Goal: Task Accomplishment & Management: Complete application form

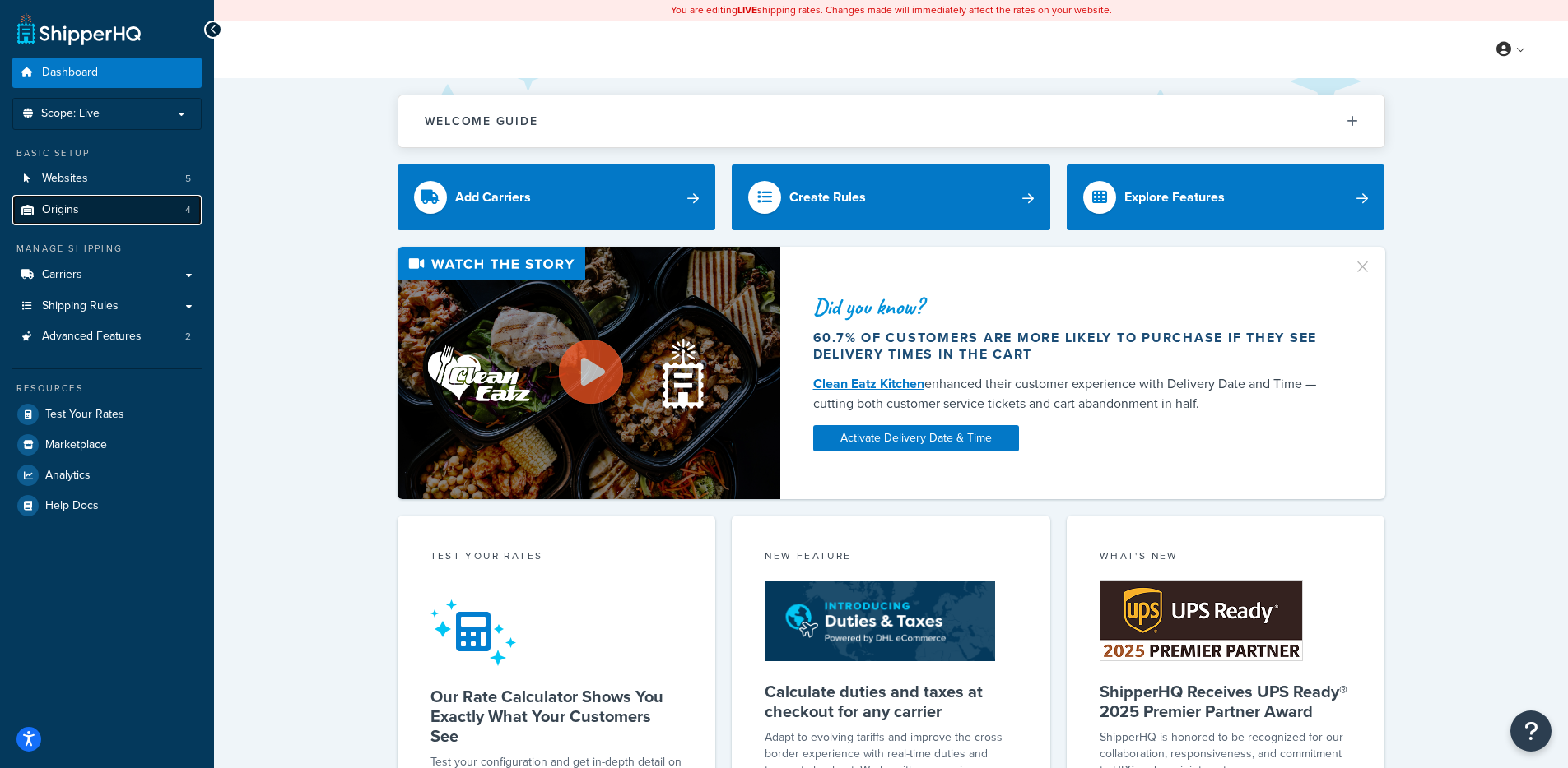
click at [81, 219] on link "Origins 4" at bounding box center [107, 210] width 189 height 30
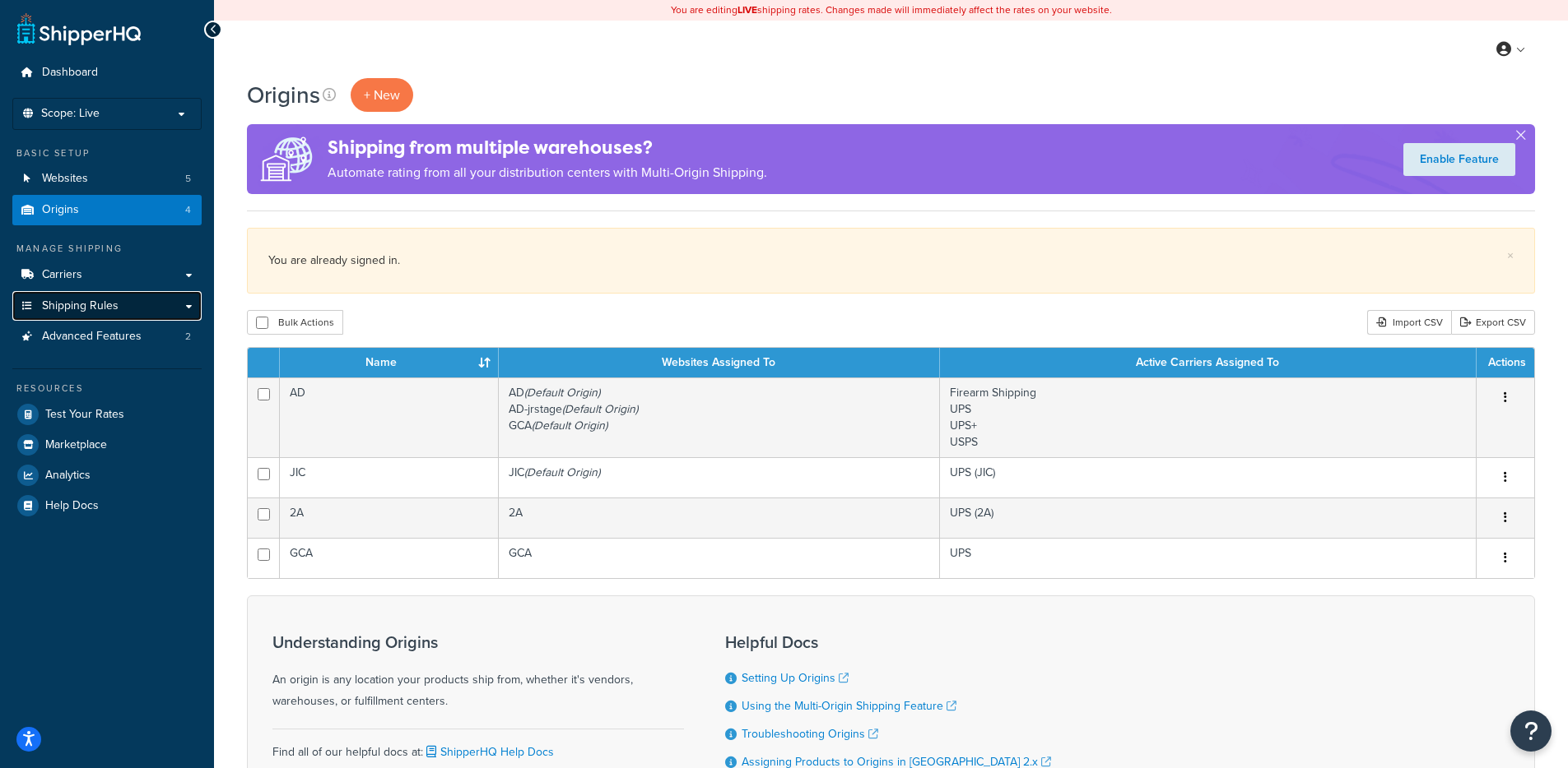
drag, startPoint x: 103, startPoint y: 308, endPoint x: 111, endPoint y: 298, distance: 12.8
click at [102, 308] on span "Shipping Rules" at bounding box center [80, 306] width 76 height 14
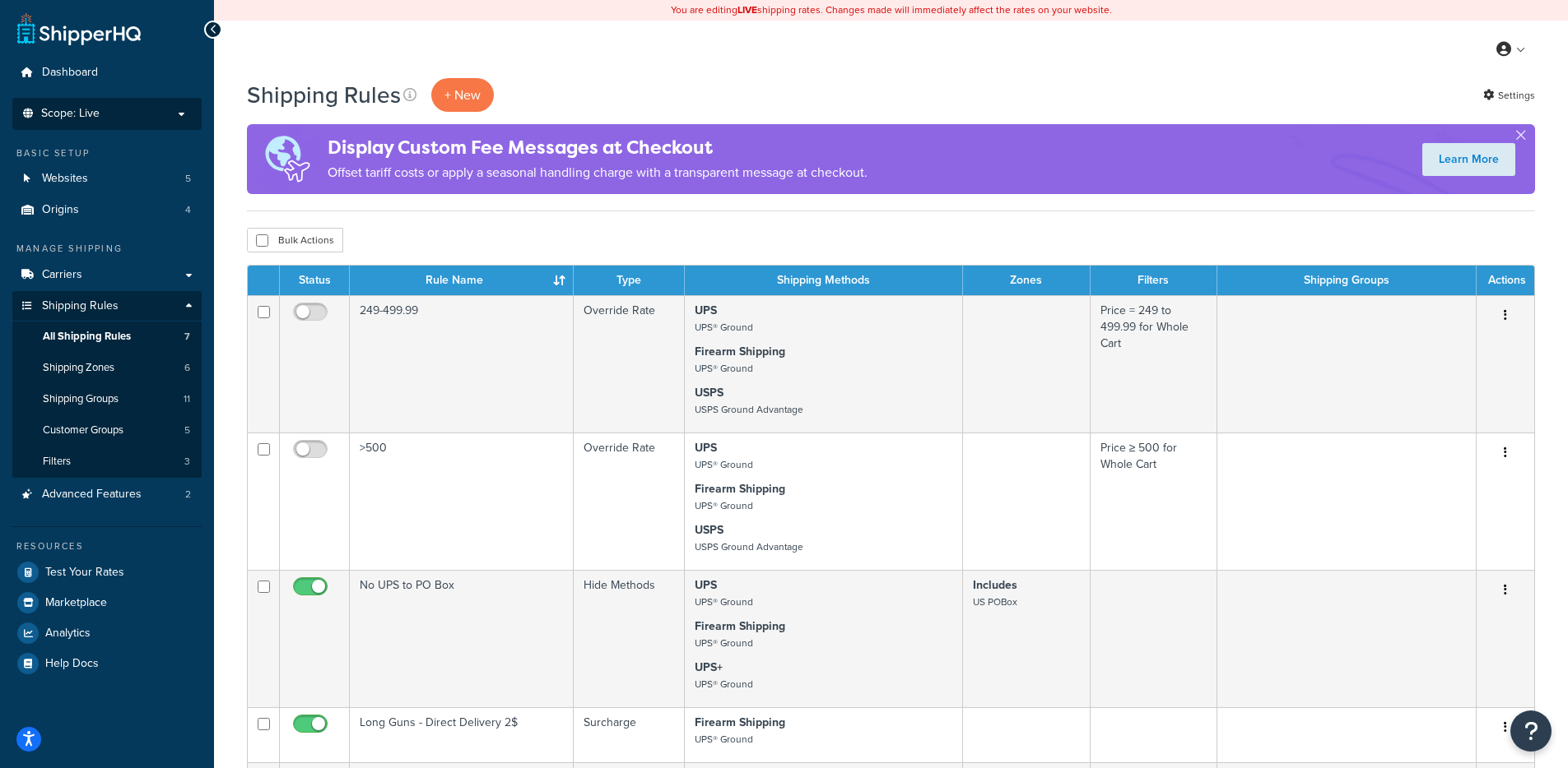
click at [90, 126] on li "Scope: Live Development Integration Test" at bounding box center [107, 114] width 189 height 32
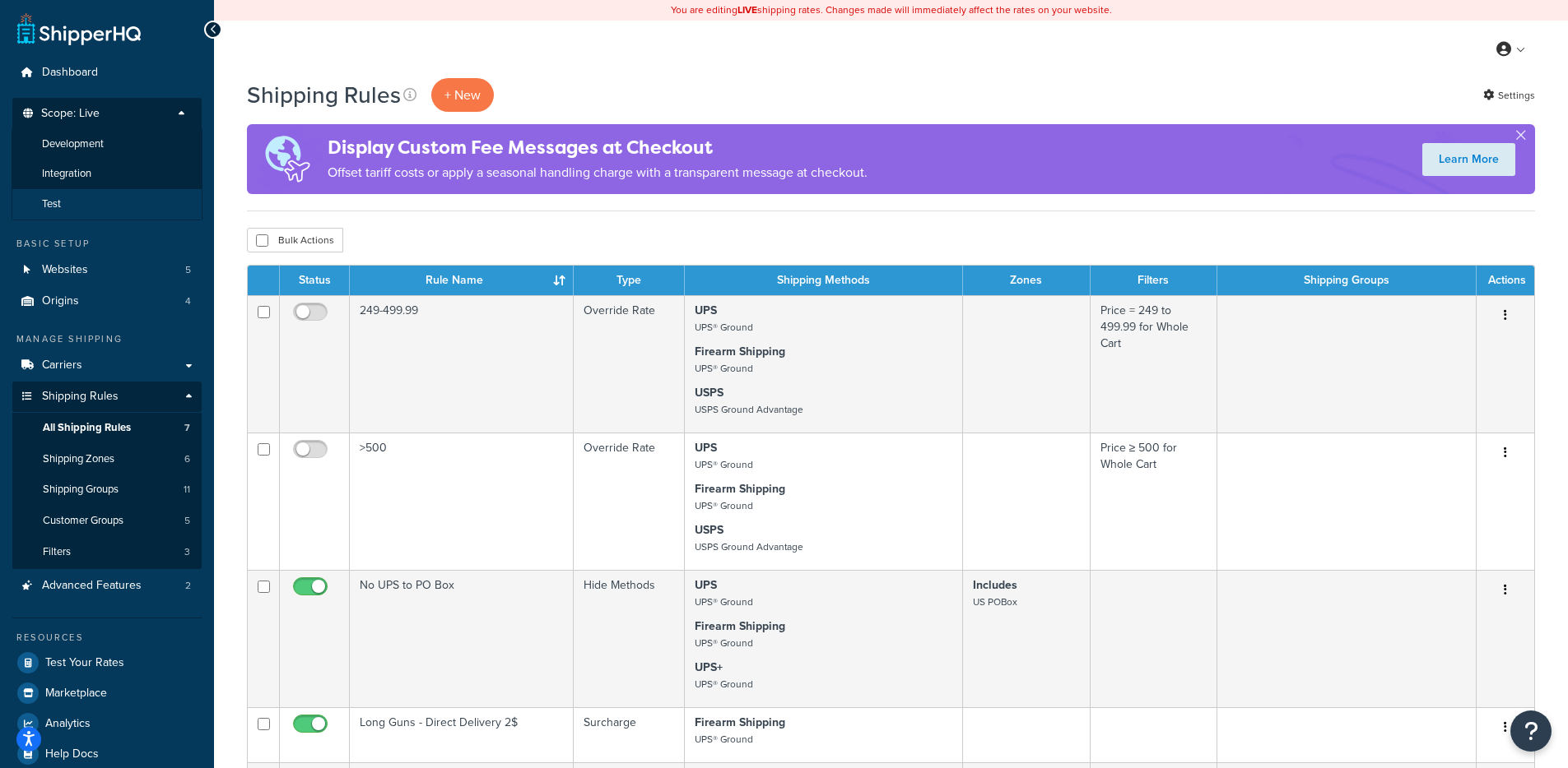
click at [91, 203] on li "Test" at bounding box center [107, 204] width 191 height 30
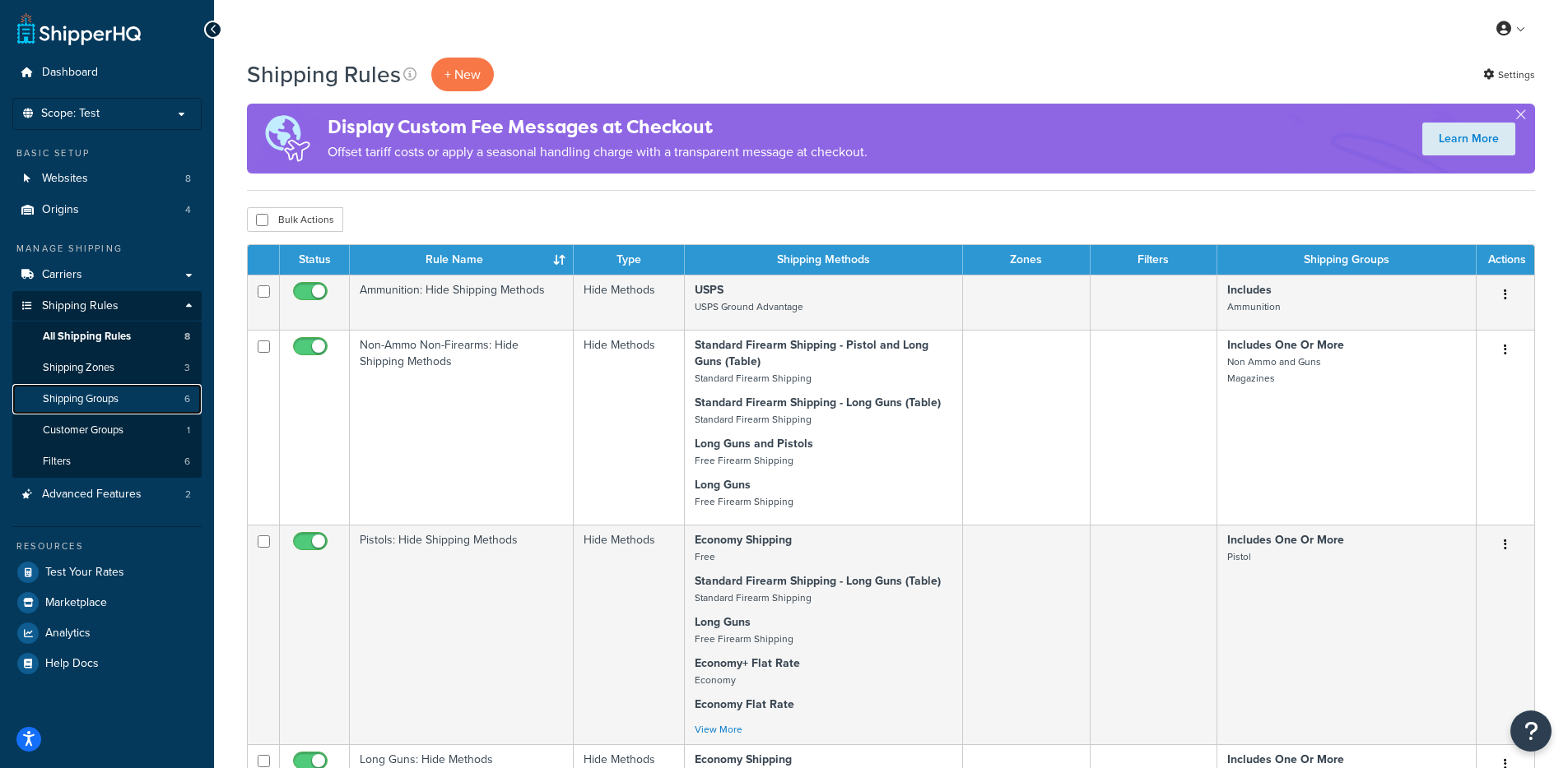
click at [91, 389] on link "Shipping Groups 6" at bounding box center [107, 399] width 189 height 30
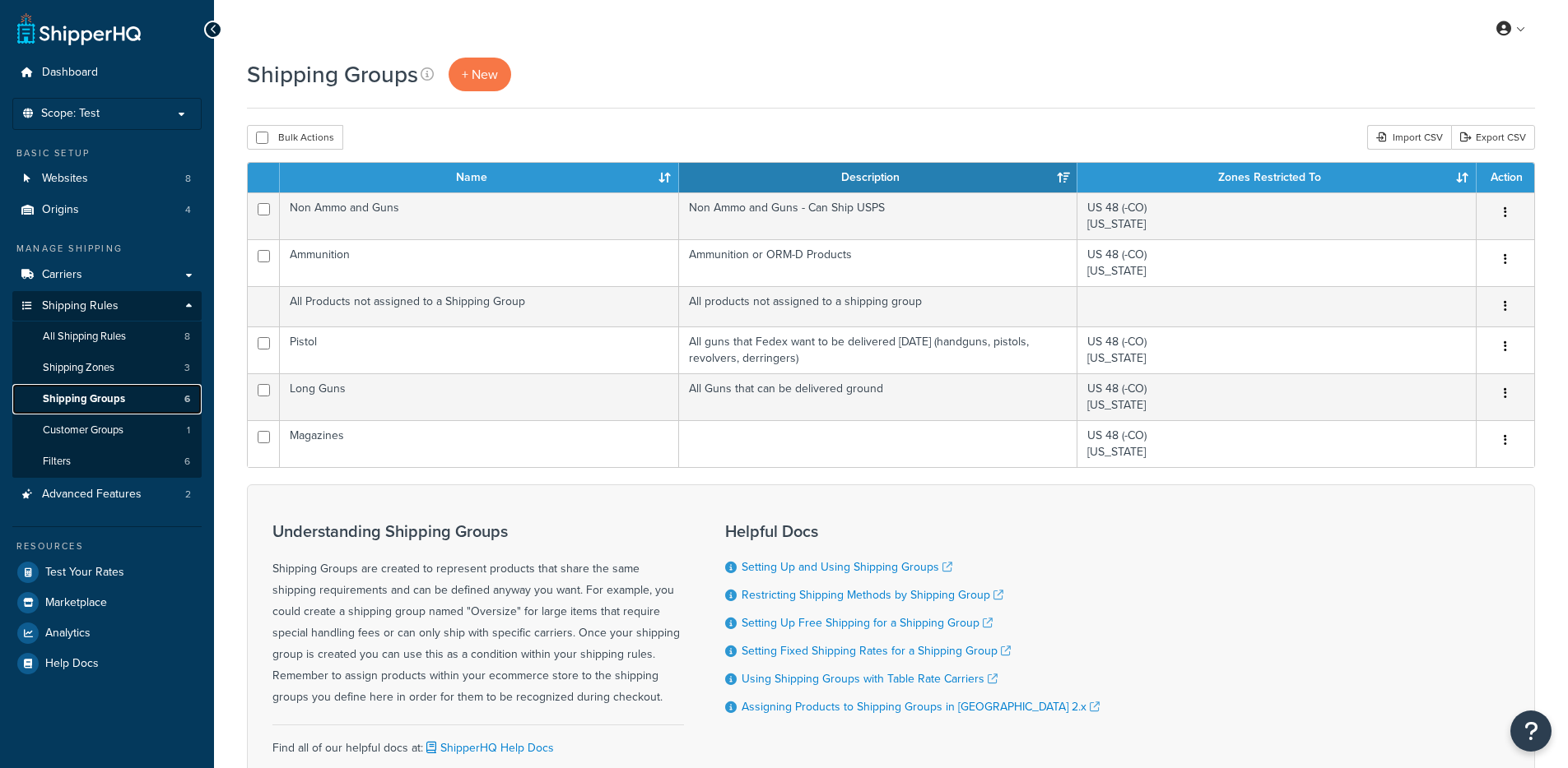
click at [99, 386] on link "Shipping Groups 6" at bounding box center [107, 399] width 189 height 30
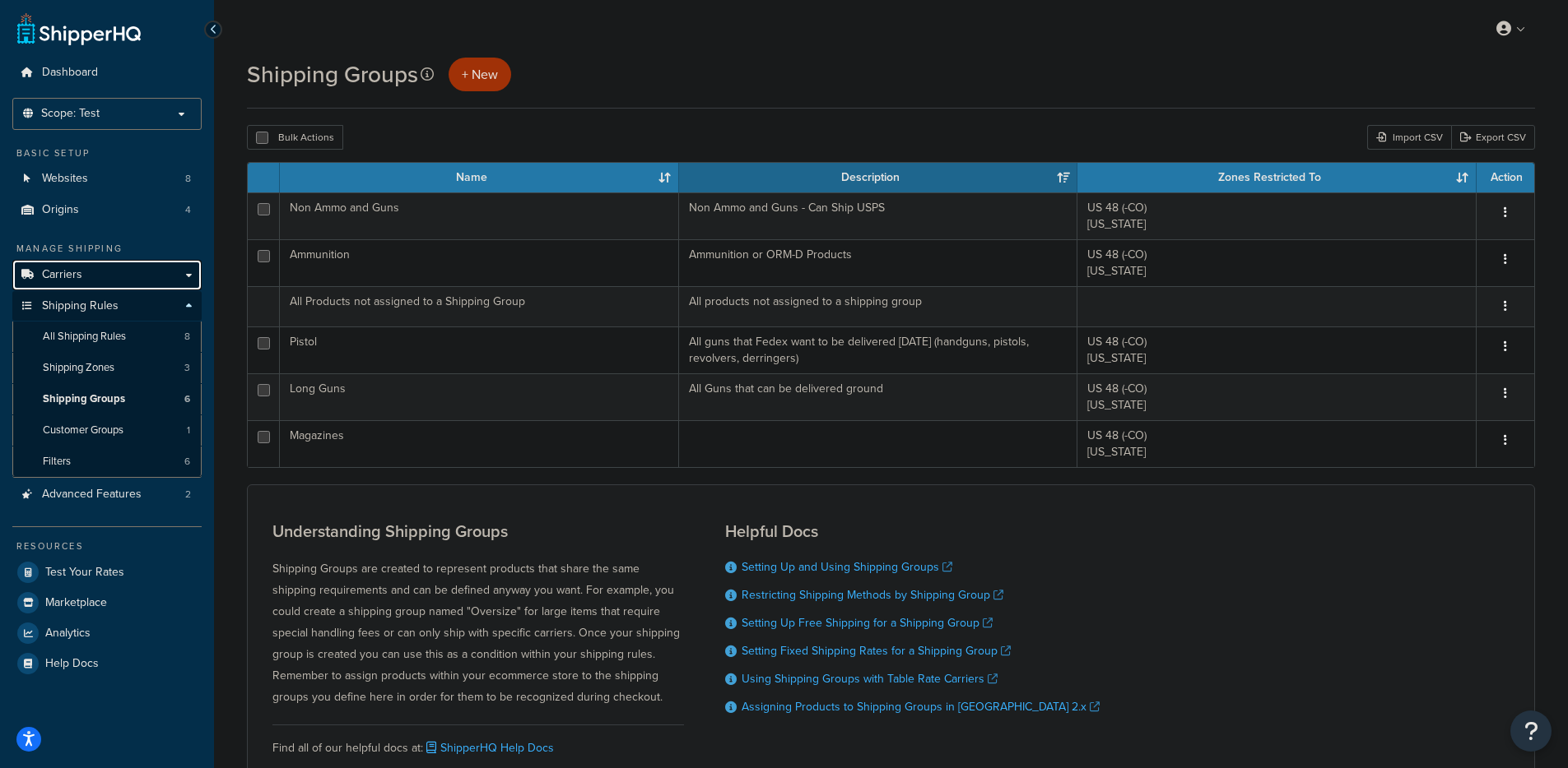
click at [70, 280] on span "Carriers" at bounding box center [62, 275] width 40 height 14
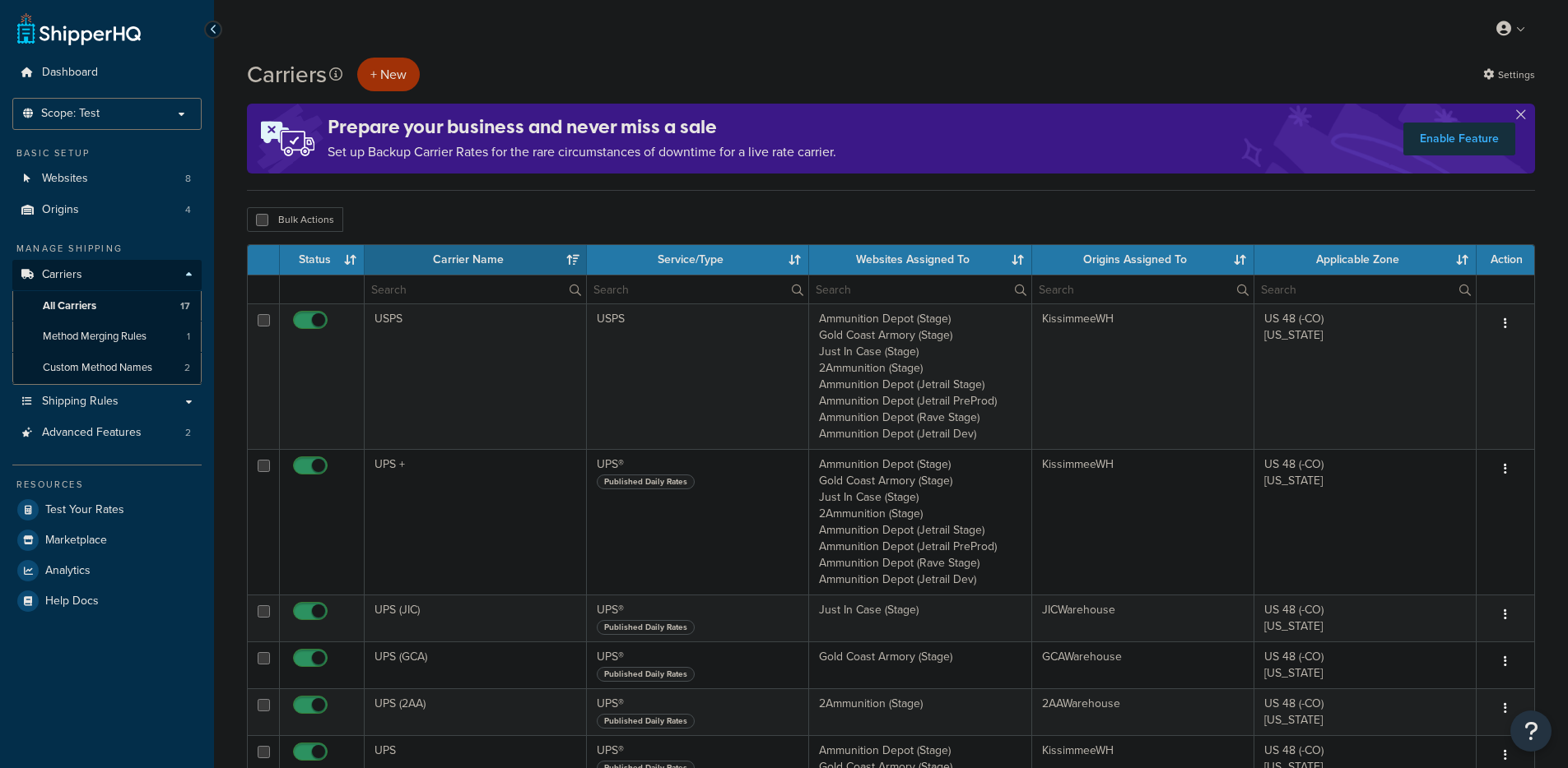
select select "15"
click at [71, 208] on span "Origins" at bounding box center [60, 210] width 37 height 14
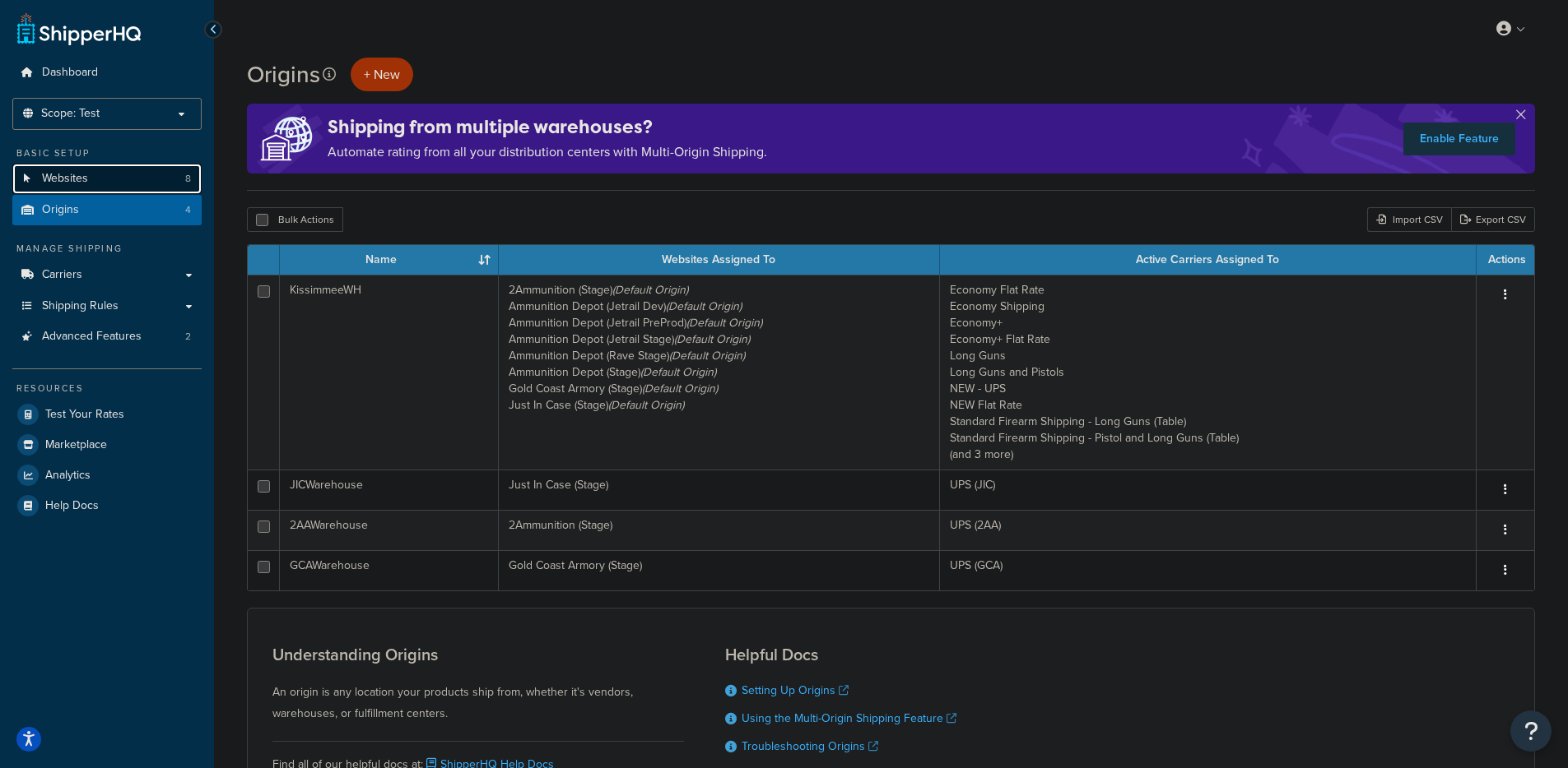
click at [65, 187] on link "Websites 8" at bounding box center [107, 178] width 189 height 30
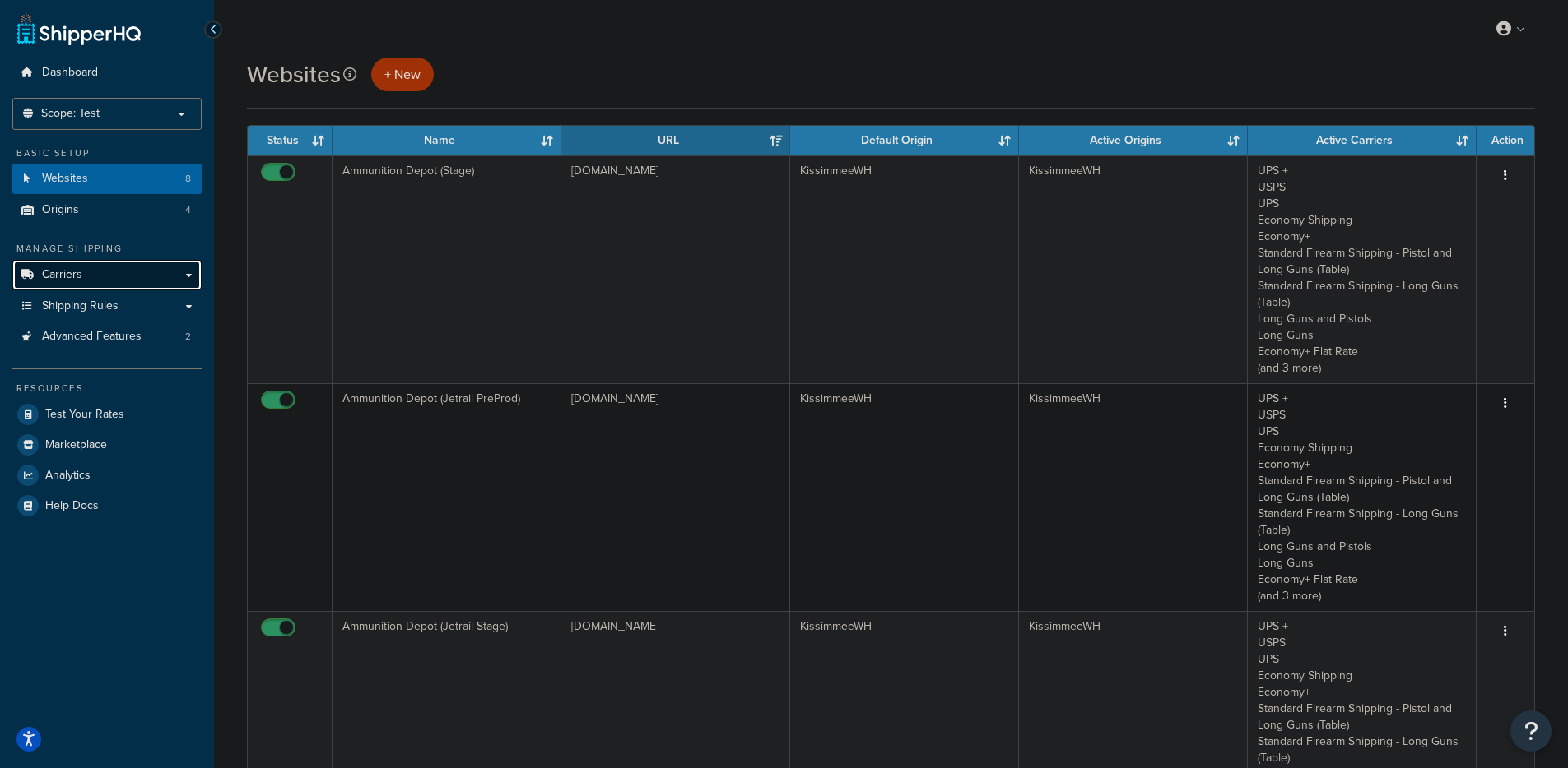
click at [77, 275] on span "Carriers" at bounding box center [62, 275] width 40 height 14
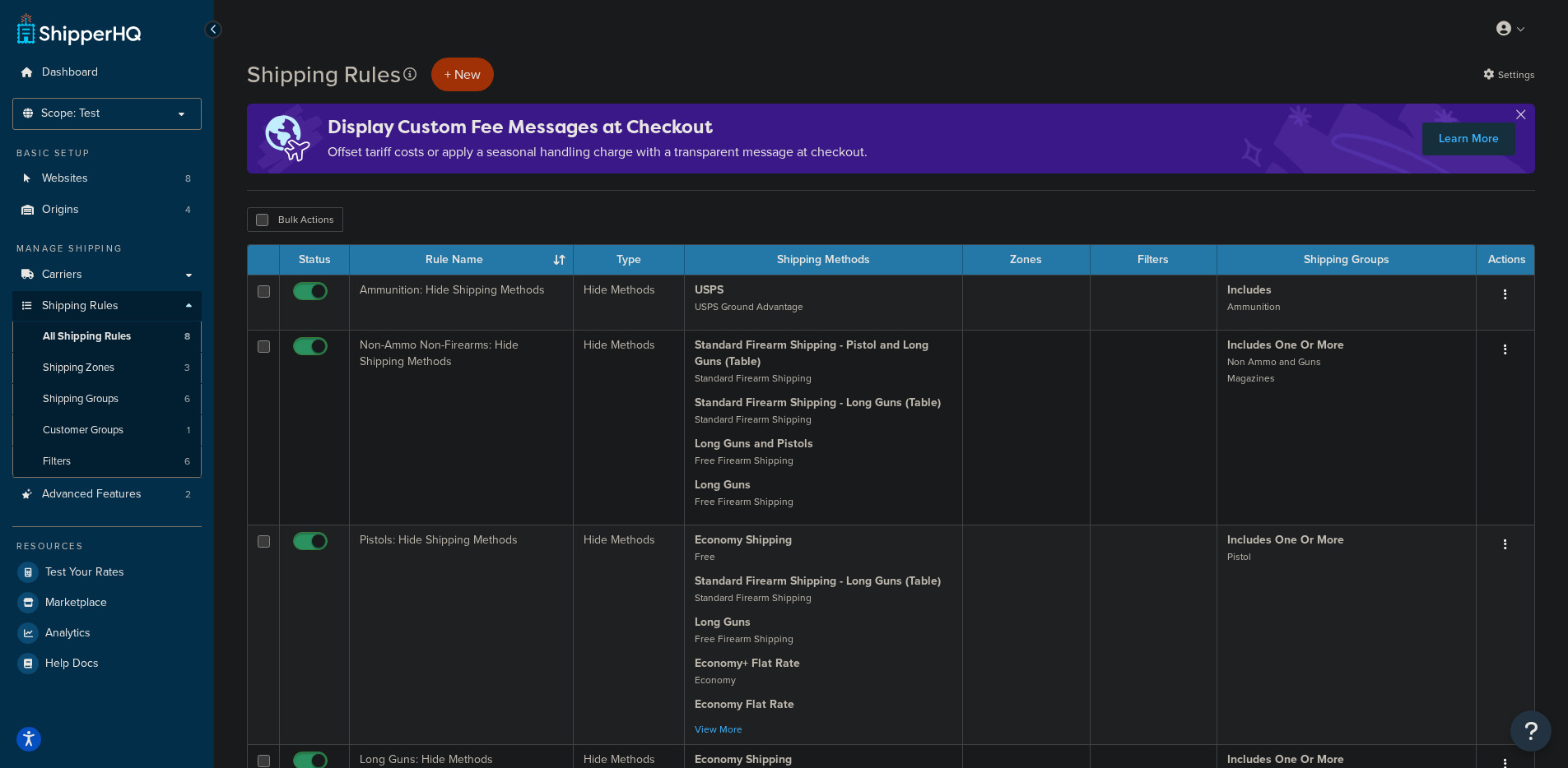
click at [1527, 108] on div "Display Custom Fee Messages at Checkout Offset tariff costs or apply a seasonal…" at bounding box center [891, 138] width 1288 height 70
click at [1519, 116] on button "button" at bounding box center [1520, 117] width 4 height 4
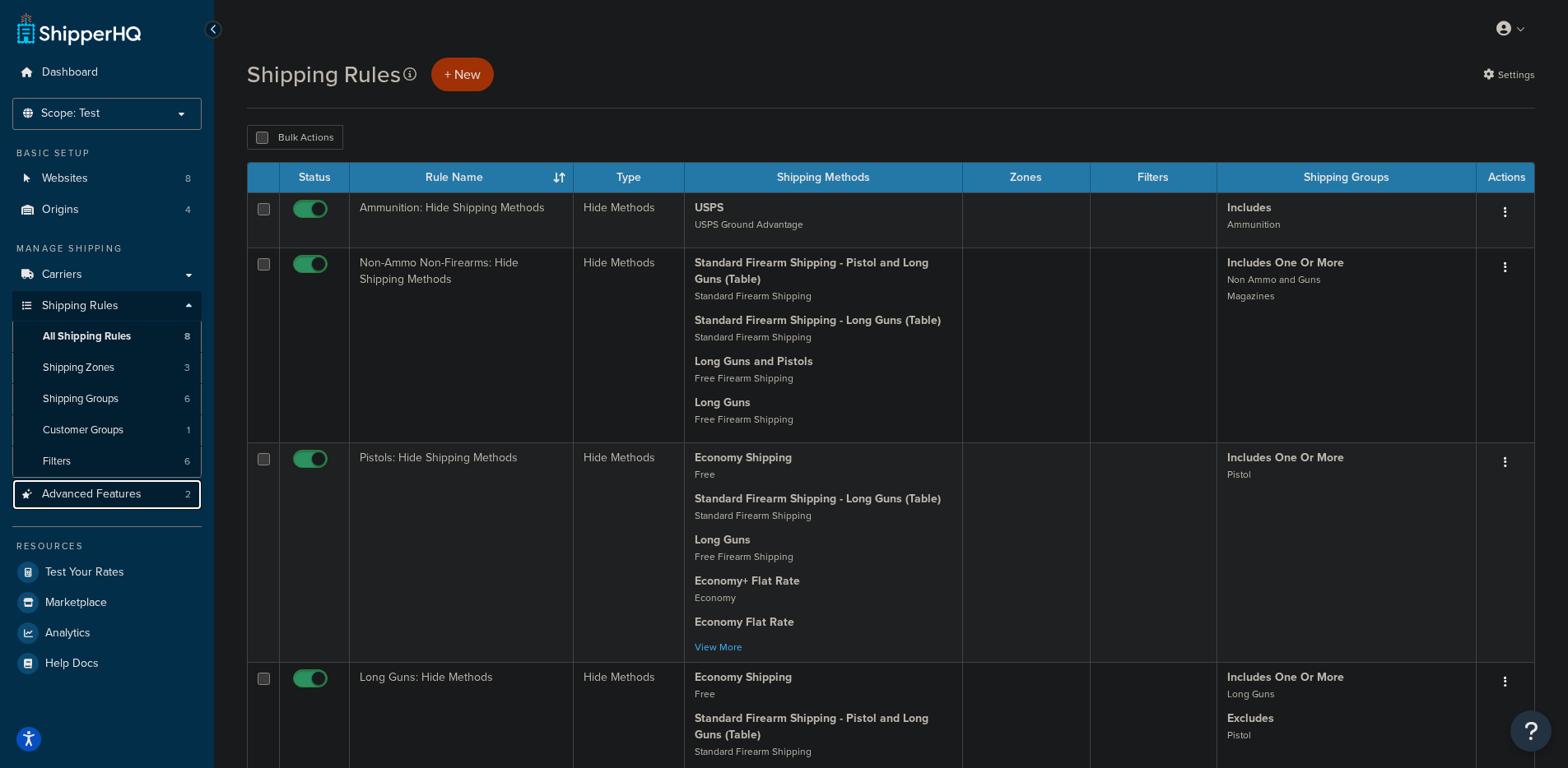
click at [96, 483] on link "Advanced Features 2" at bounding box center [107, 495] width 189 height 30
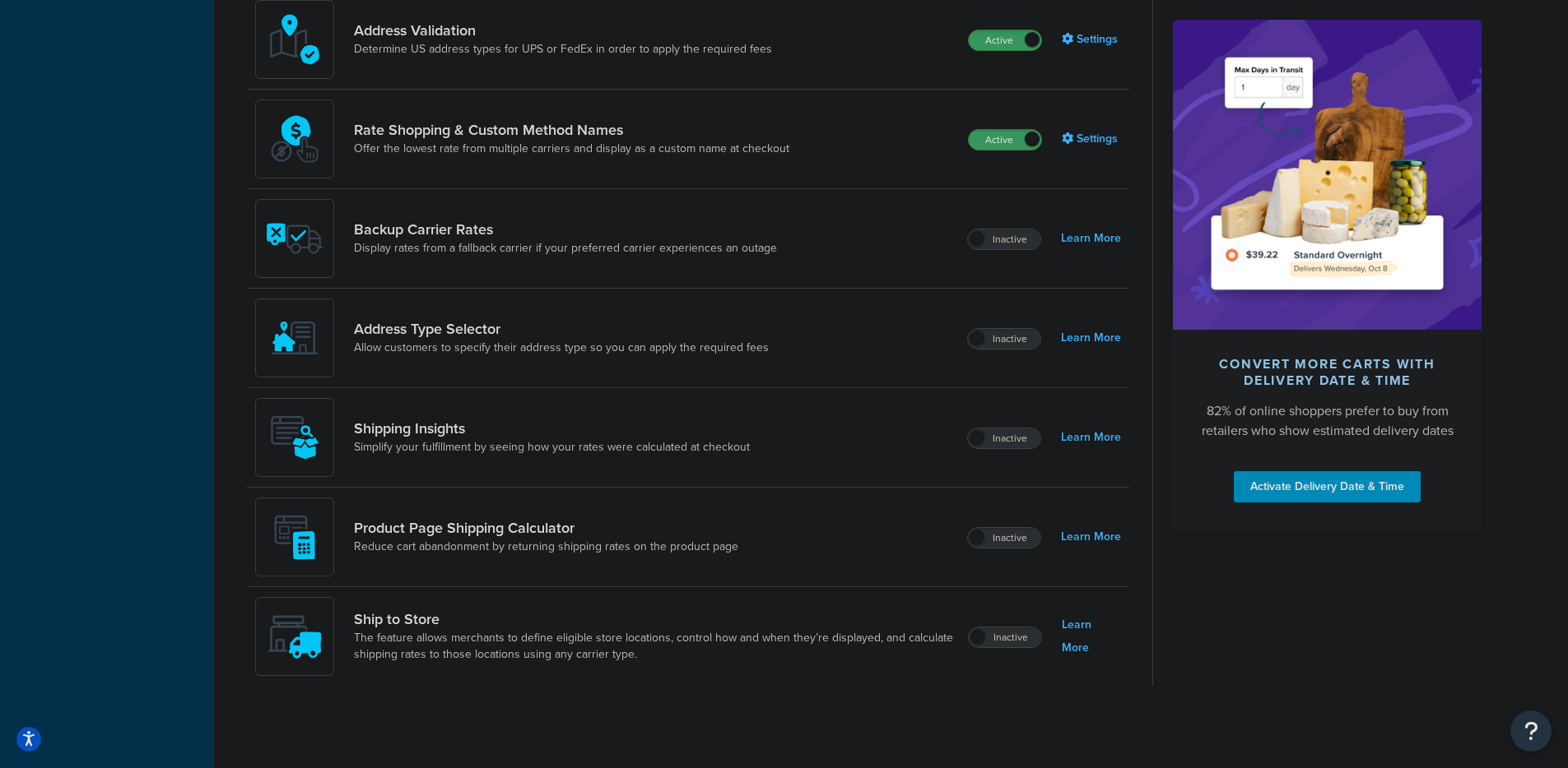
scroll to position [51, 0]
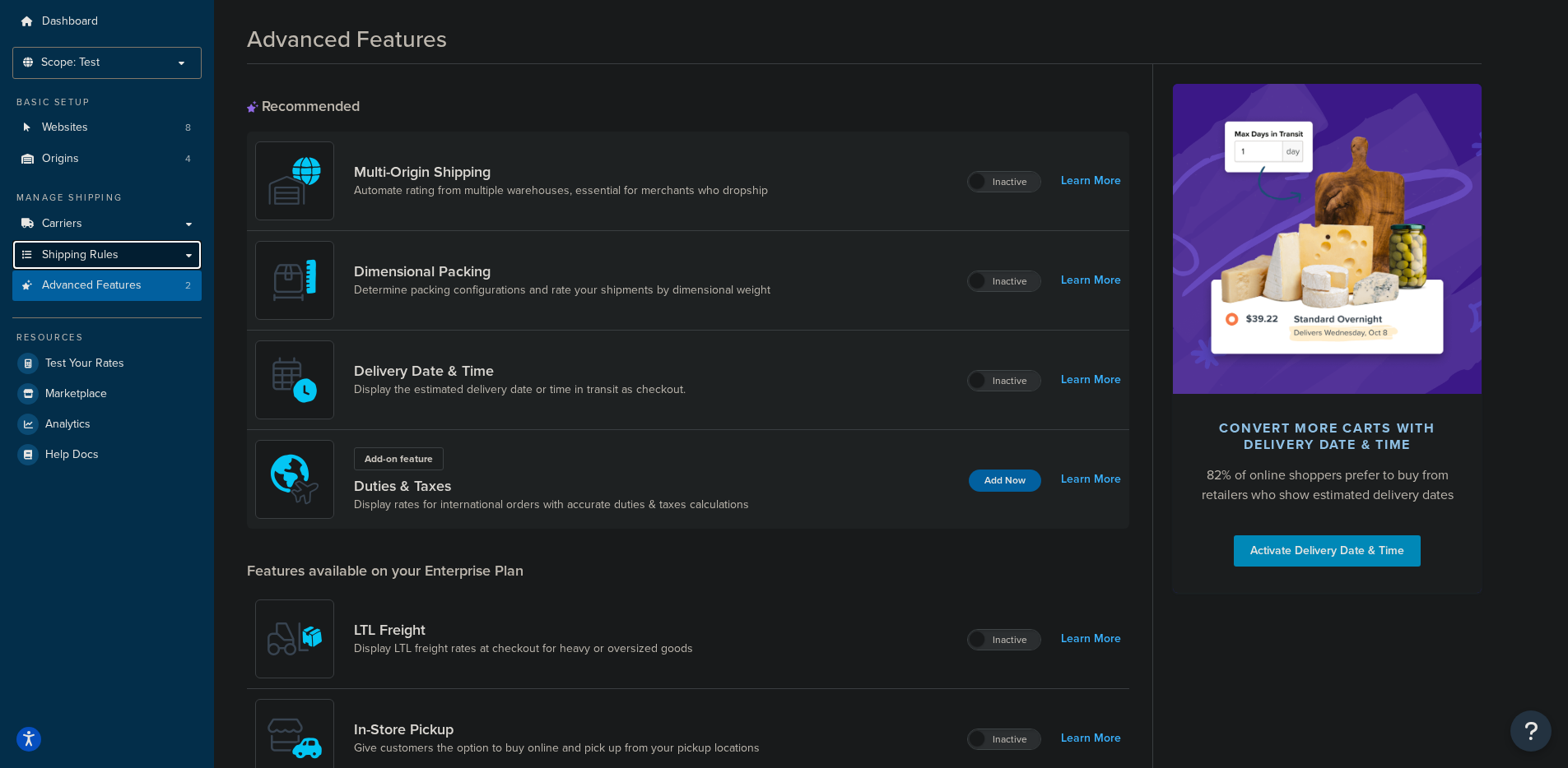
click at [68, 260] on span "Shipping Rules" at bounding box center [80, 255] width 76 height 14
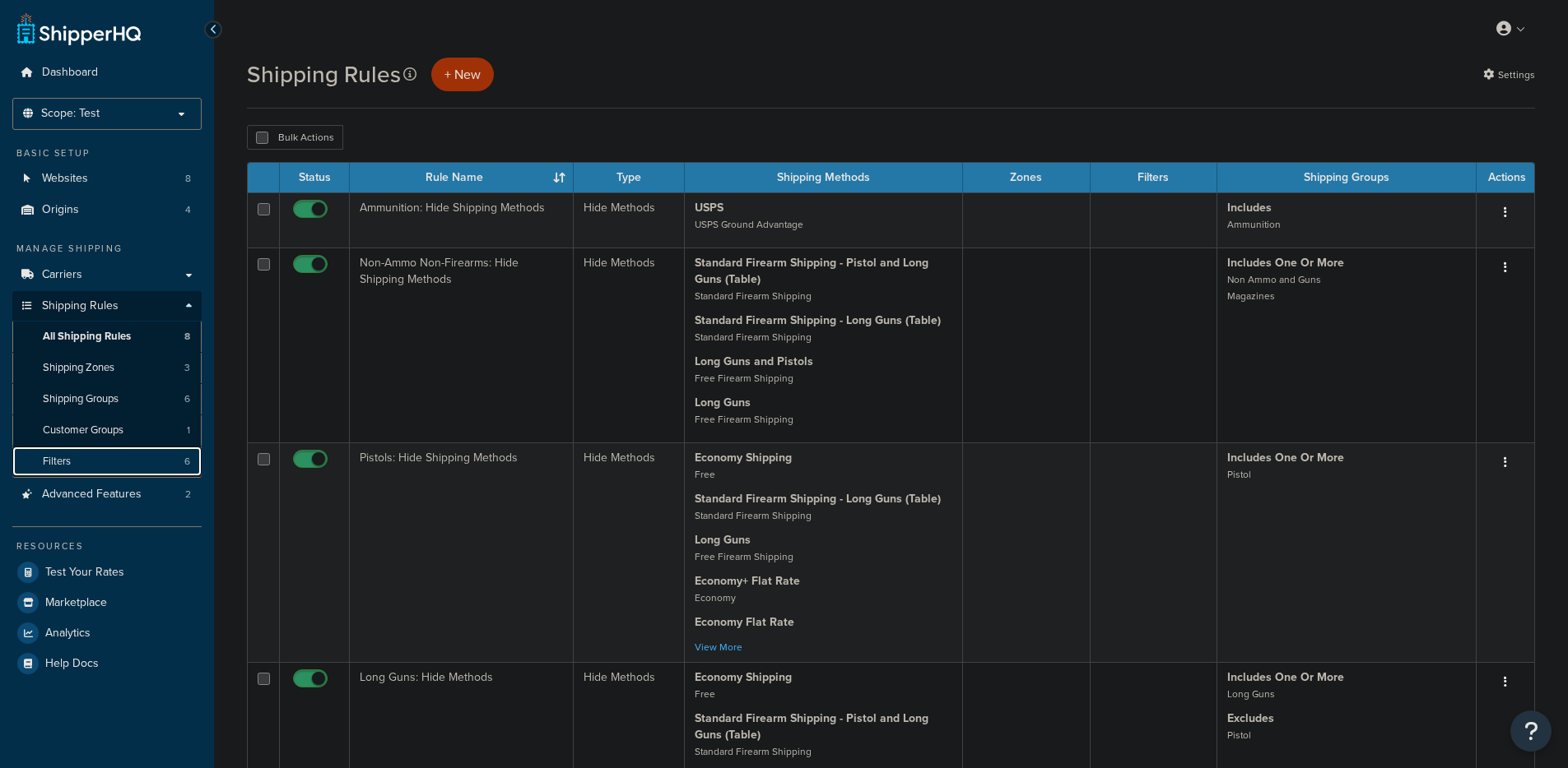
click at [103, 468] on link "Filters 6" at bounding box center [107, 461] width 189 height 30
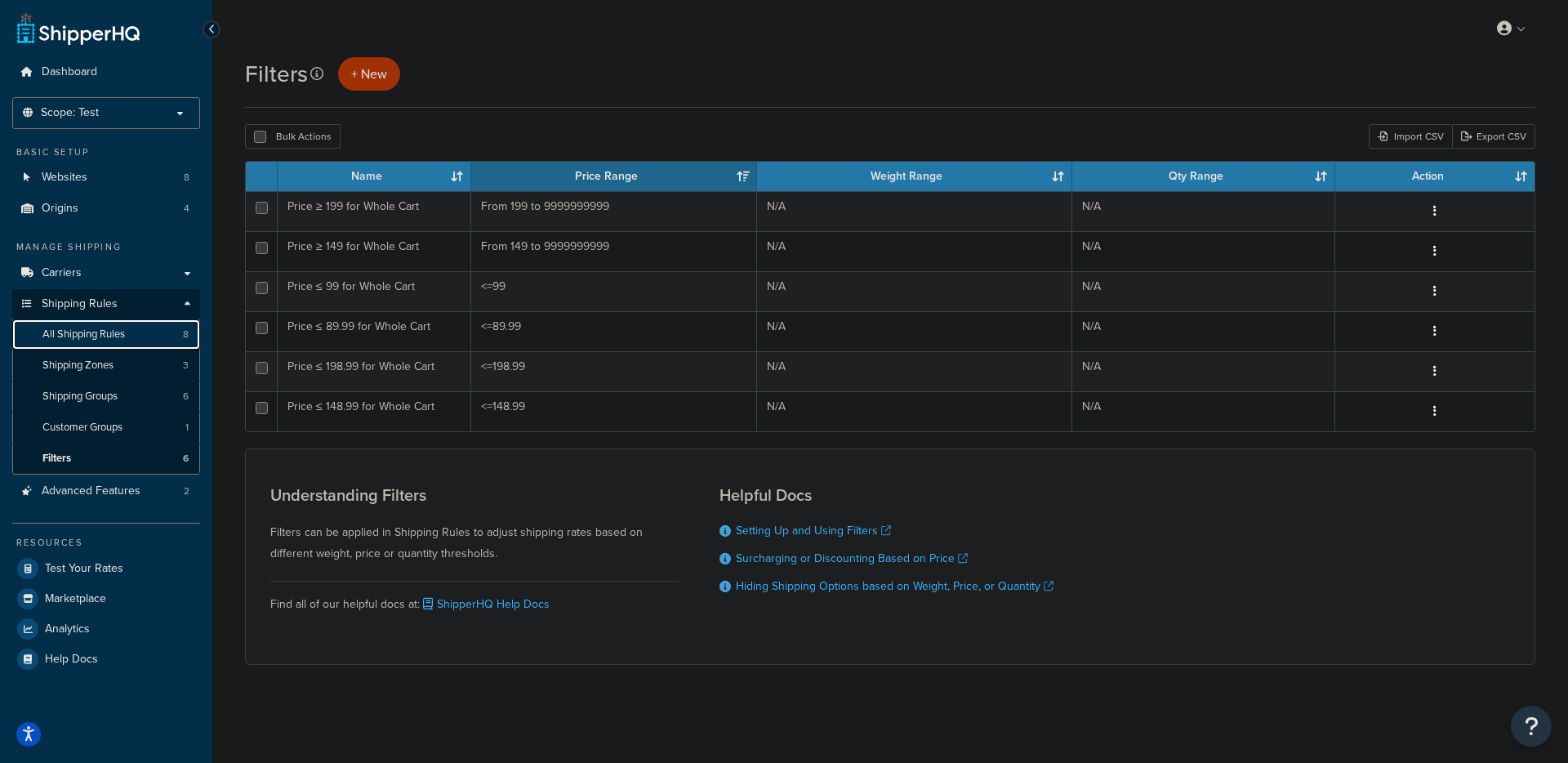
click at [118, 336] on span "All Shipping Rules" at bounding box center [83, 334] width 82 height 14
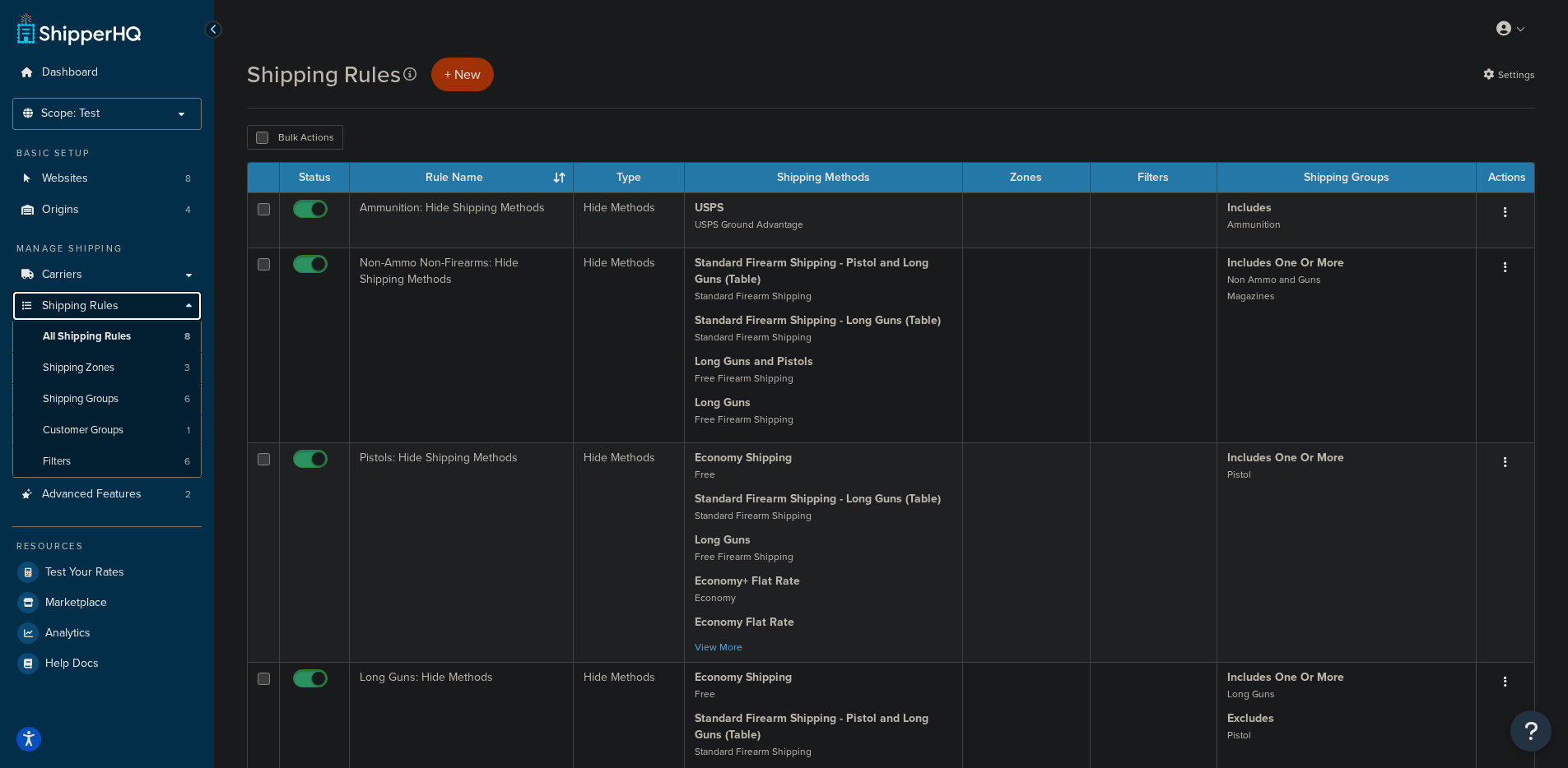
click at [107, 302] on span "Shipping Rules" at bounding box center [80, 306] width 76 height 14
click at [449, 75] on p "+ New" at bounding box center [463, 75] width 63 height 34
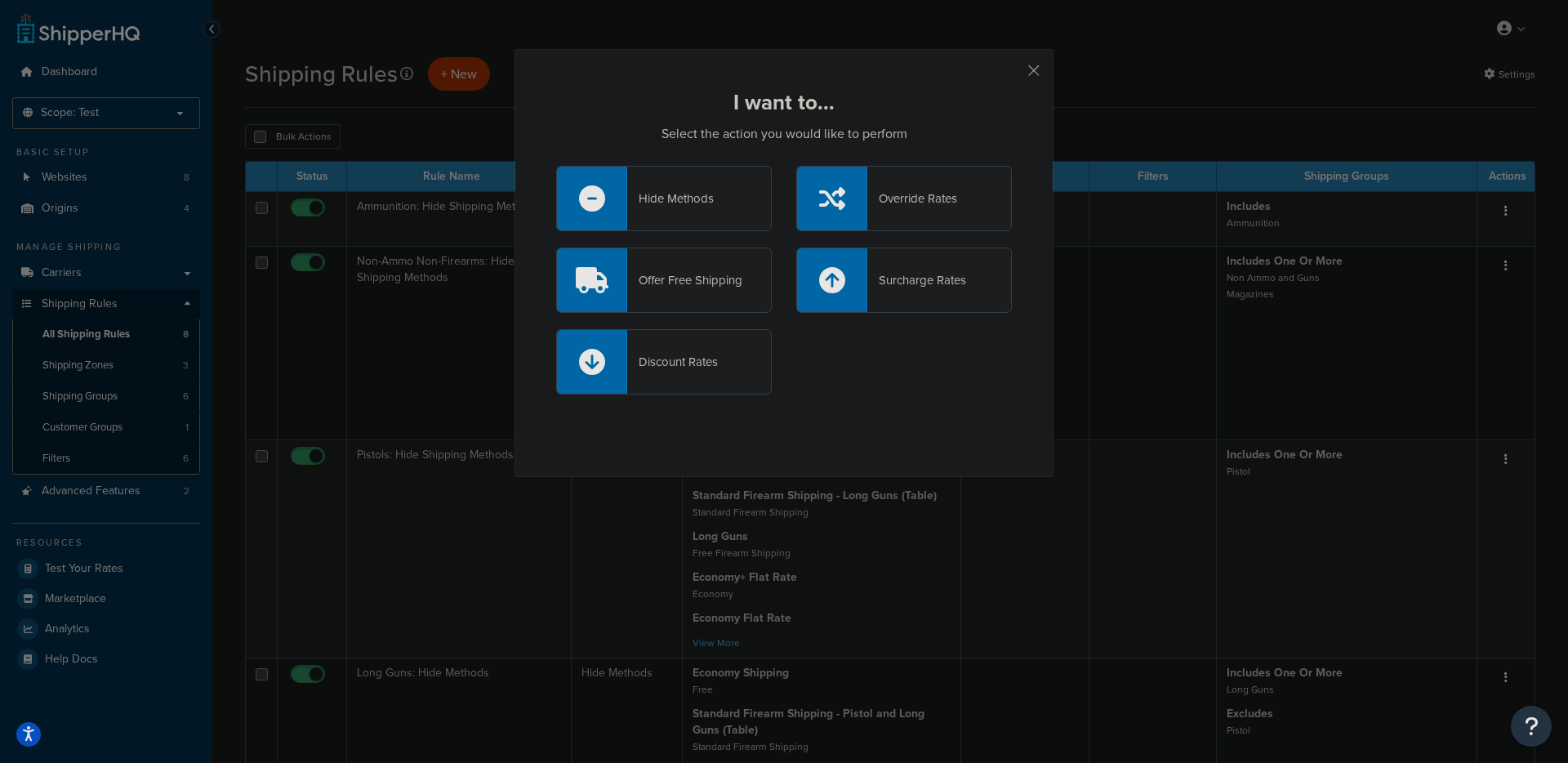
click at [863, 210] on div "Override Rates" at bounding box center [903, 198] width 215 height 66
click at [0, 0] on input "Override Rates" at bounding box center [0, 0] width 0 height 0
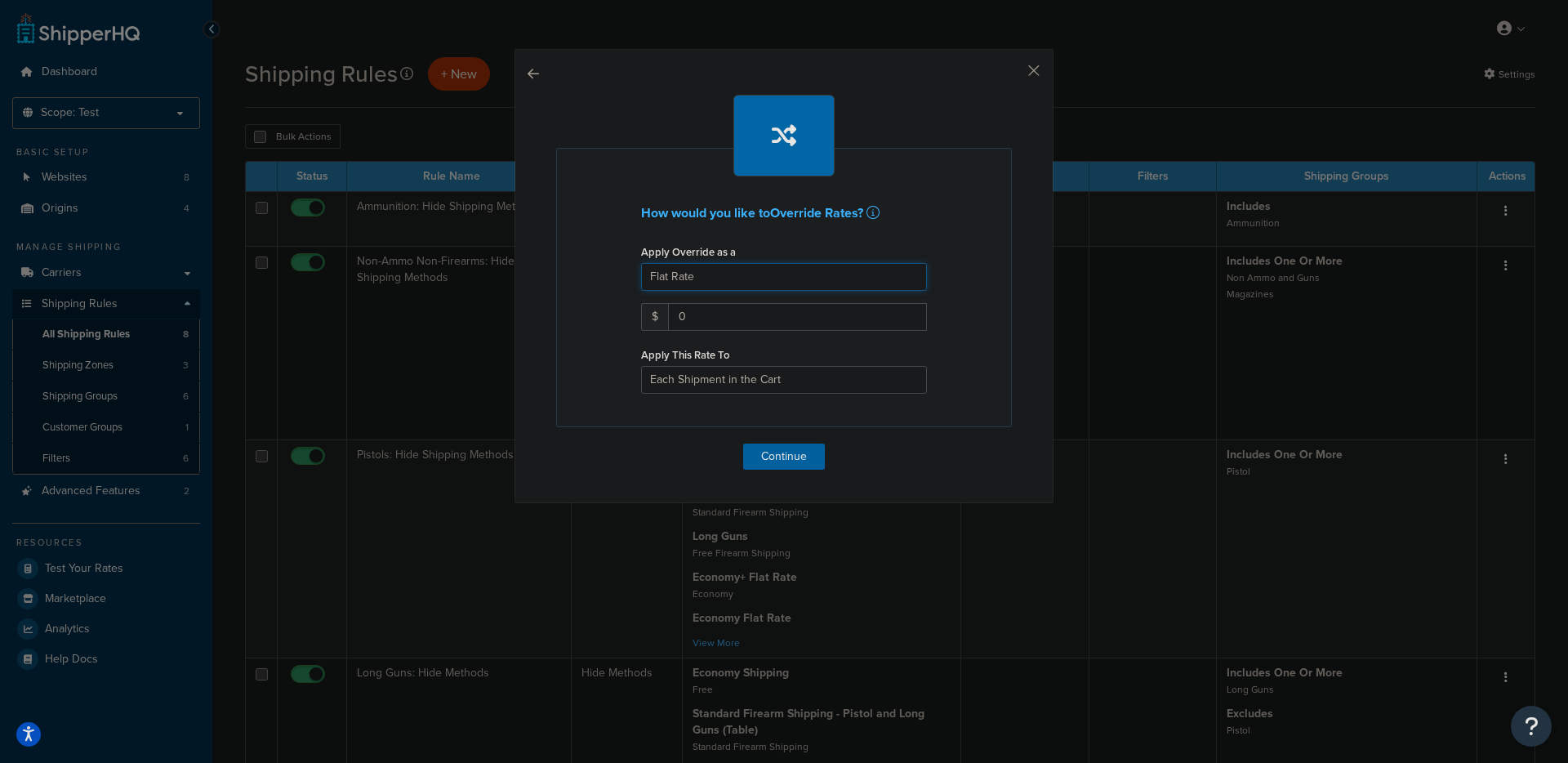
click at [814, 289] on select "Flat Rate Percentage Flat Rate & Percentage" at bounding box center [784, 276] width 286 height 27
click at [641, 263] on select "Flat Rate Percentage Flat Rate & Percentage" at bounding box center [784, 276] width 286 height 27
click at [769, 318] on input "0" at bounding box center [797, 316] width 259 height 27
click at [764, 368] on select "Each Shipment in the Cart Each Shipping Group in the Cart Each Item within a Sh…" at bounding box center [784, 379] width 286 height 27
click at [799, 371] on select "Each Shipment in the Cart Each Shipping Group in the Cart Each Item within a Sh…" at bounding box center [784, 379] width 286 height 27
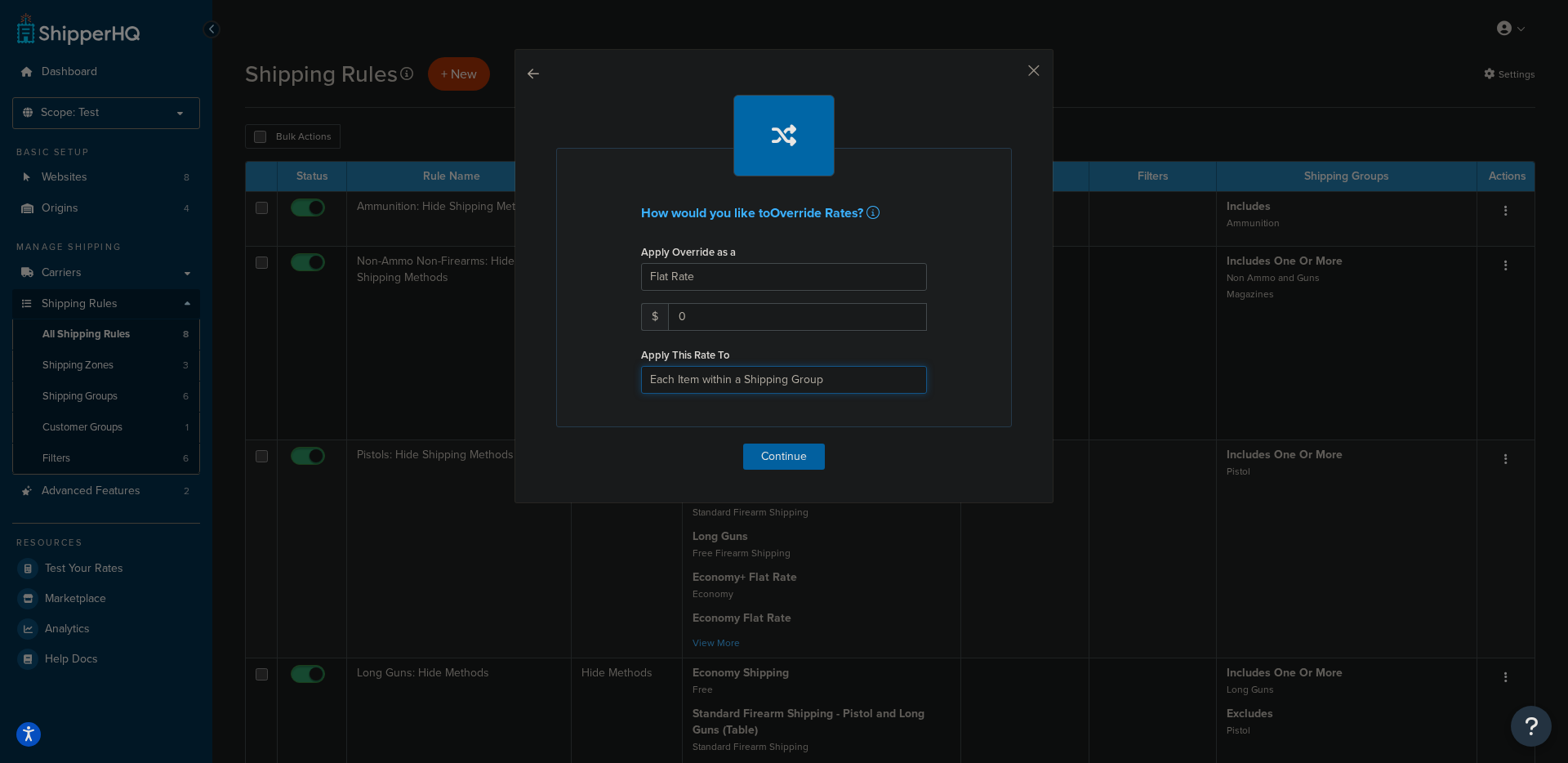
click at [641, 366] on select "Each Shipment in the Cart Each Shipping Group in the Cart Each Item within a Sh…" at bounding box center [784, 379] width 286 height 27
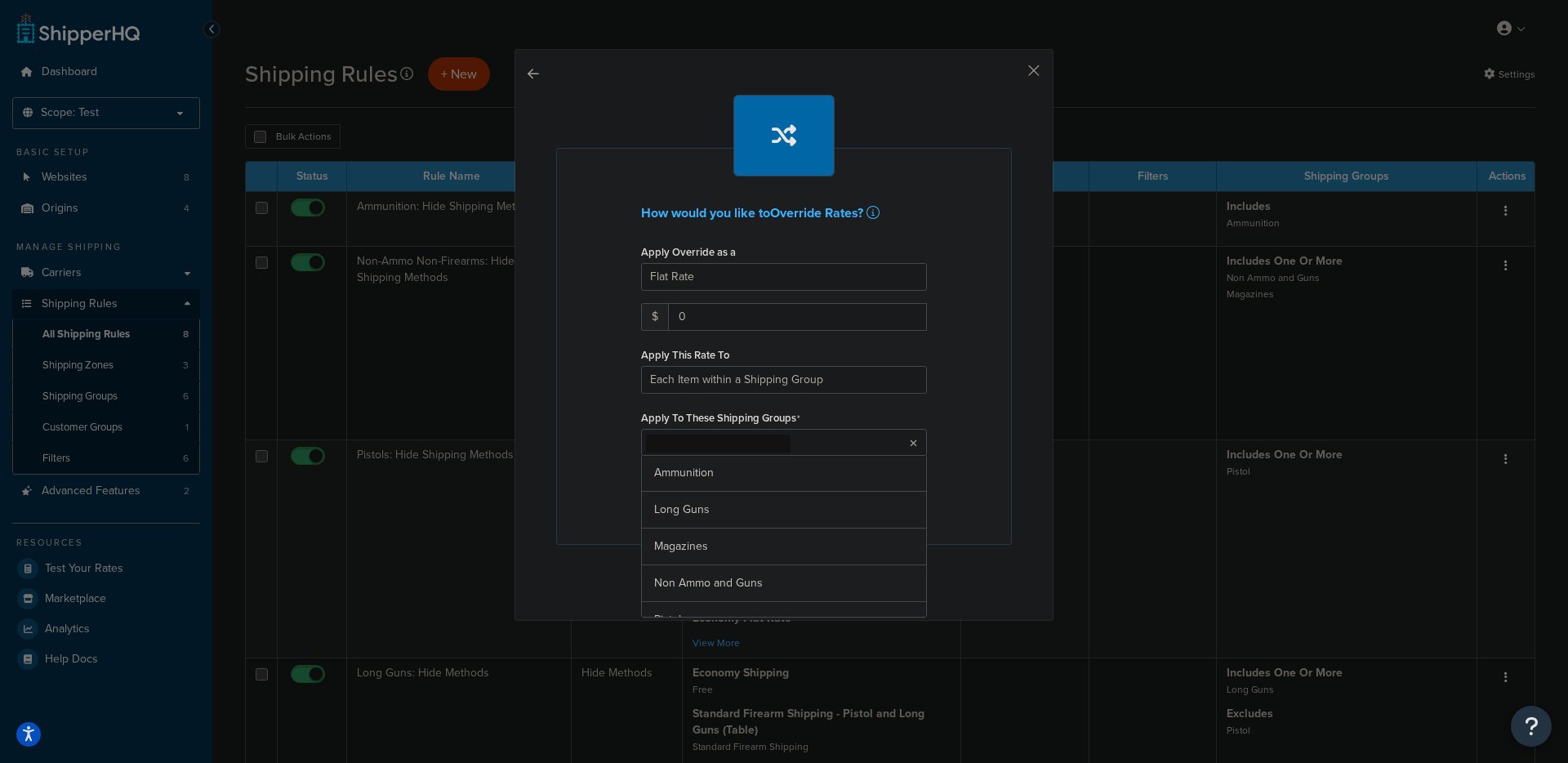
click at [749, 446] on input "Apply To These Shipping Groups" at bounding box center [719, 443] width 145 height 18
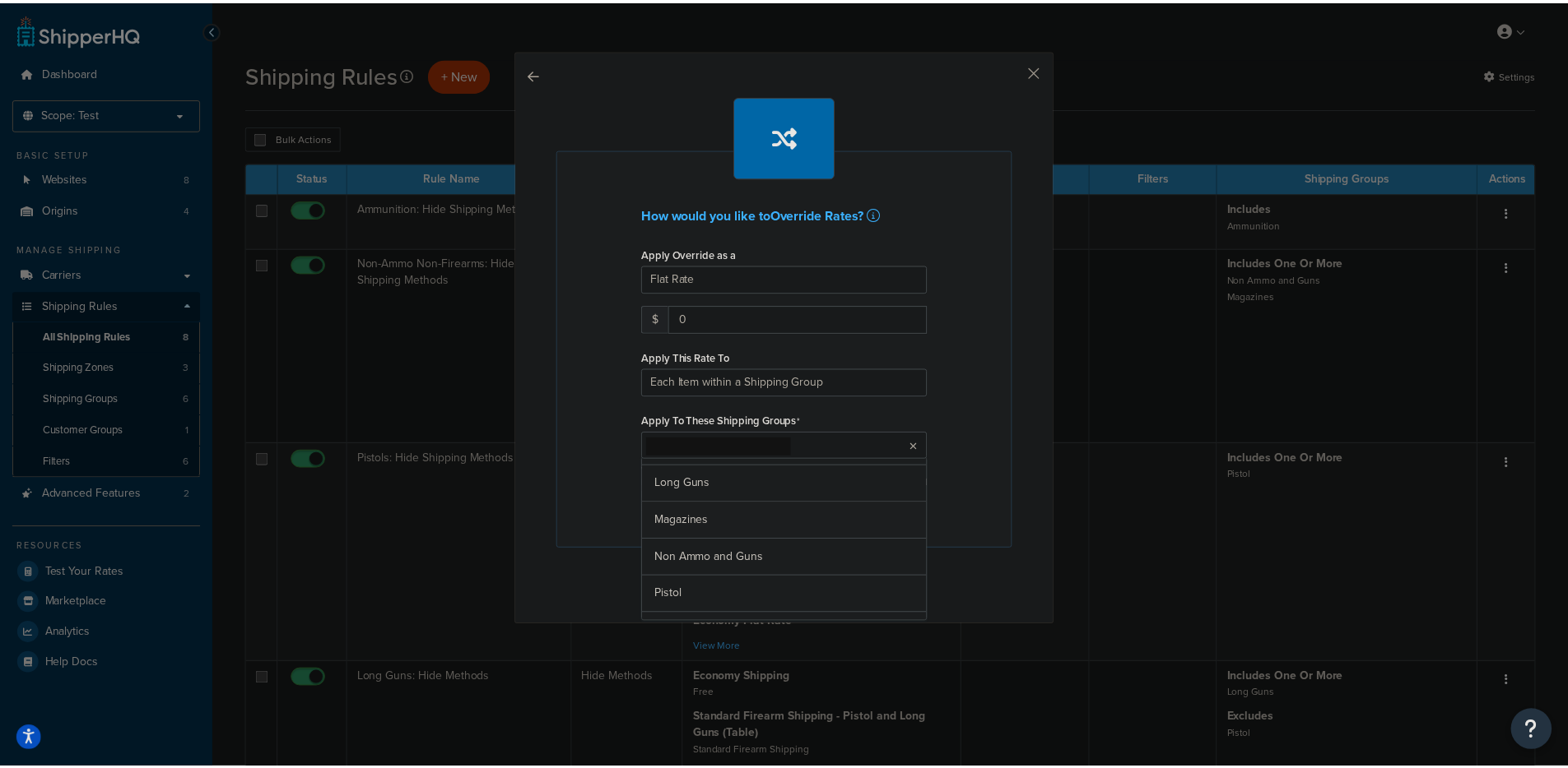
scroll to position [59, 0]
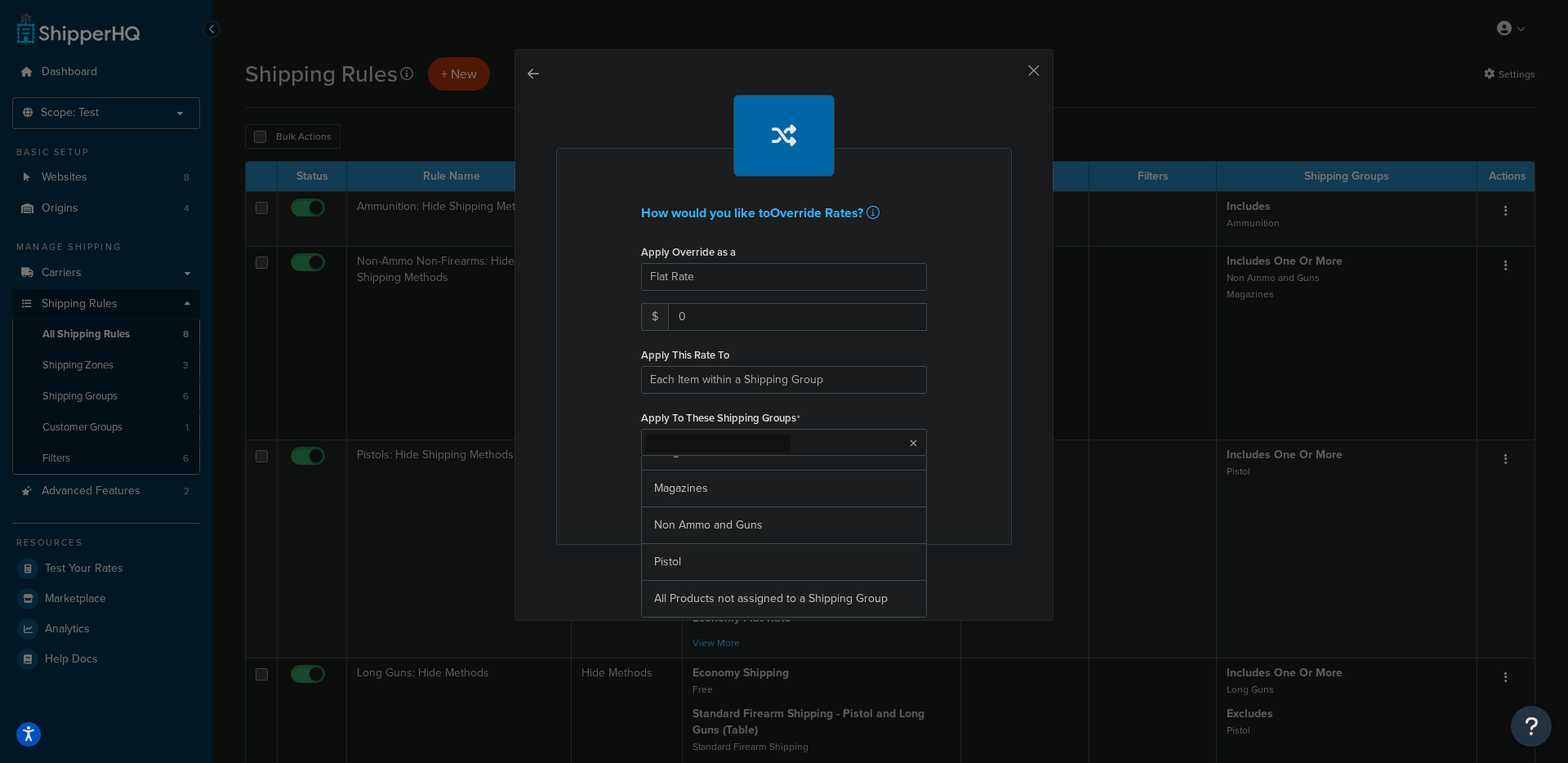
click at [784, 438] on ul at bounding box center [784, 443] width 286 height 27
click at [826, 396] on div "Apply Override as a Flat Rate Percentage Flat Rate & Percentage $ 0 Apply This …" at bounding box center [784, 376] width 310 height 272
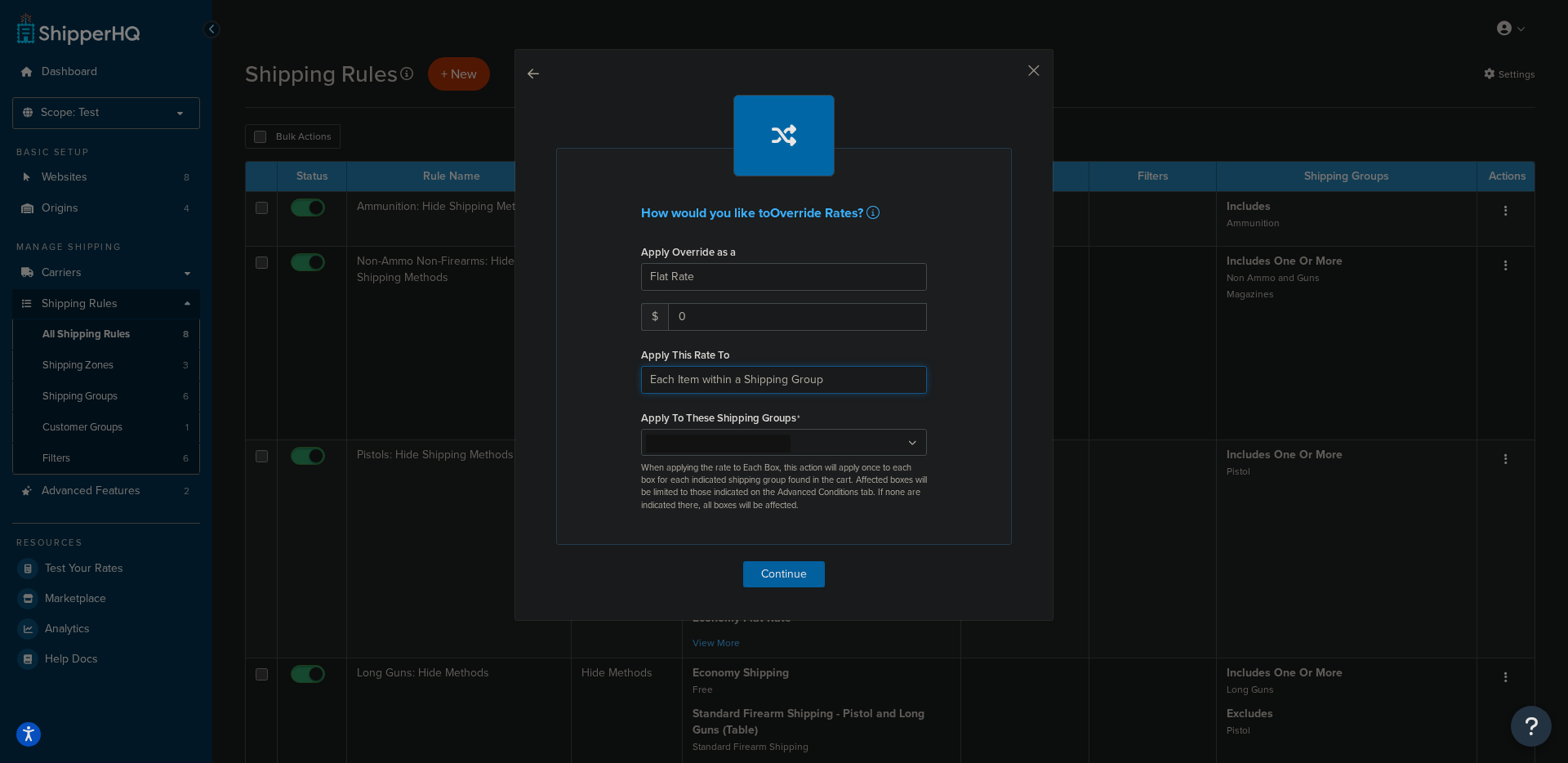
click at [819, 386] on select "Each Shipment in the Cart Each Shipping Group in the Cart Each Item within a Sh…" at bounding box center [784, 379] width 286 height 27
click at [641, 366] on select "Each Shipment in the Cart Each Shipping Group in the Cart Each Item within a Sh…" at bounding box center [784, 379] width 286 height 27
click at [826, 386] on select "Each Shipment in the Cart Each Shipping Group in the Cart Each Item within a Sh…" at bounding box center [784, 379] width 286 height 27
click at [641, 366] on select "Each Shipment in the Cart Each Shipping Group in the Cart Each Item within a Sh…" at bounding box center [784, 379] width 286 height 27
click at [778, 374] on select "Each Shipment in the Cart Each Shipping Group in the Cart Each Item within a Sh…" at bounding box center [784, 379] width 286 height 27
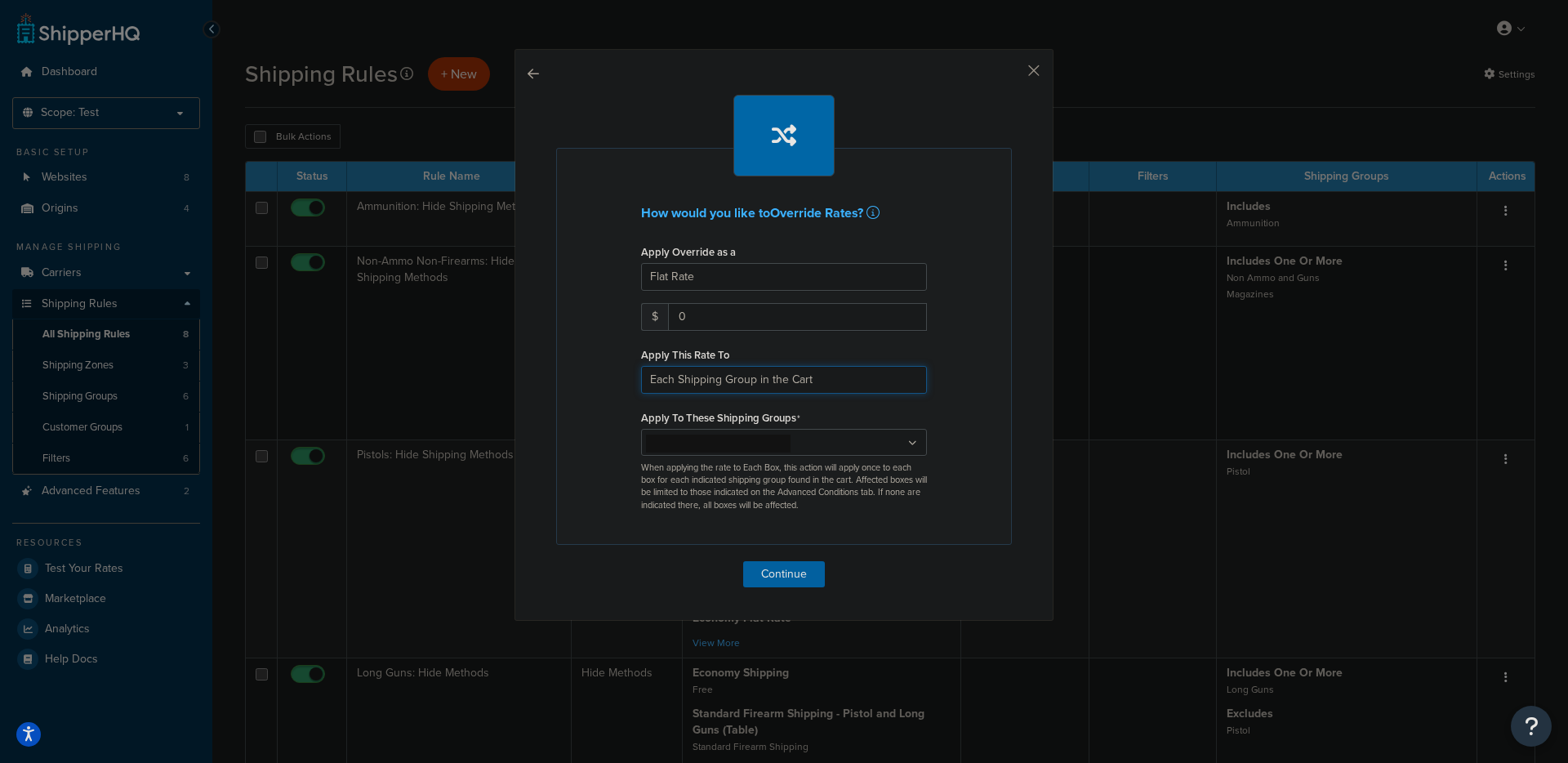
select select "CART"
click at [641, 366] on select "Each Shipment in the Cart Each Shipping Group in the Cart Each Item within a Sh…" at bounding box center [784, 379] width 286 height 27
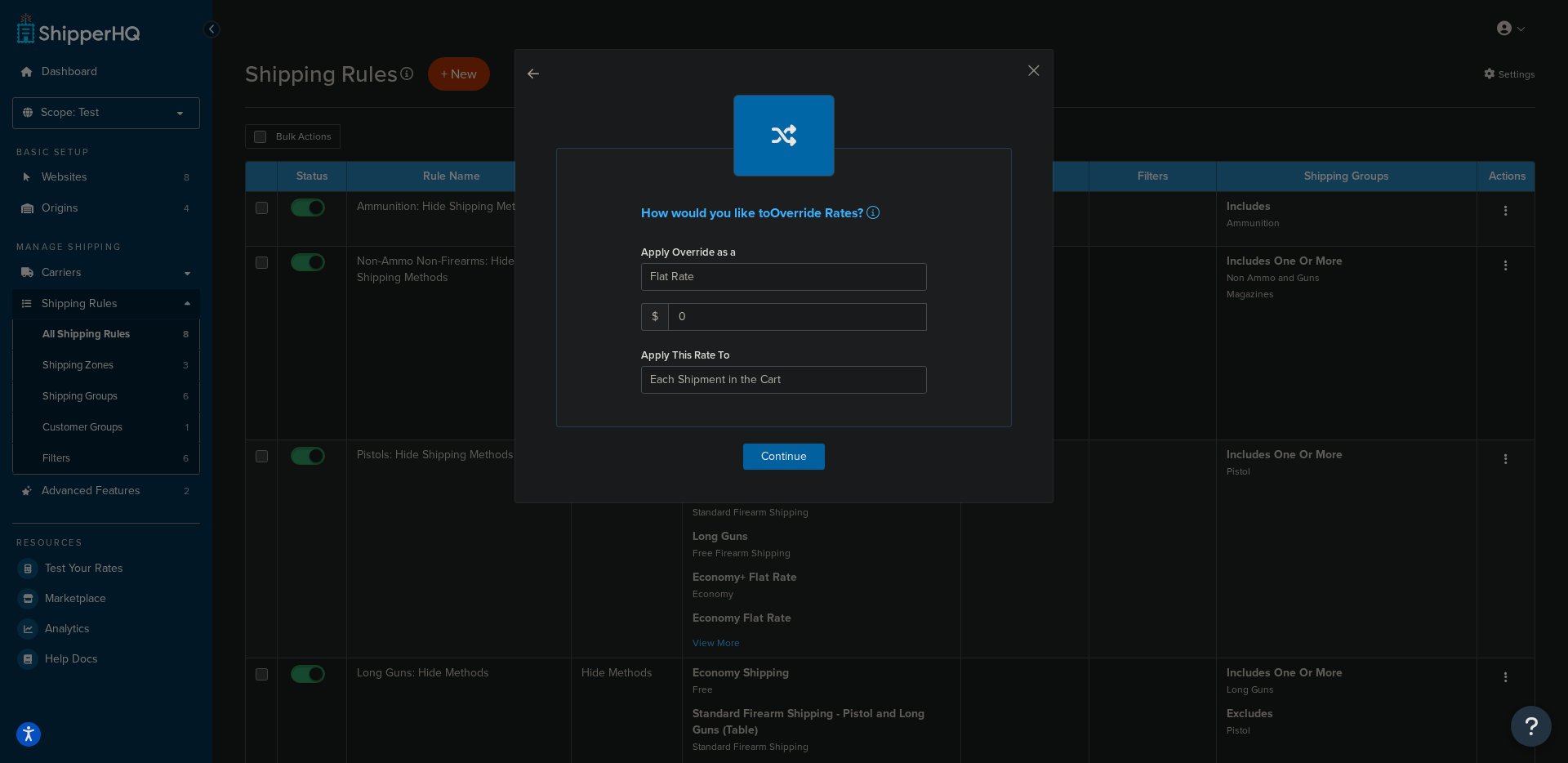
click at [1041, 72] on div "How would you like to Override Rates ? Apply Override as a Flat Rate Percentage…" at bounding box center [784, 276] width 539 height 454
click at [1012, 74] on button "button" at bounding box center [1010, 76] width 4 height 4
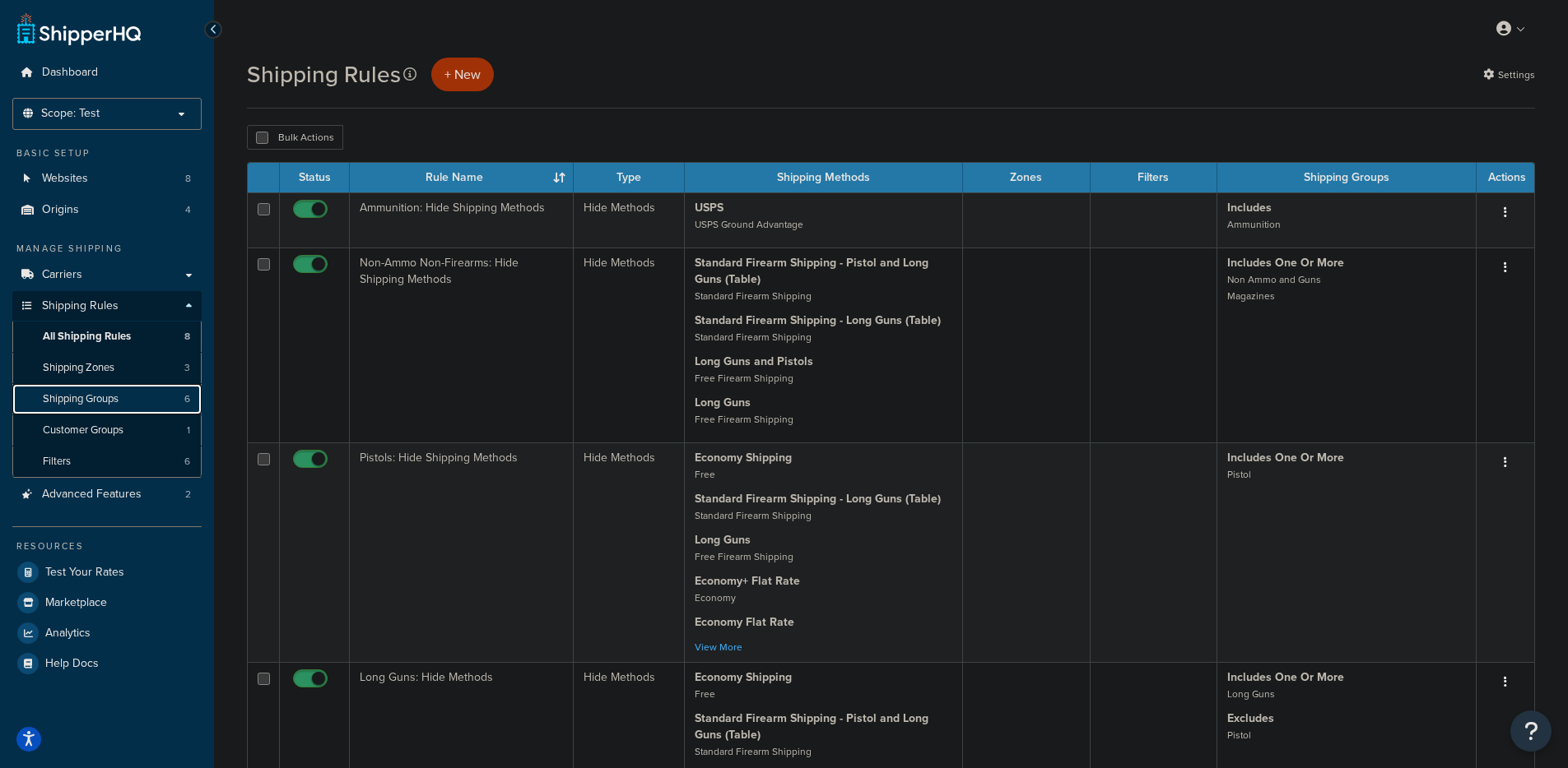
click at [144, 397] on link "Shipping Groups 6" at bounding box center [107, 399] width 189 height 30
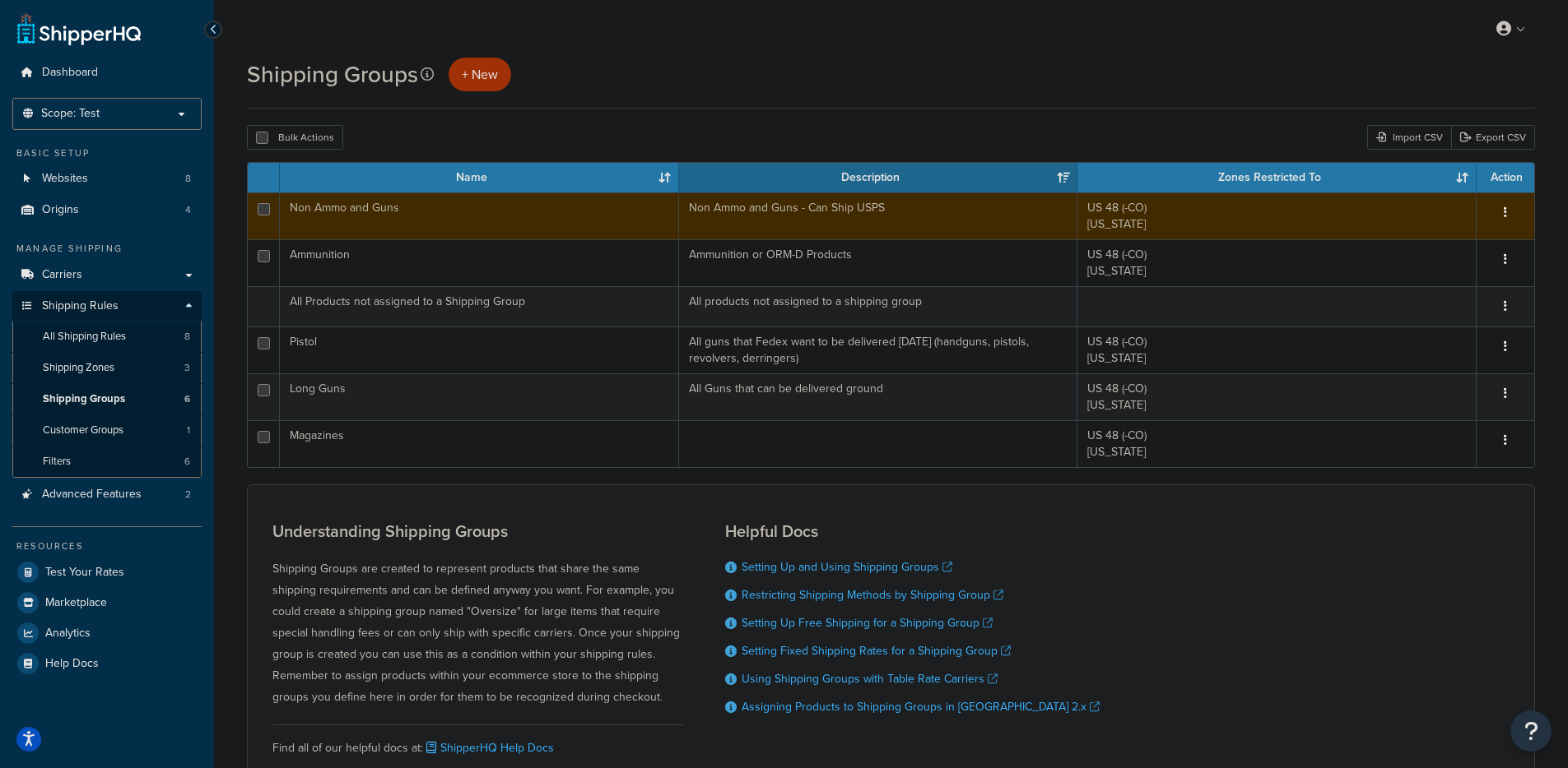
click at [822, 214] on td "Non Ammo and Guns - Can Ship USPS" at bounding box center [878, 216] width 399 height 47
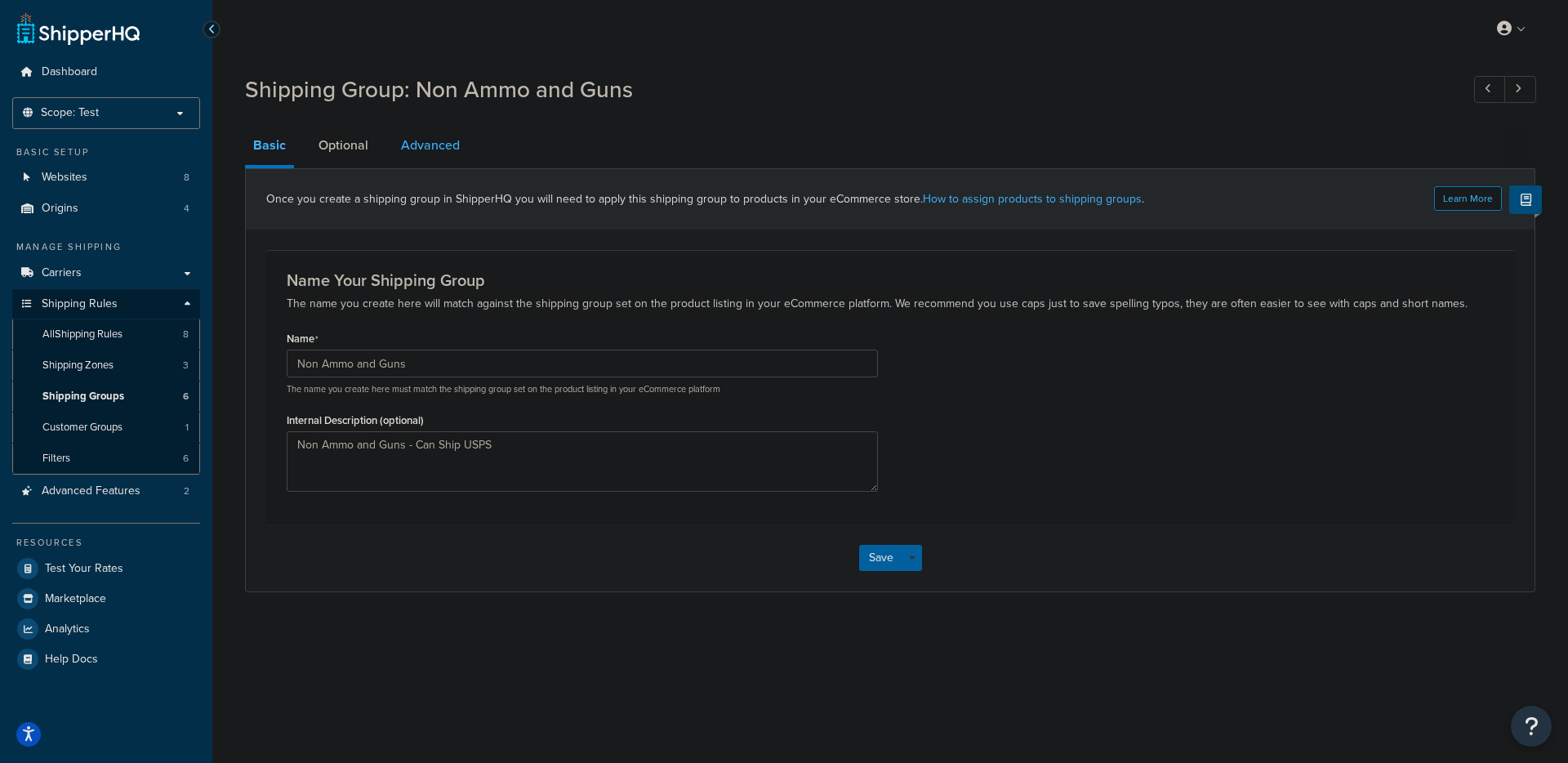
click at [397, 155] on link "Advanced" at bounding box center [430, 145] width 75 height 39
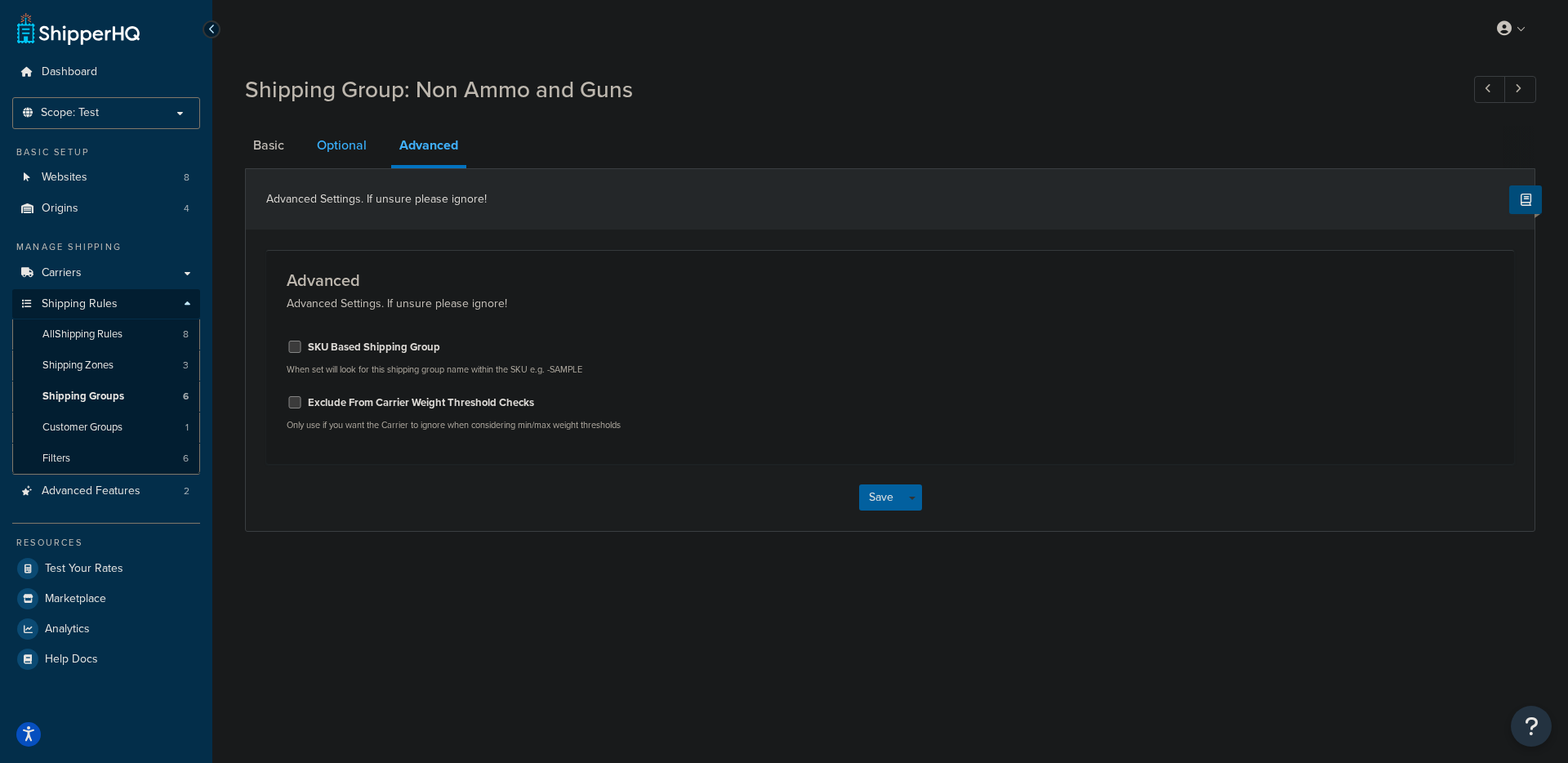
click at [349, 150] on link "Optional" at bounding box center [342, 145] width 67 height 39
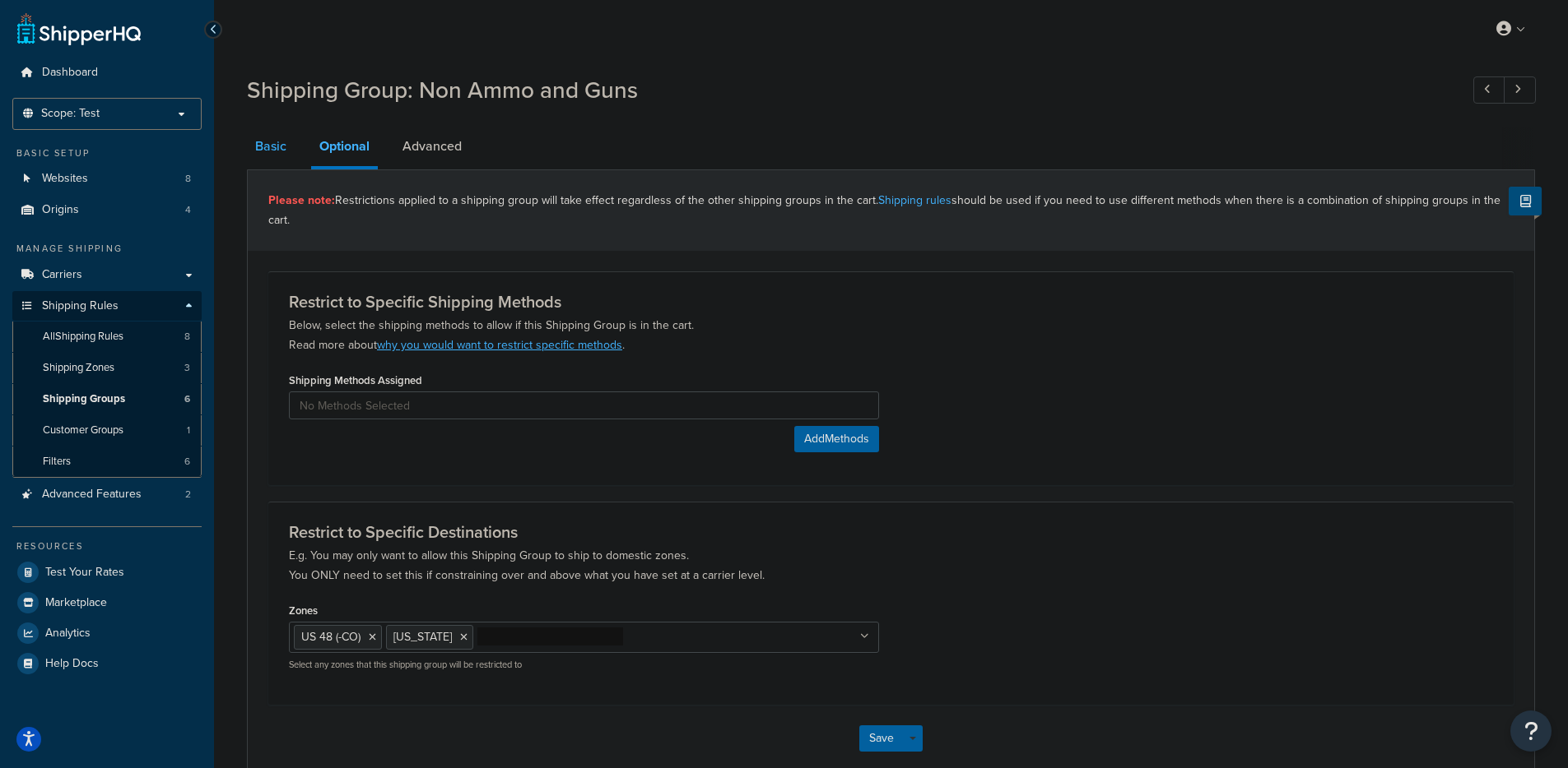
click at [287, 152] on link "Basic" at bounding box center [271, 146] width 48 height 39
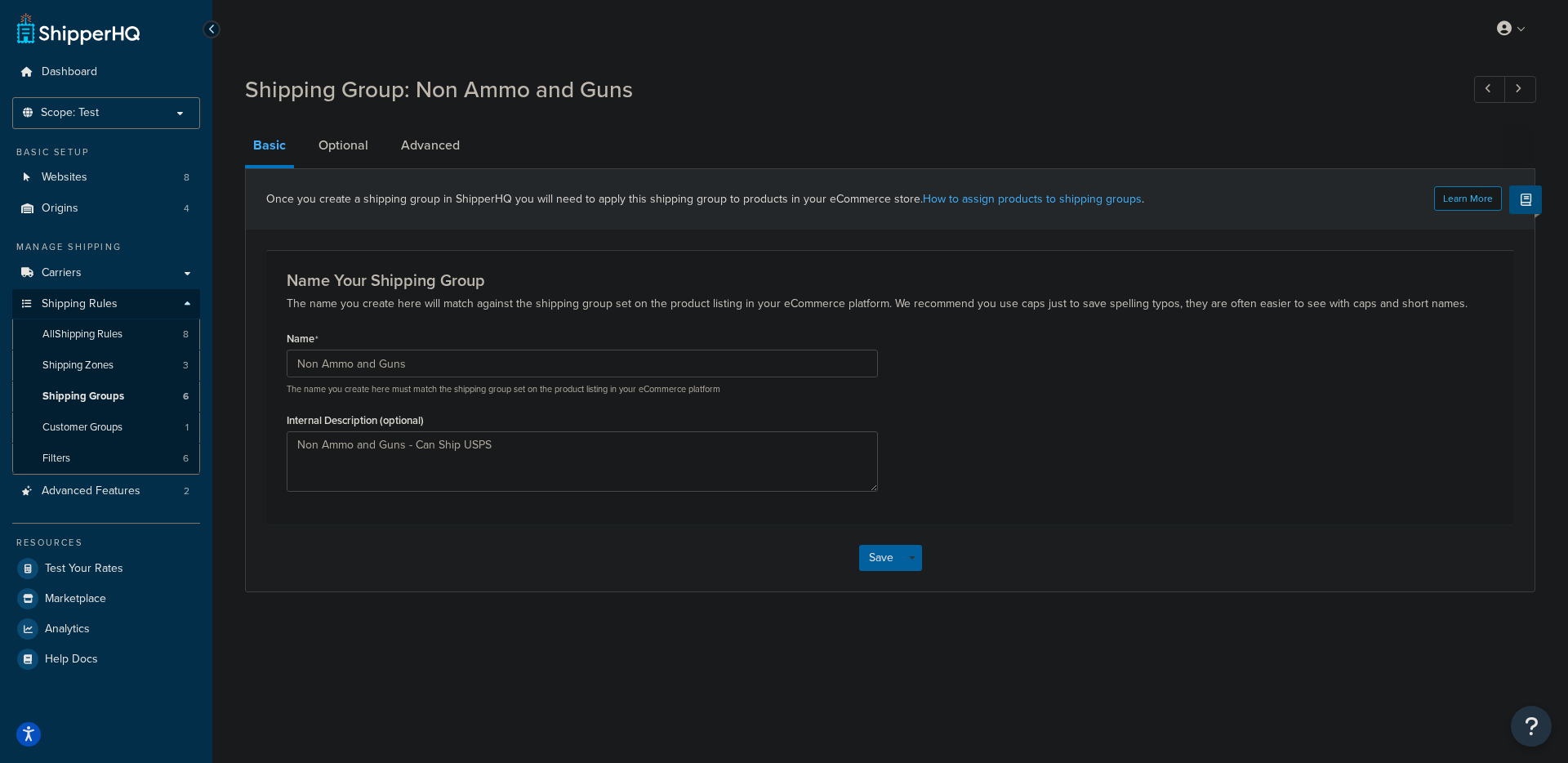
click at [406, 172] on div "Basic Optional Advanced Learn More Once you create a shipping group in ShipperH…" at bounding box center [891, 359] width 1291 height 466
click at [423, 142] on link "Advanced" at bounding box center [430, 145] width 75 height 39
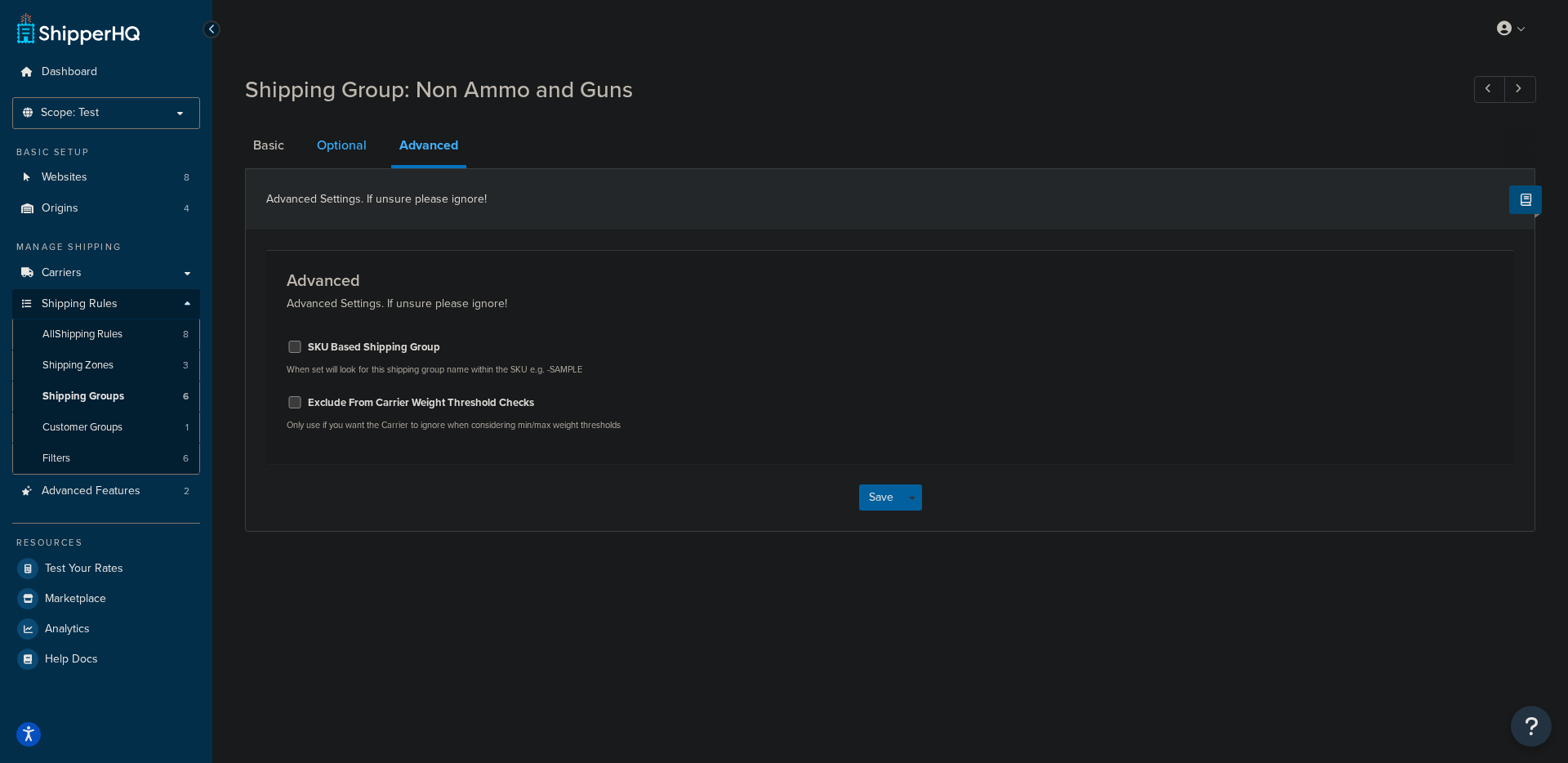
click at [340, 144] on link "Optional" at bounding box center [342, 145] width 67 height 39
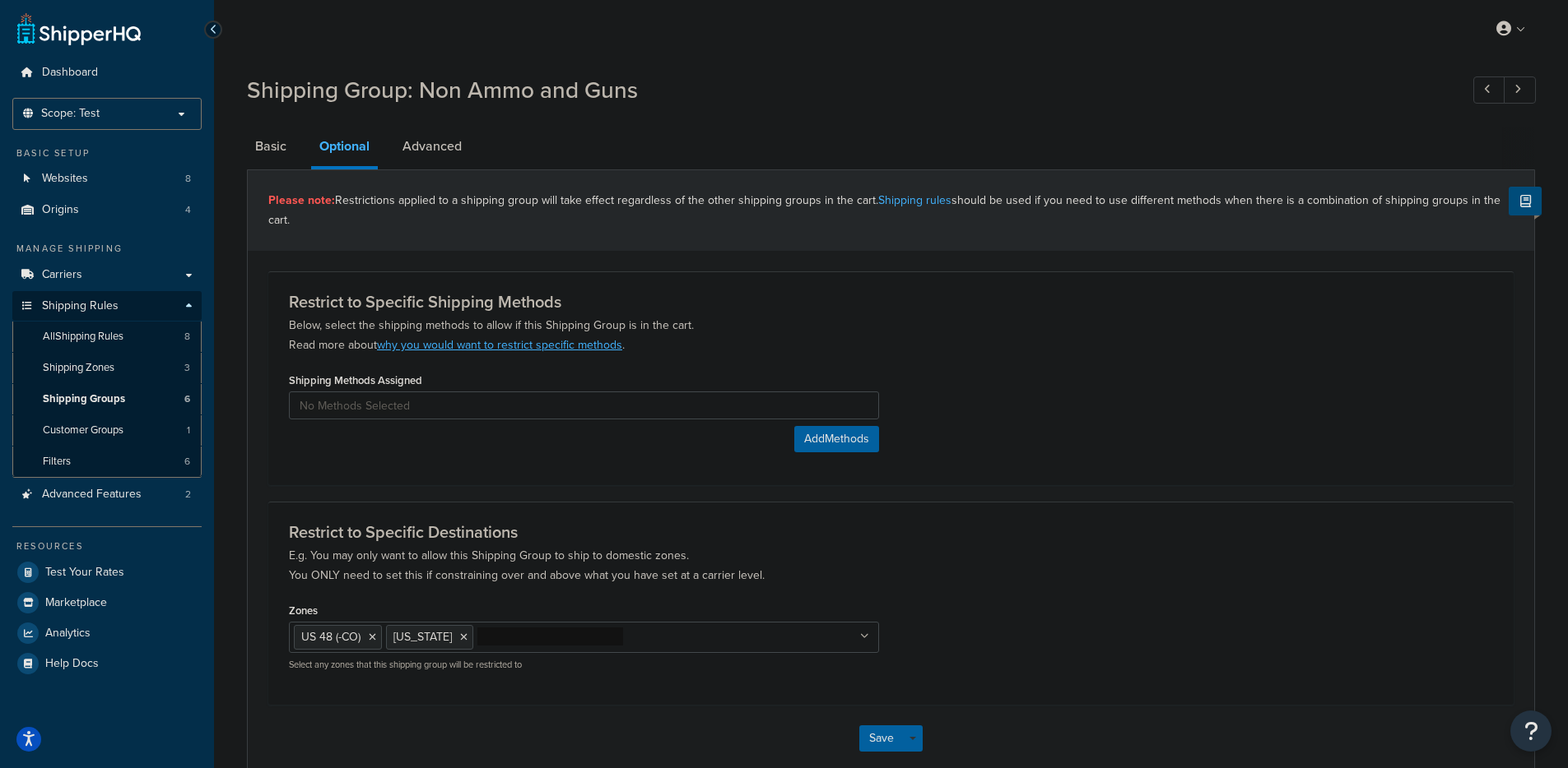
click at [288, 170] on div "Please note: Restrictions applied to a shipping group will take effect regardle…" at bounding box center [891, 210] width 1286 height 80
click at [275, 162] on link "Basic" at bounding box center [271, 146] width 48 height 39
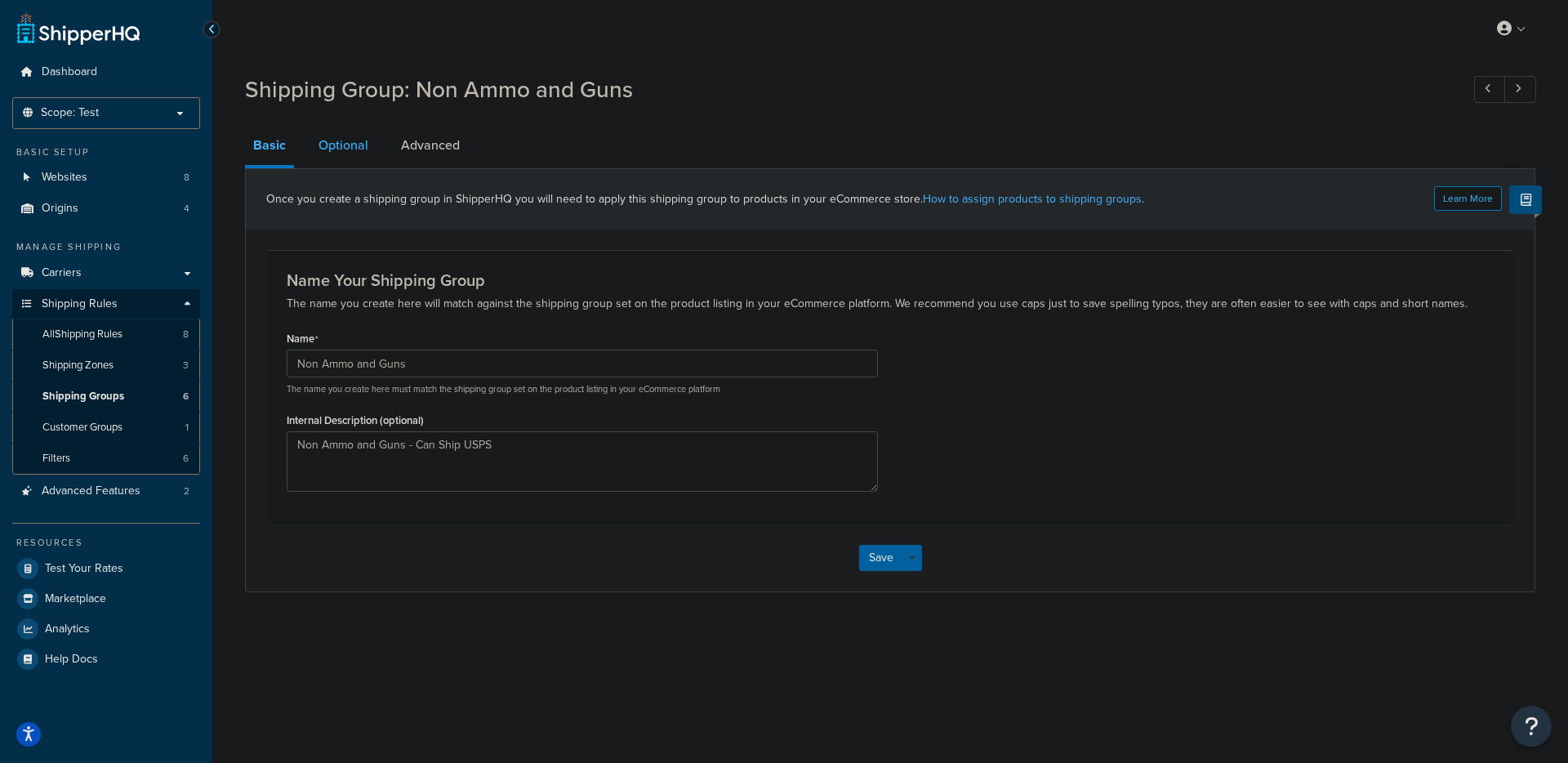
click at [360, 153] on link "Optional" at bounding box center [344, 145] width 67 height 39
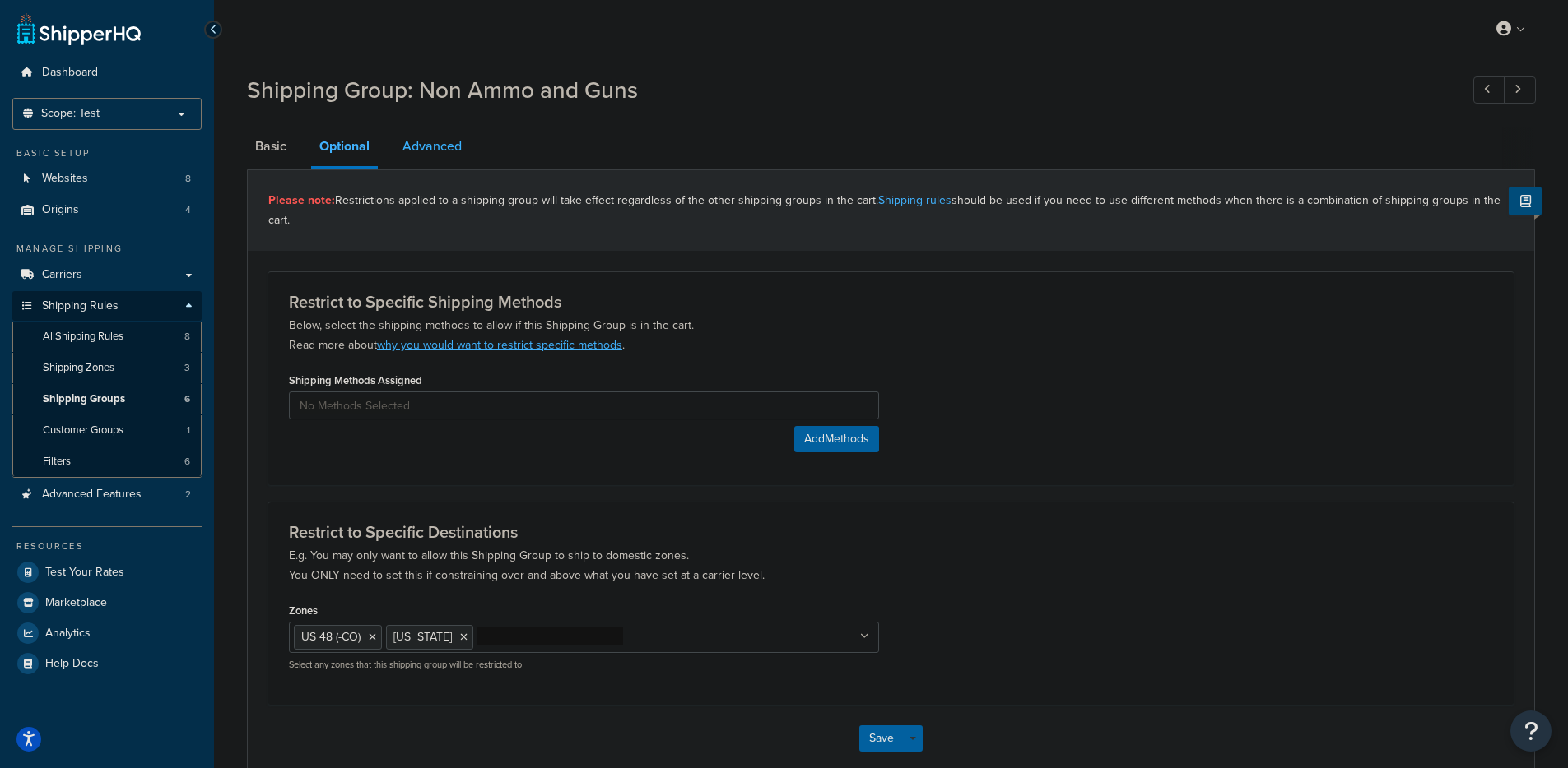
click at [437, 162] on link "Advanced" at bounding box center [432, 146] width 75 height 39
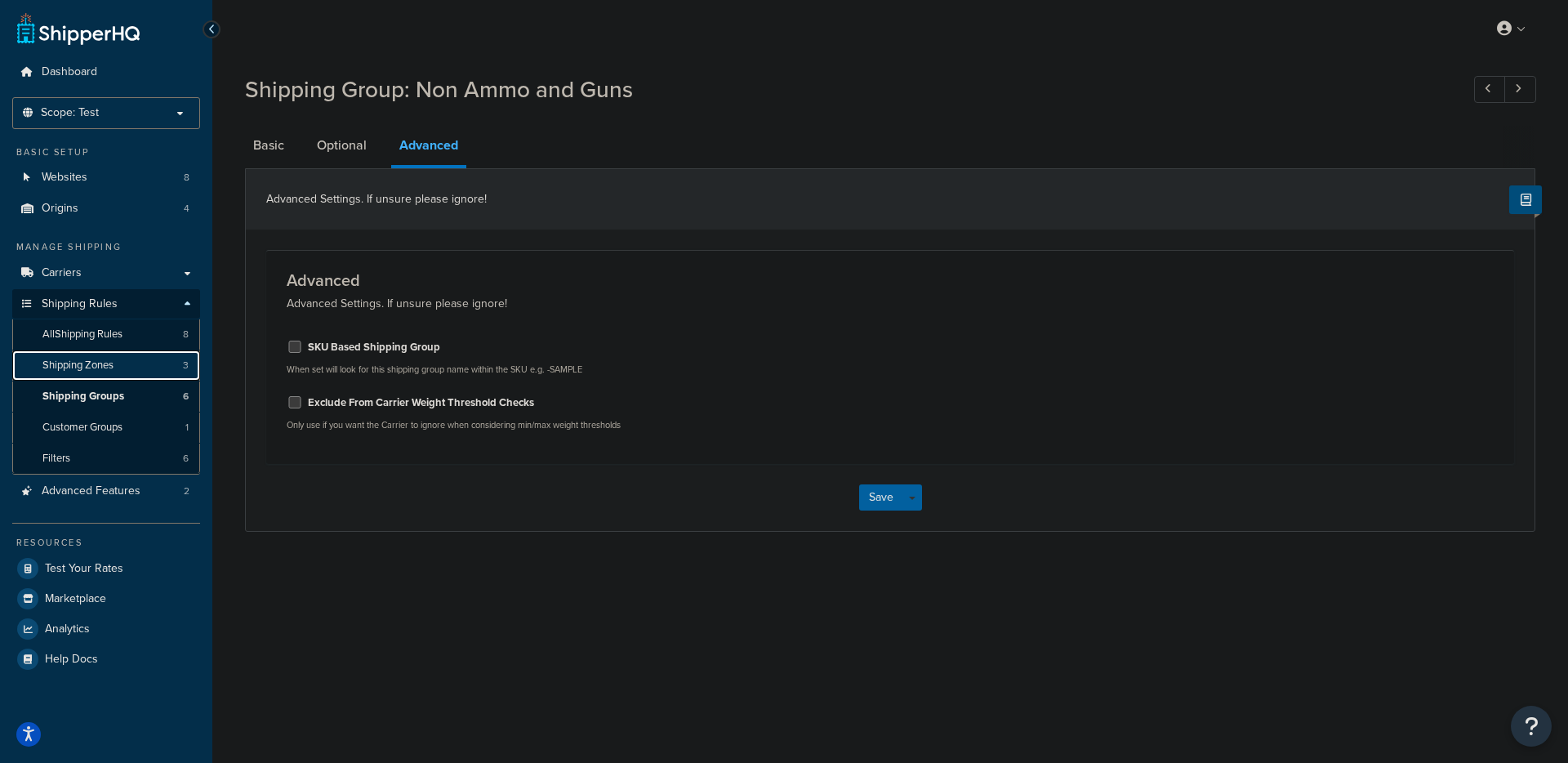
click at [118, 369] on link "Shipping Zones 3" at bounding box center [106, 365] width 188 height 30
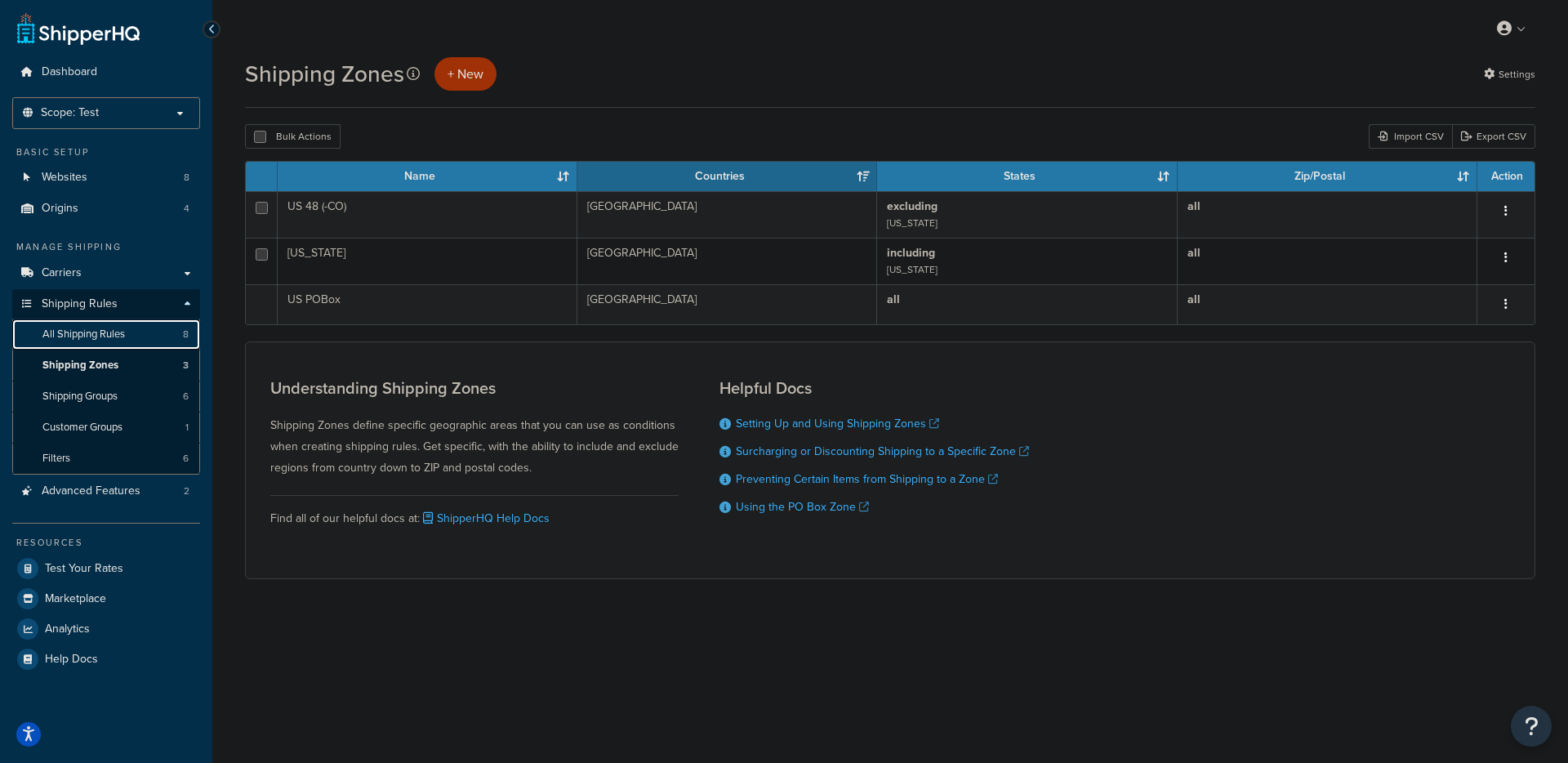
click at [106, 332] on span "All Shipping Rules" at bounding box center [83, 334] width 82 height 14
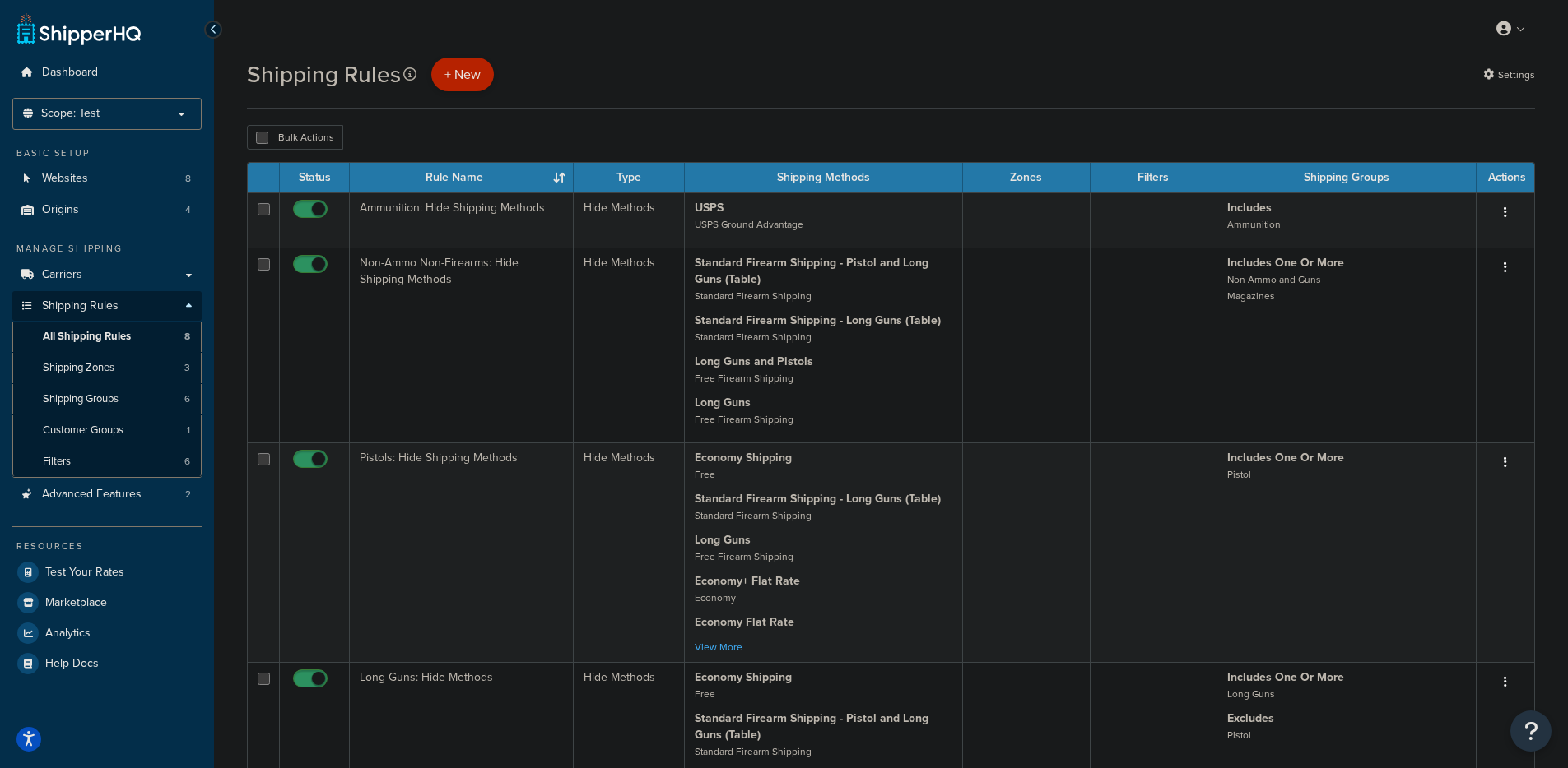
click at [473, 77] on p "+ New" at bounding box center [463, 75] width 63 height 34
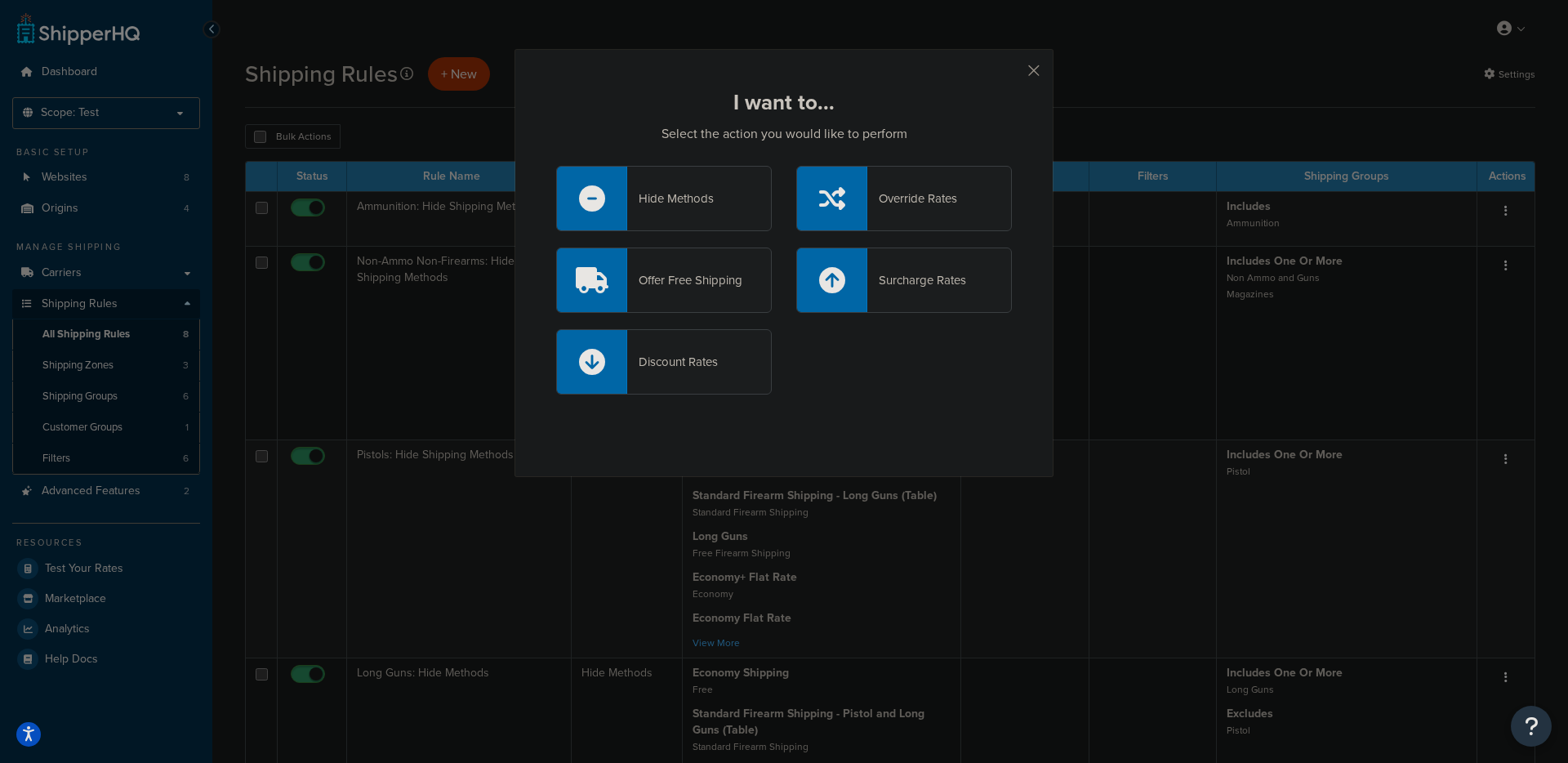
click at [699, 300] on div "Offer Free Shipping" at bounding box center [664, 280] width 215 height 66
click at [0, 0] on input "Offer Free Shipping" at bounding box center [0, 0] width 0 height 0
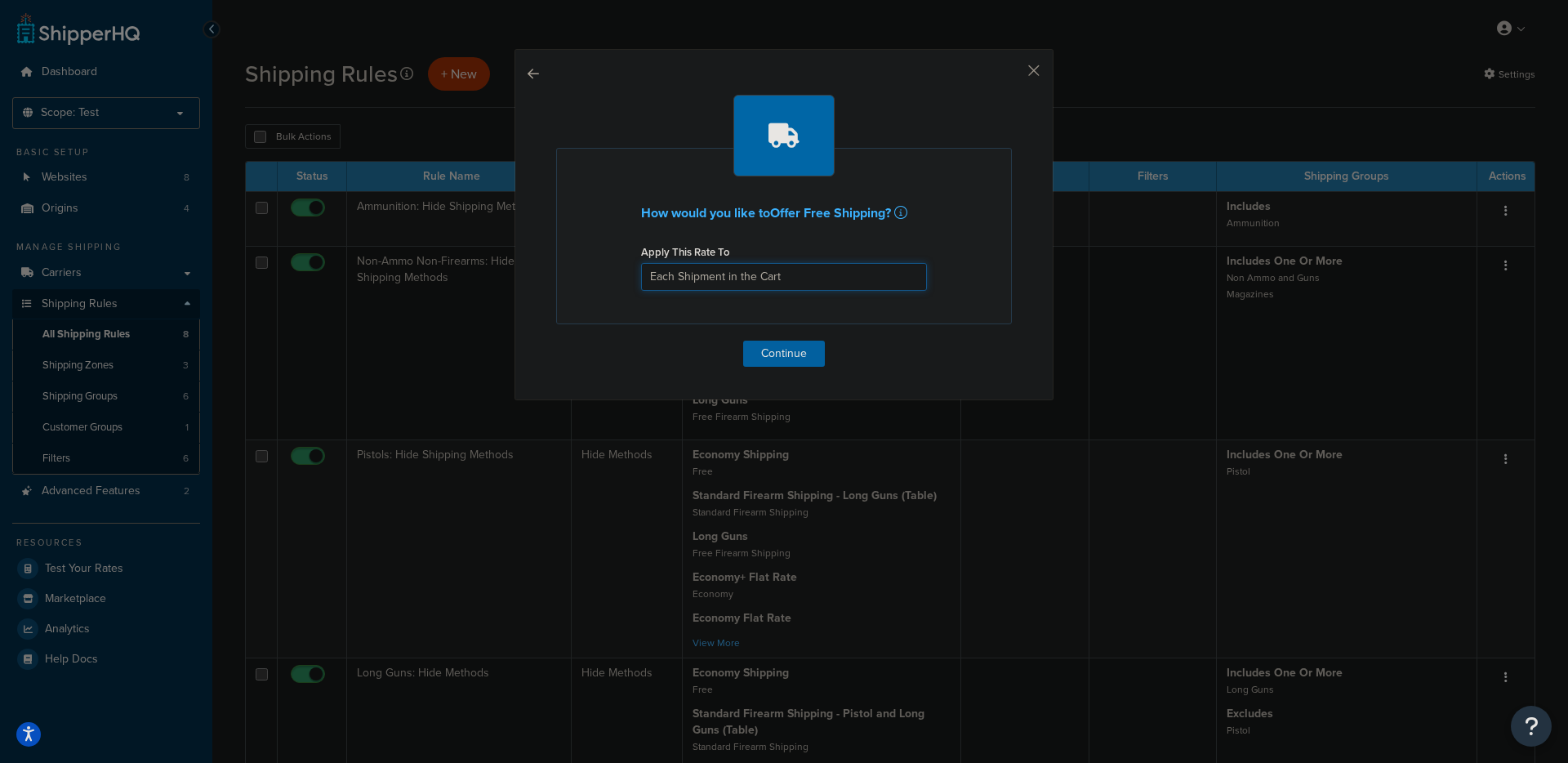
click at [734, 265] on select "Each Shipment in the Cart Each Shipping Group in the Cart Each Item within a Sh…" at bounding box center [784, 276] width 286 height 27
click at [641, 263] on select "Each Shipment in the Cart Each Shipping Group in the Cart Each Item within a Sh…" at bounding box center [784, 276] width 286 height 27
click at [766, 277] on select "Each Shipment in the Cart Each Shipping Group in the Cart Each Item within a Sh…" at bounding box center [784, 276] width 286 height 27
click at [1041, 71] on div "How would you like to Offer Free Shipping ? Apply This Rate To Each Shipment in…" at bounding box center [784, 225] width 539 height 351
click at [1036, 71] on div "How would you like to Offer Free Shipping ? Apply This Rate To Each Shipment in…" at bounding box center [784, 225] width 539 height 351
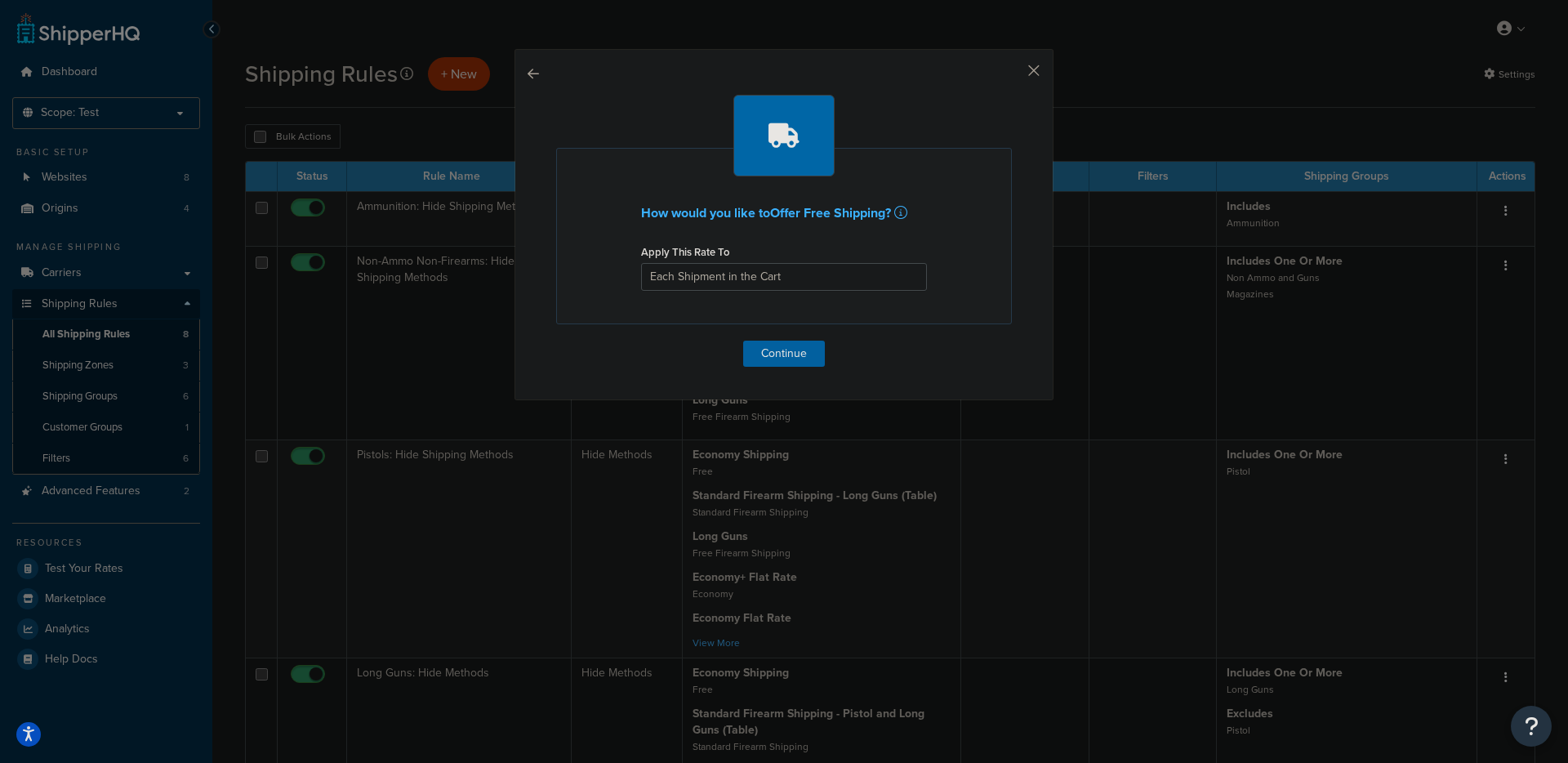
click at [1012, 74] on button "button" at bounding box center [1010, 76] width 4 height 4
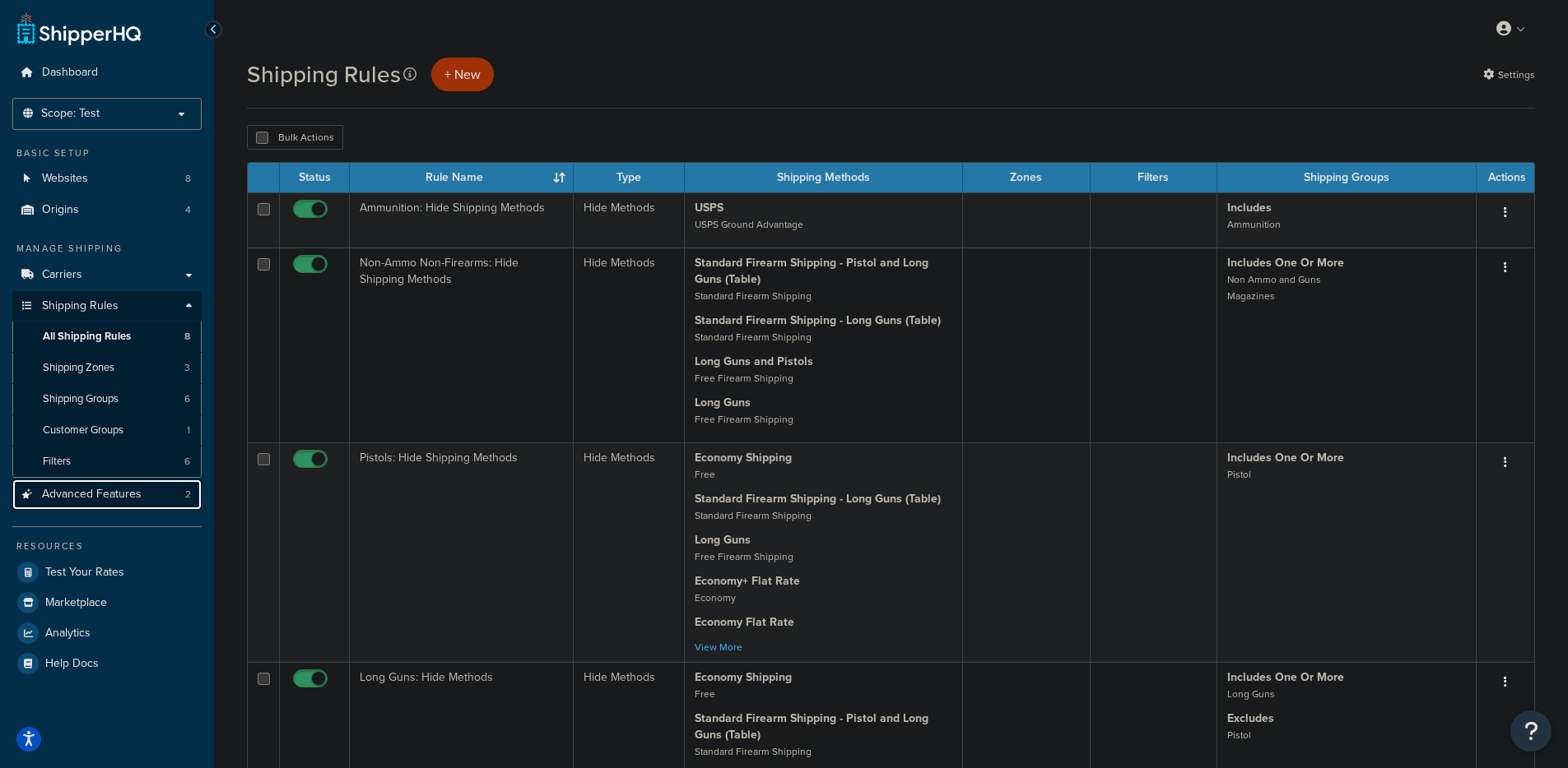
click at [101, 503] on link "Advanced Features 2" at bounding box center [107, 495] width 189 height 30
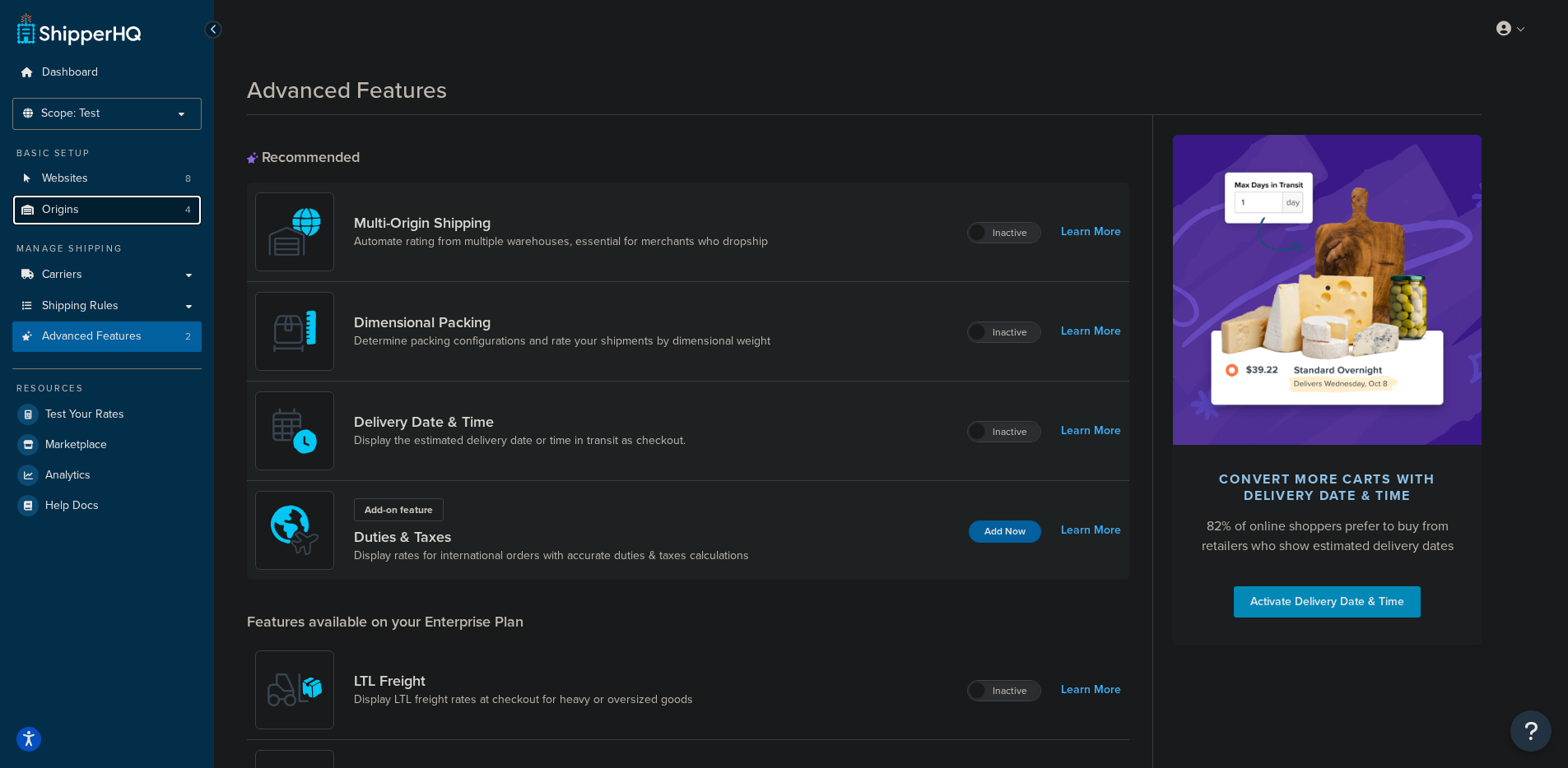
click at [66, 206] on span "Origins" at bounding box center [60, 210] width 37 height 14
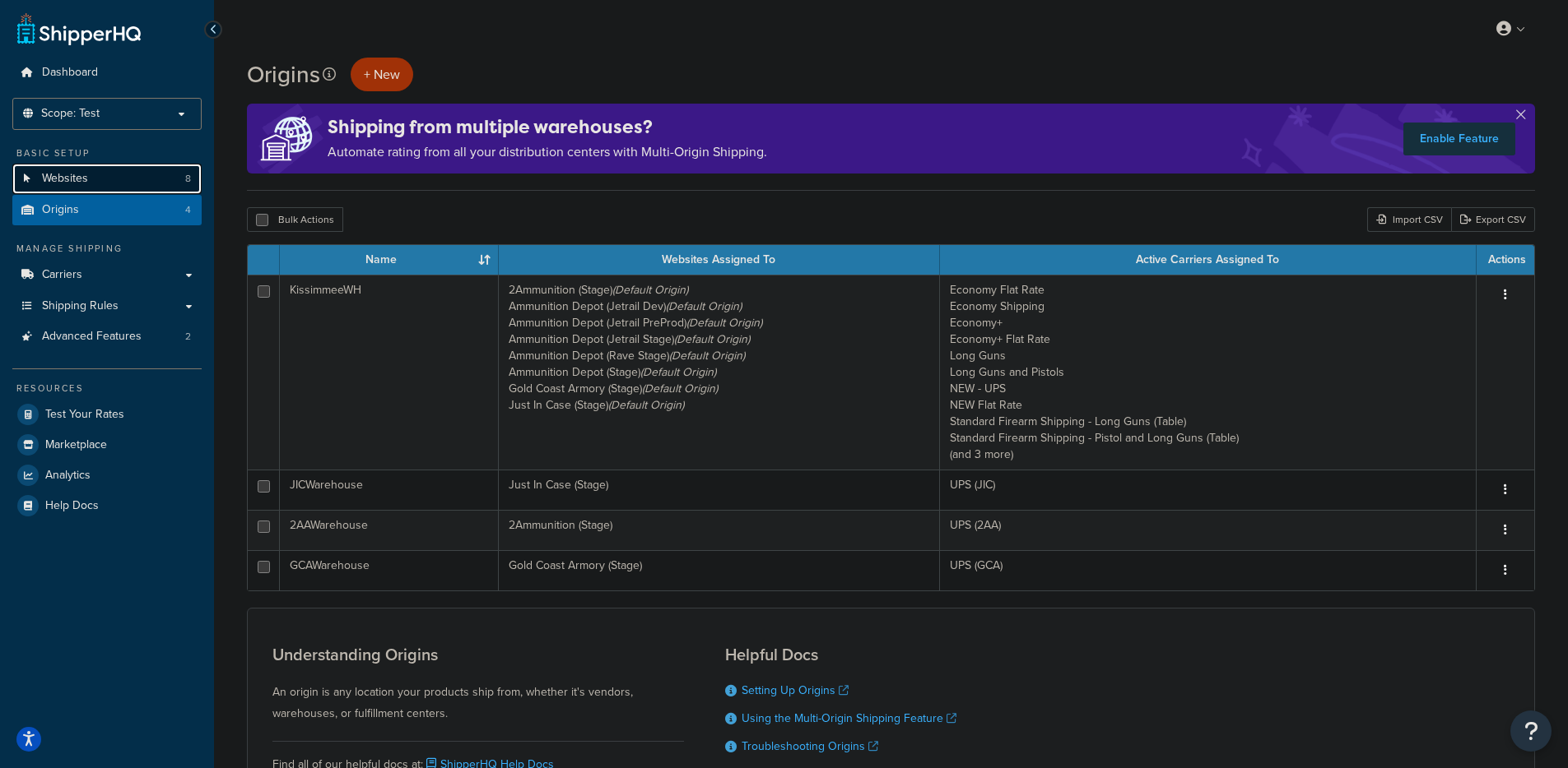
click at [82, 180] on span "Websites" at bounding box center [65, 178] width 46 height 14
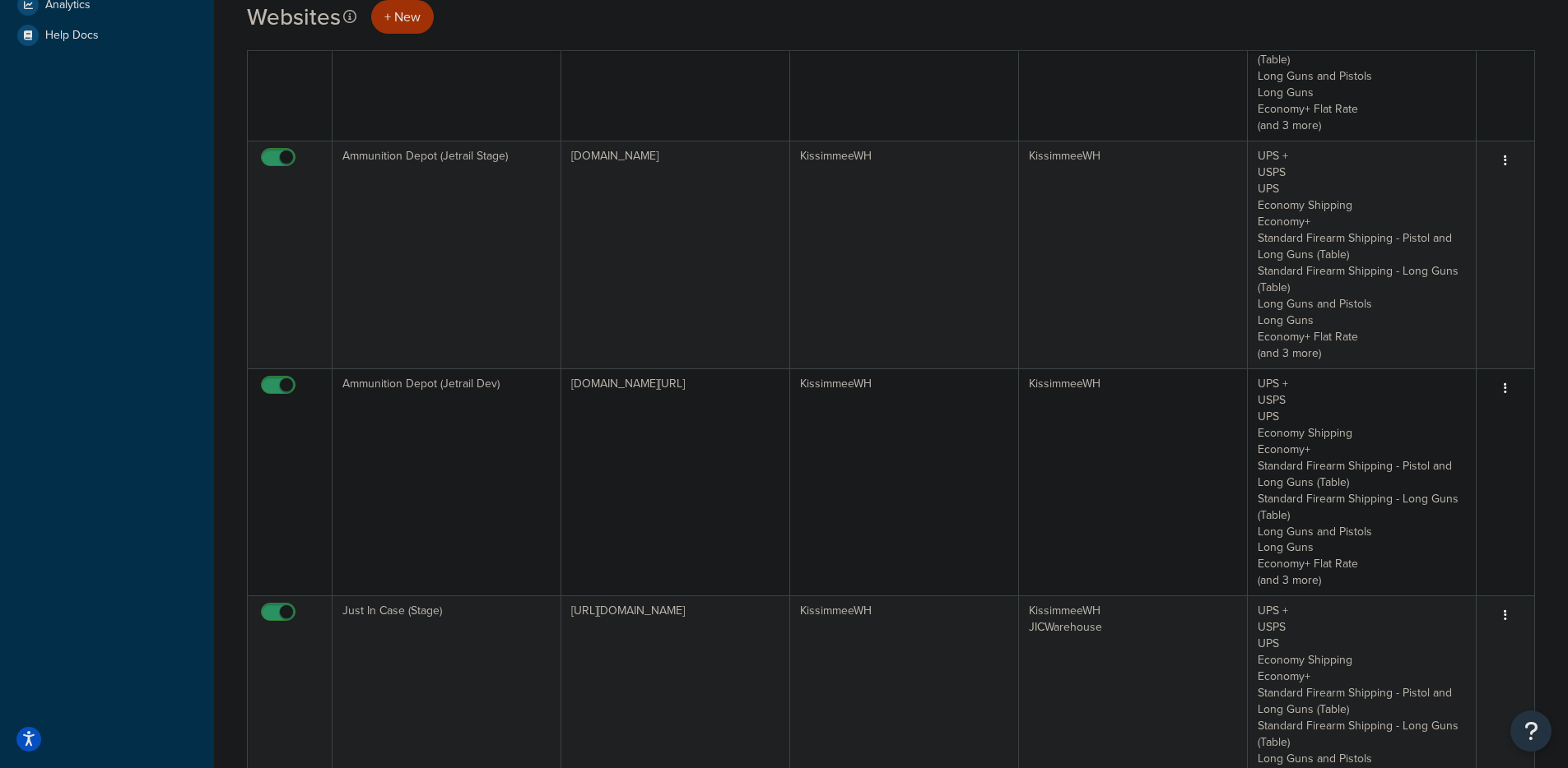
scroll to position [137, 0]
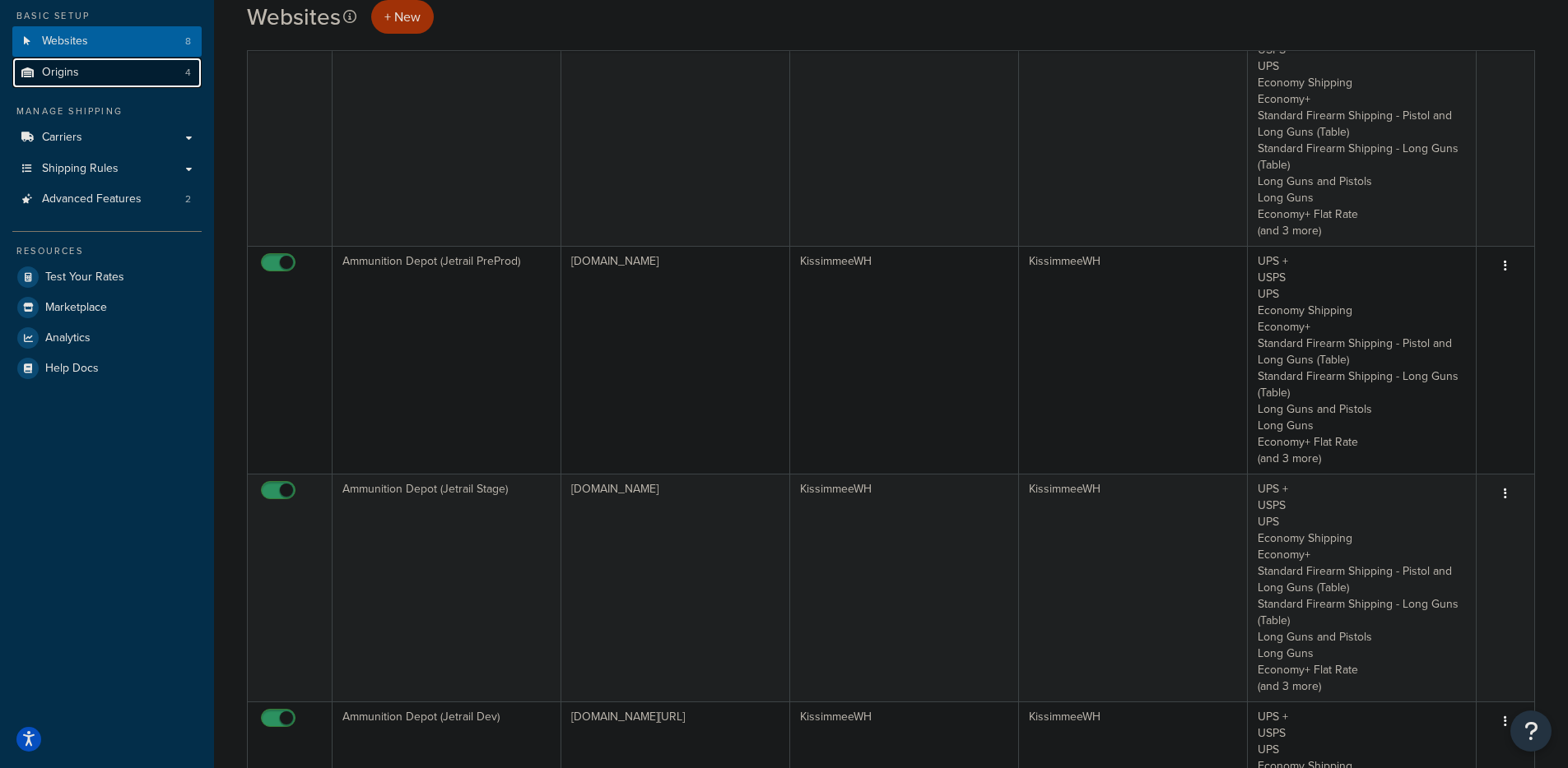
drag, startPoint x: 70, startPoint y: 70, endPoint x: 96, endPoint y: 78, distance: 27.2
click at [70, 70] on span "Origins" at bounding box center [60, 73] width 37 height 14
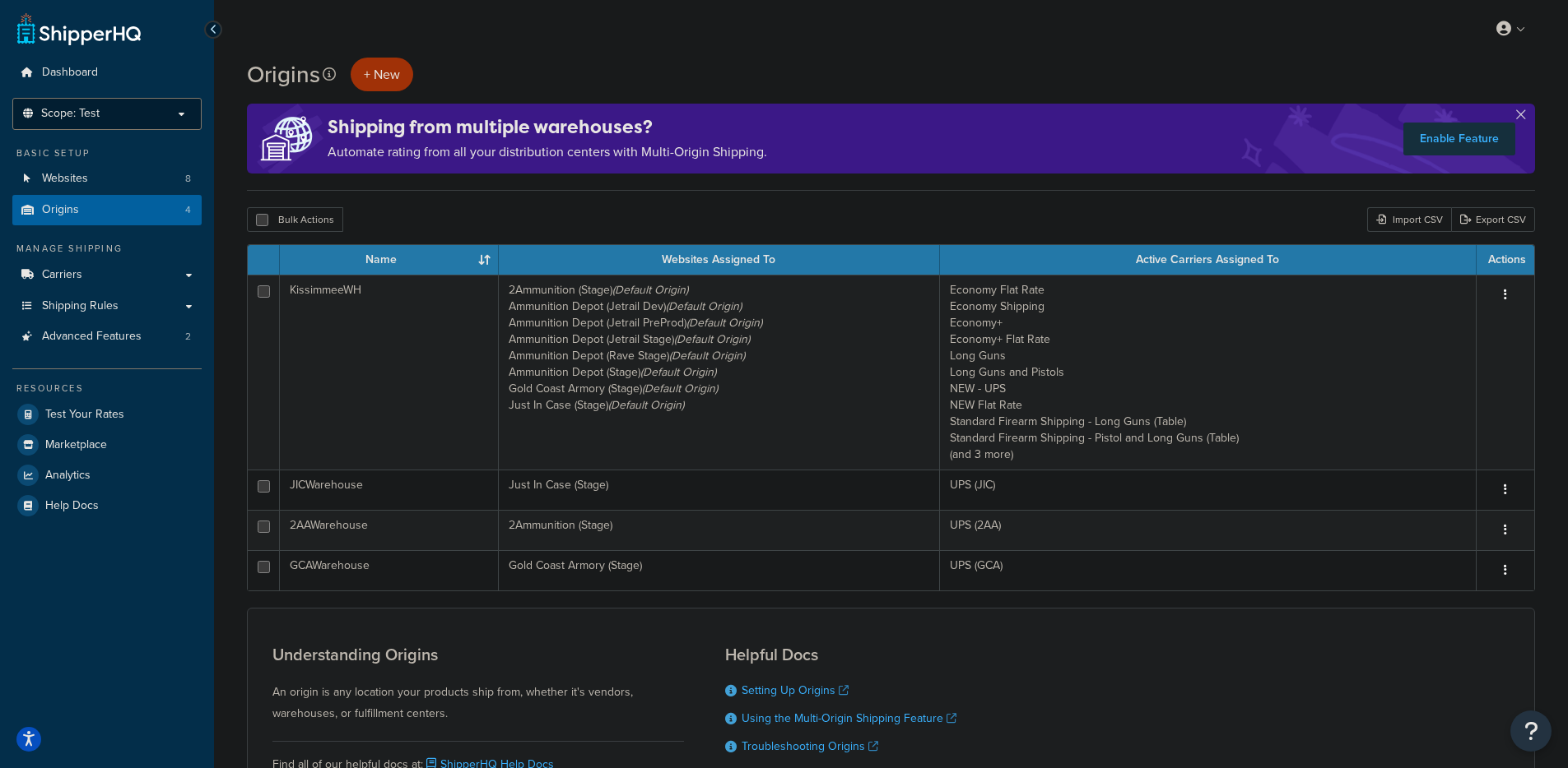
click at [107, 107] on p "Scope: Test" at bounding box center [107, 114] width 174 height 14
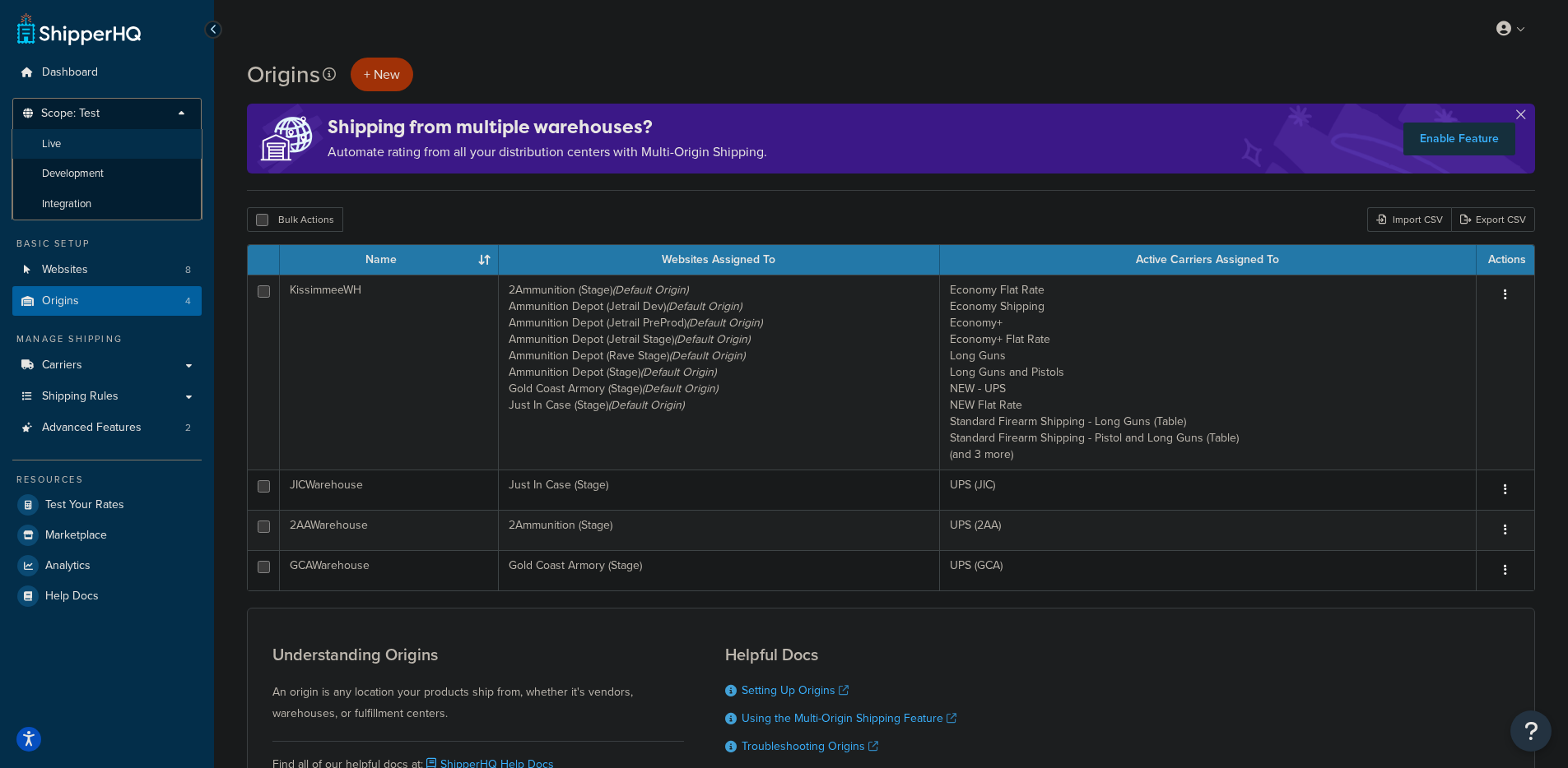
click at [80, 148] on li "Live" at bounding box center [107, 144] width 191 height 30
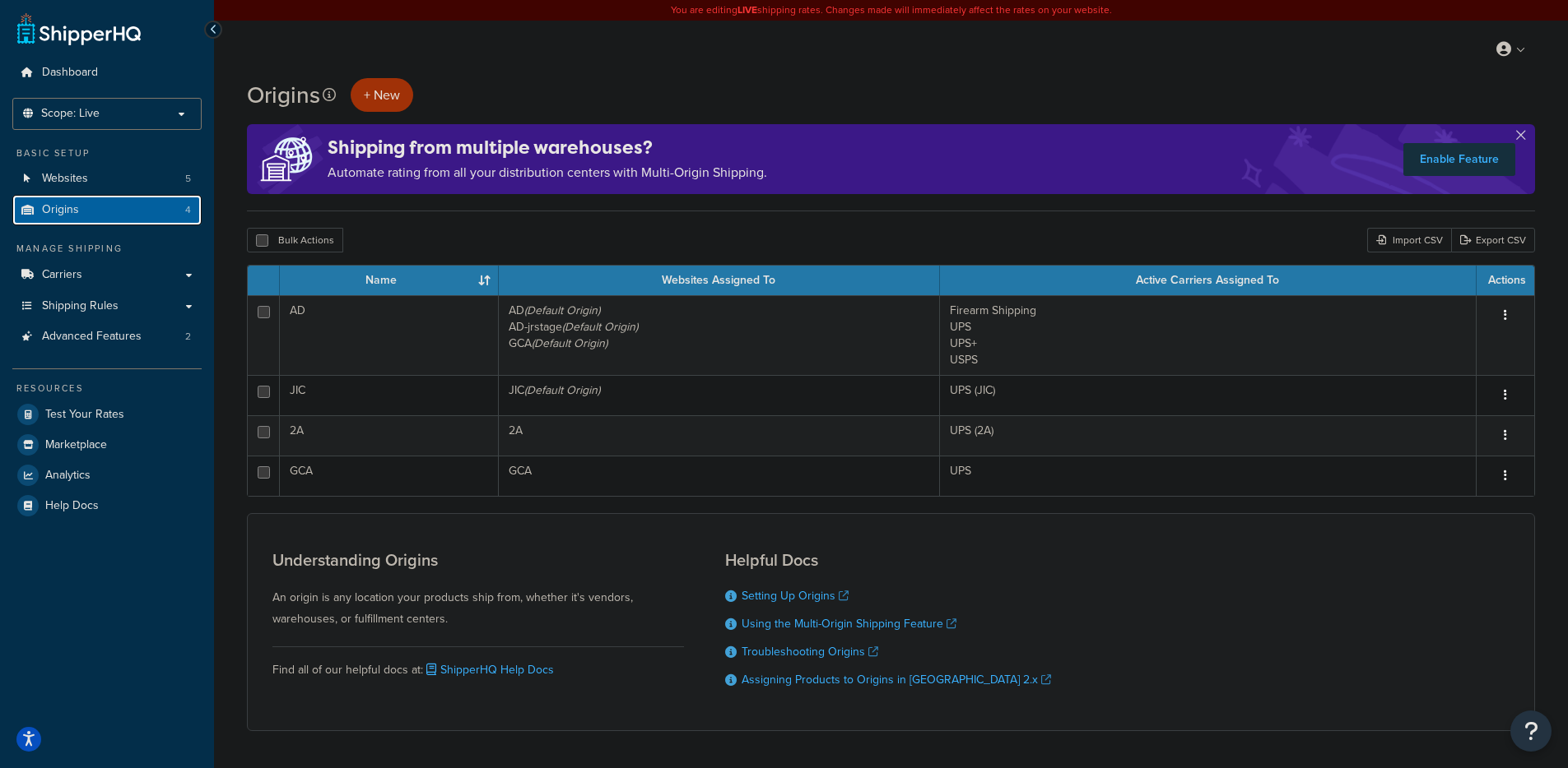
click at [64, 213] on span "Origins" at bounding box center [60, 210] width 37 height 14
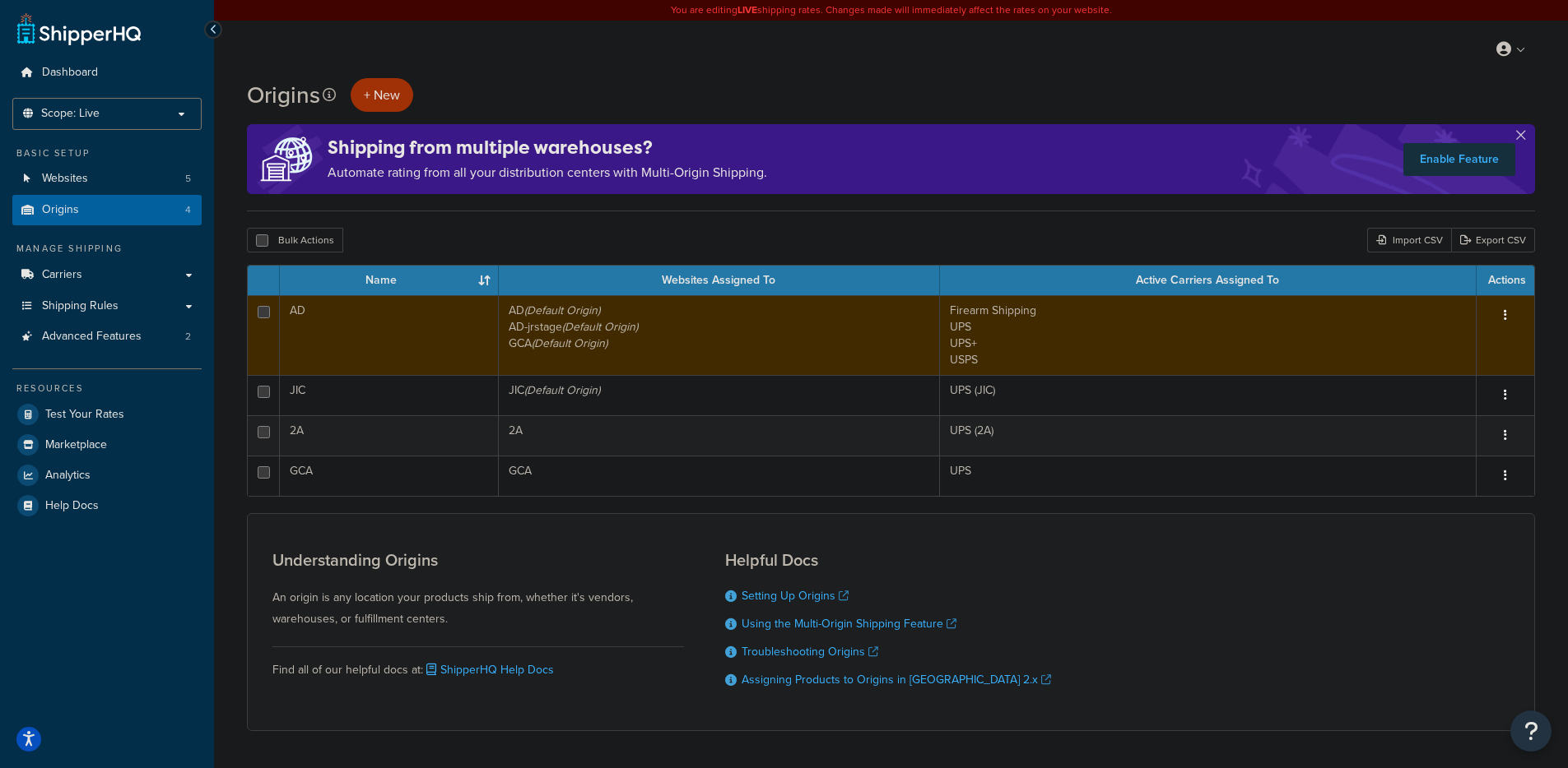
click at [1099, 348] on td "Firearm Shipping UPS UPS+ USPS" at bounding box center [1208, 335] width 536 height 80
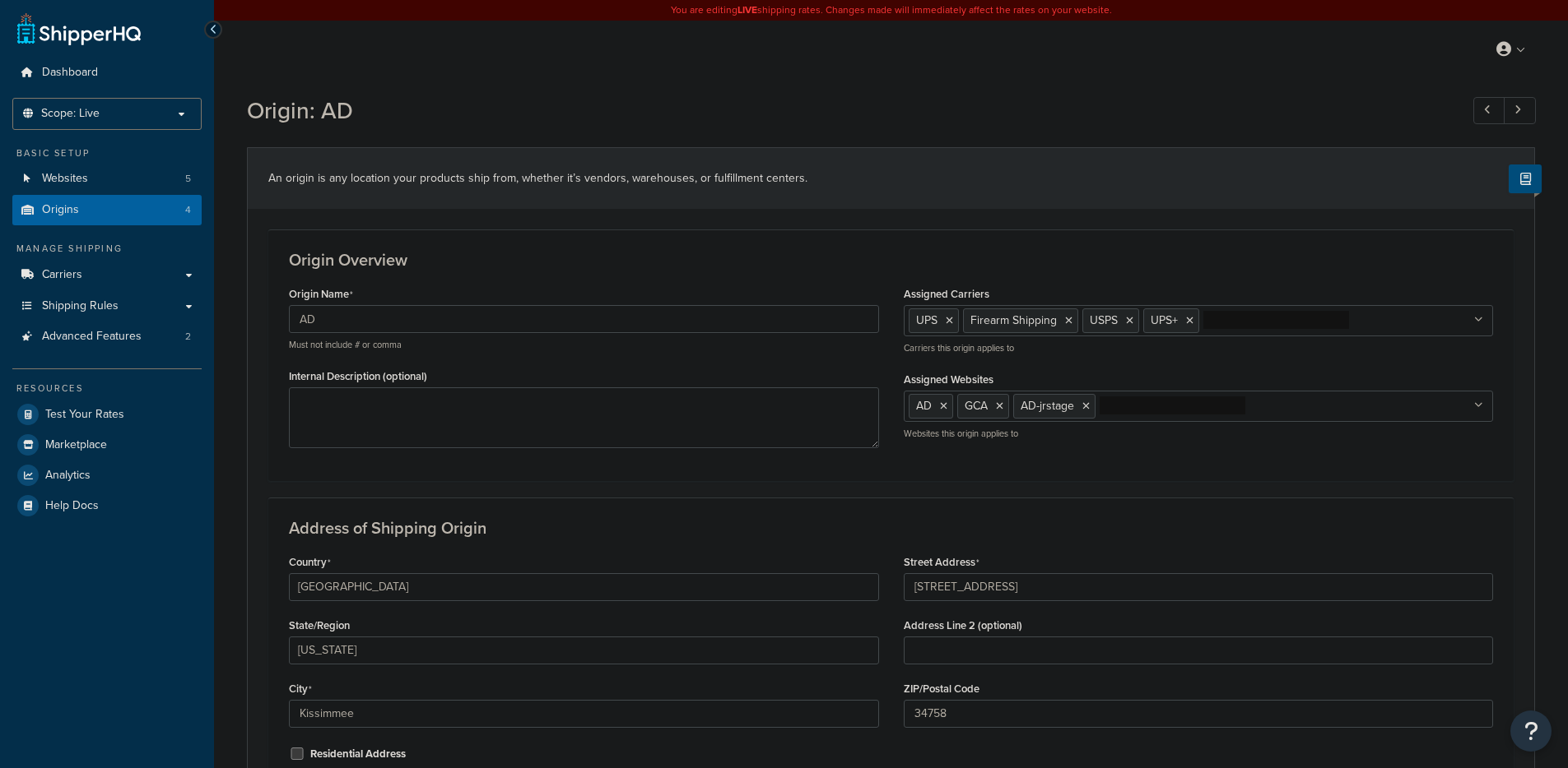
select select "9"
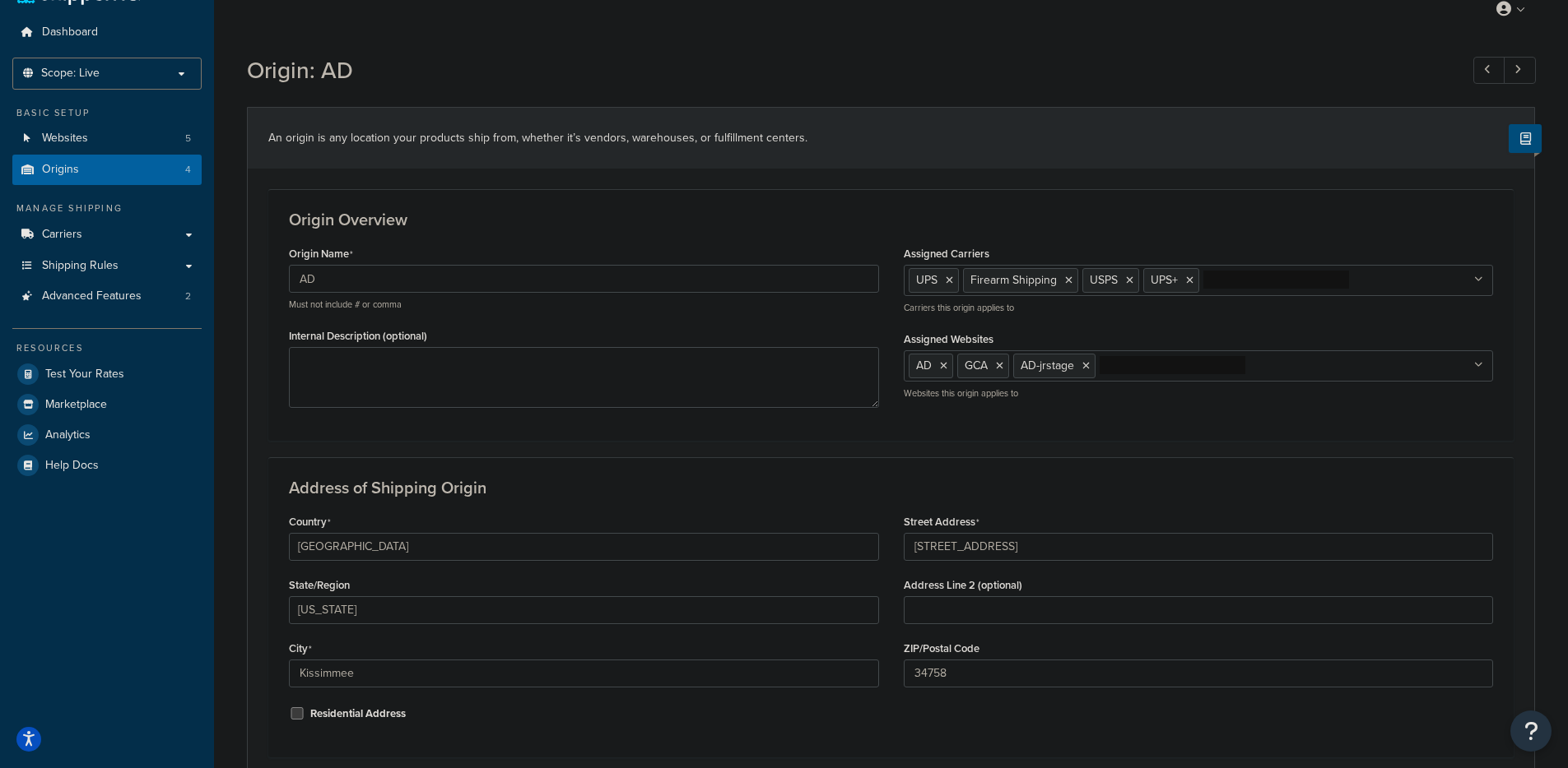
scroll to position [39, 0]
click at [34, 238] on link "Carriers" at bounding box center [107, 236] width 189 height 30
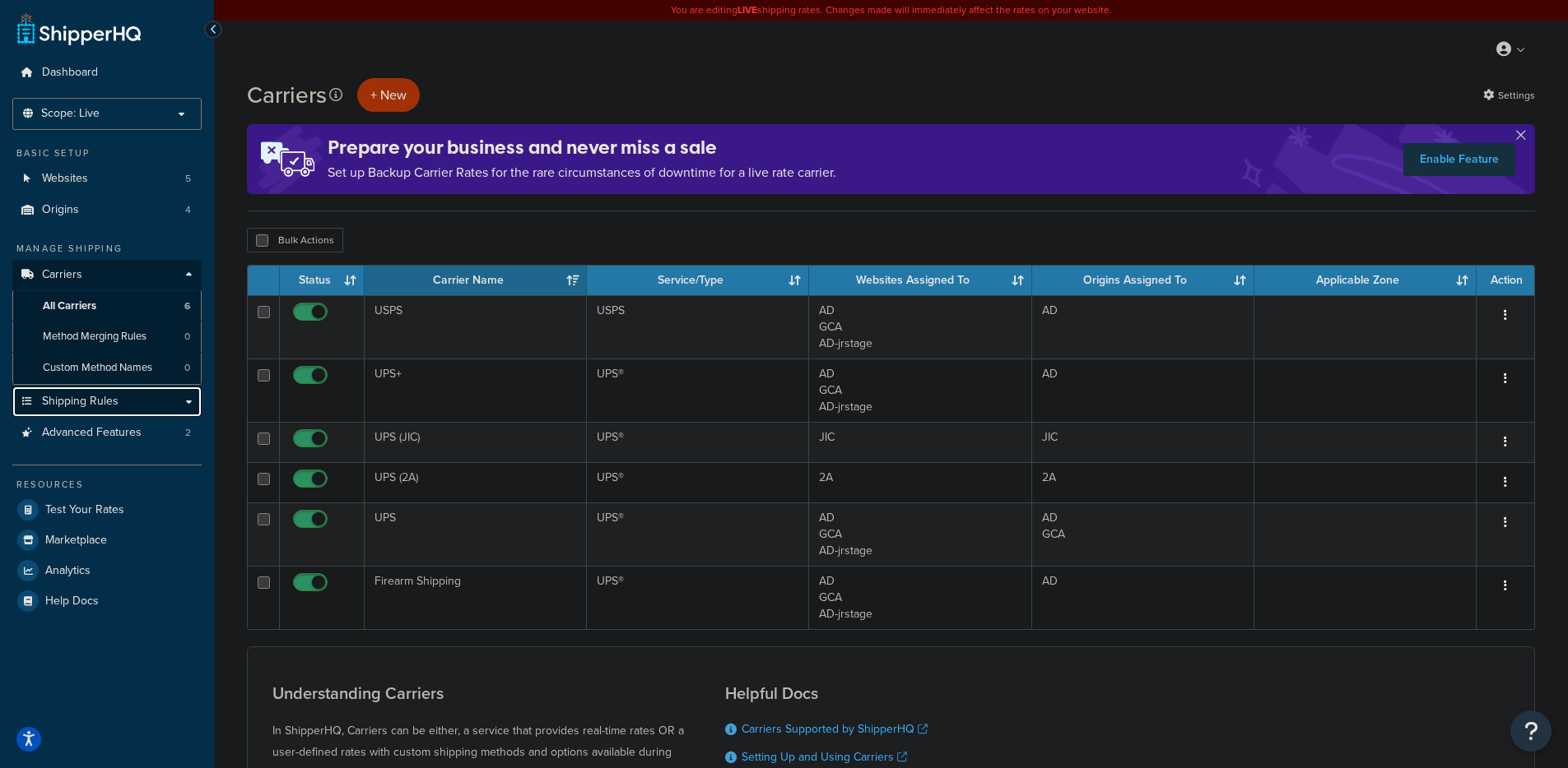
click at [89, 402] on span "Shipping Rules" at bounding box center [80, 401] width 76 height 14
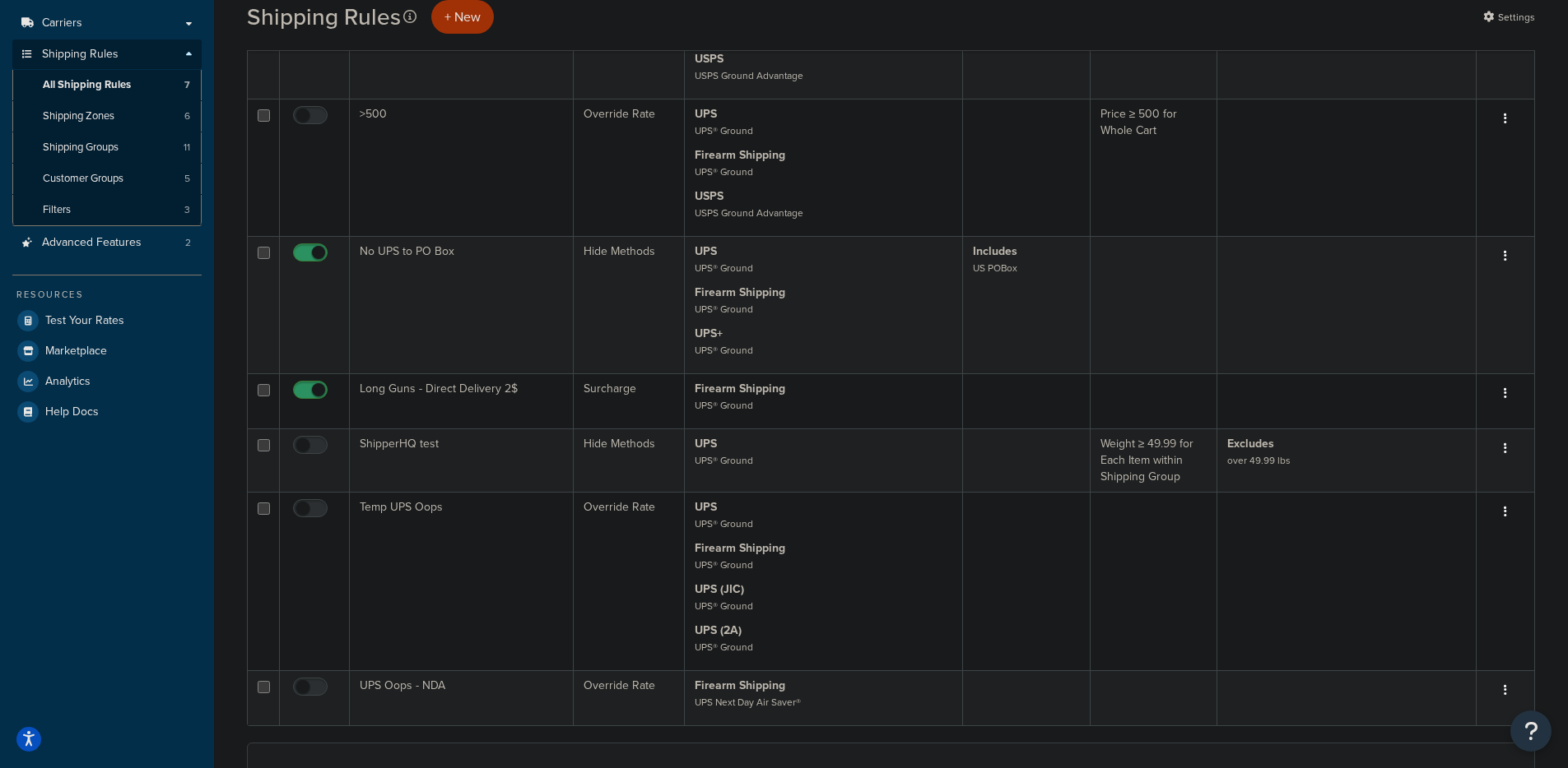
scroll to position [213, 0]
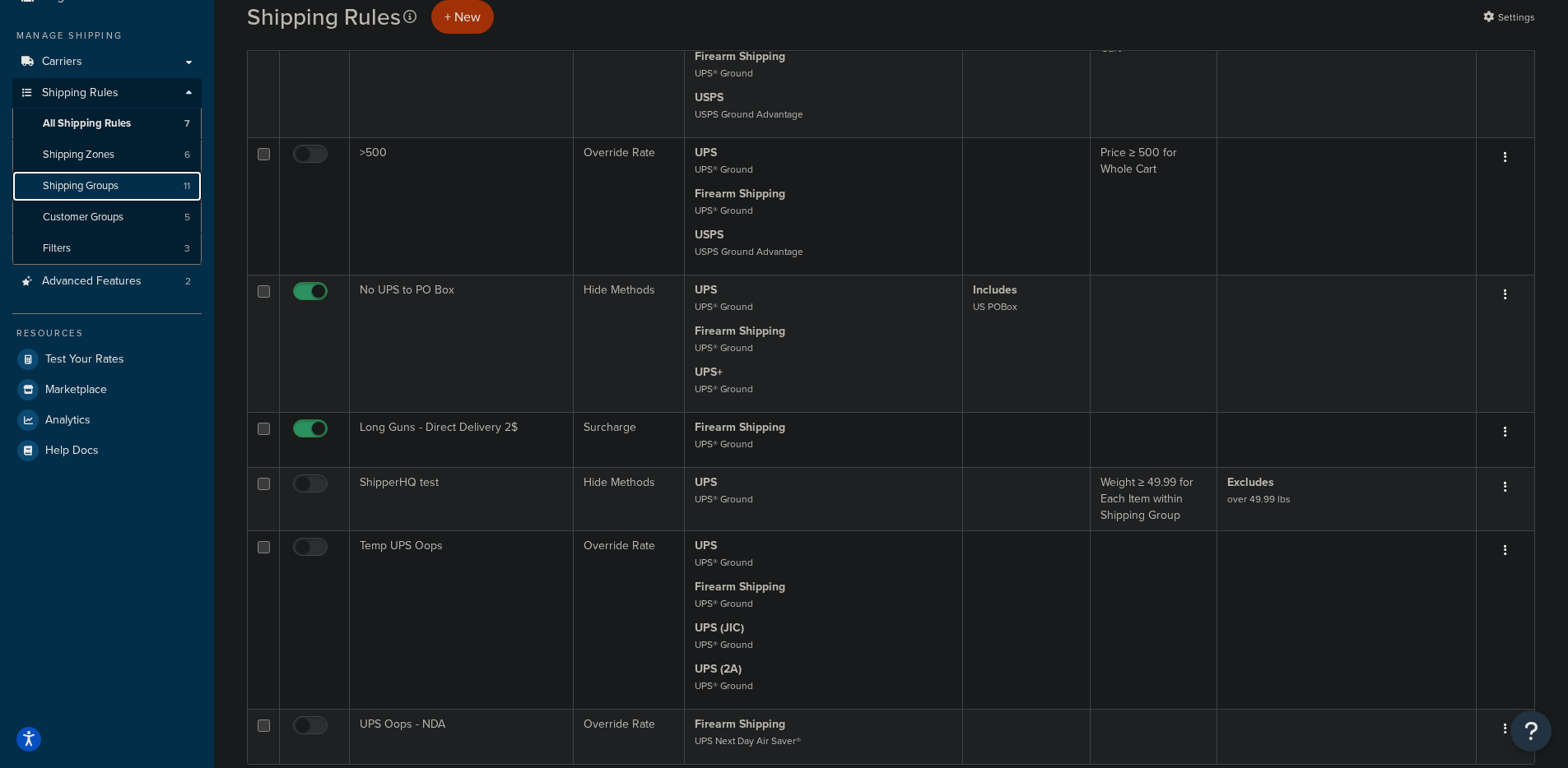
click at [77, 188] on span "Shipping Groups" at bounding box center [80, 186] width 75 height 14
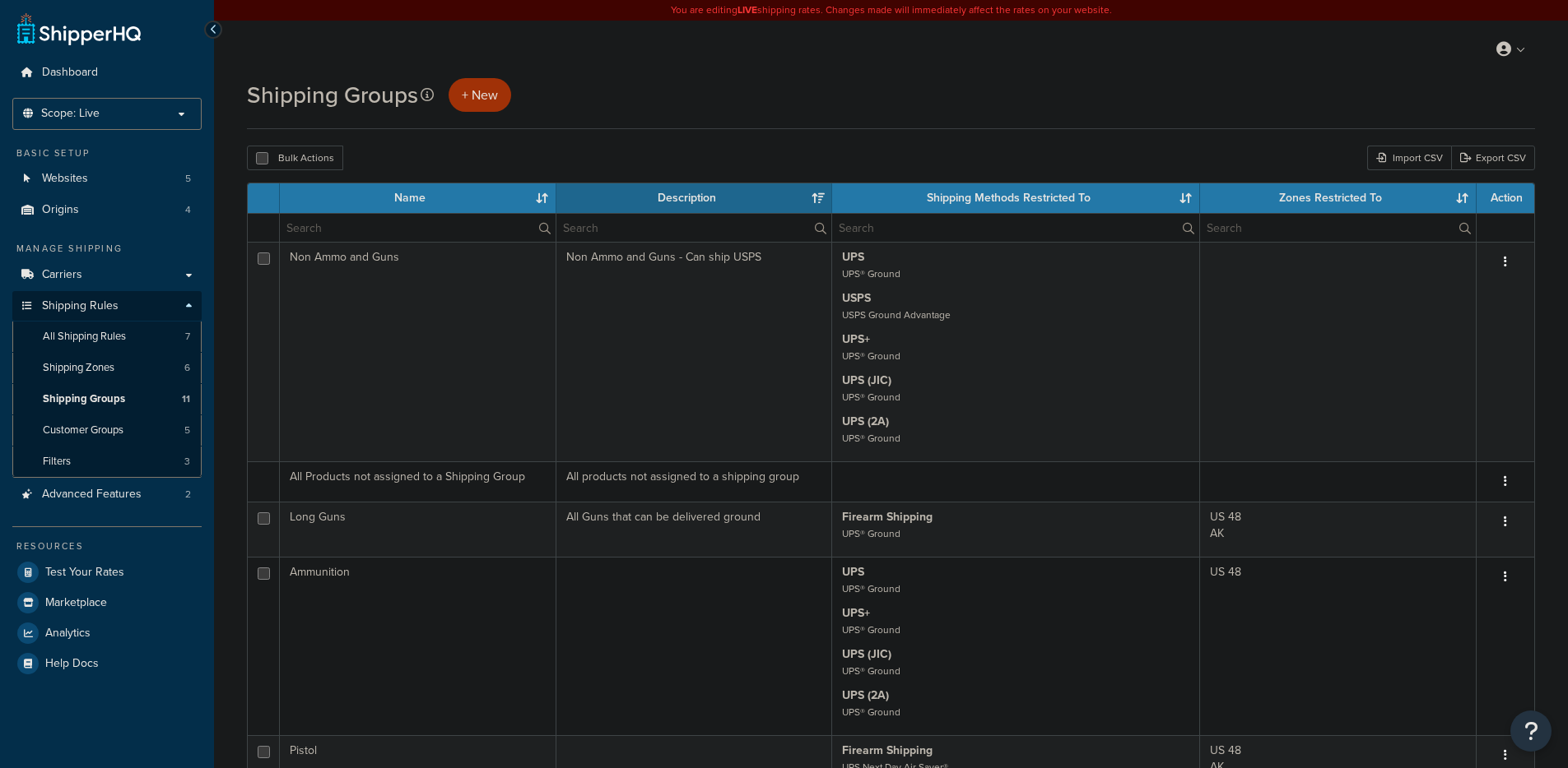
select select "15"
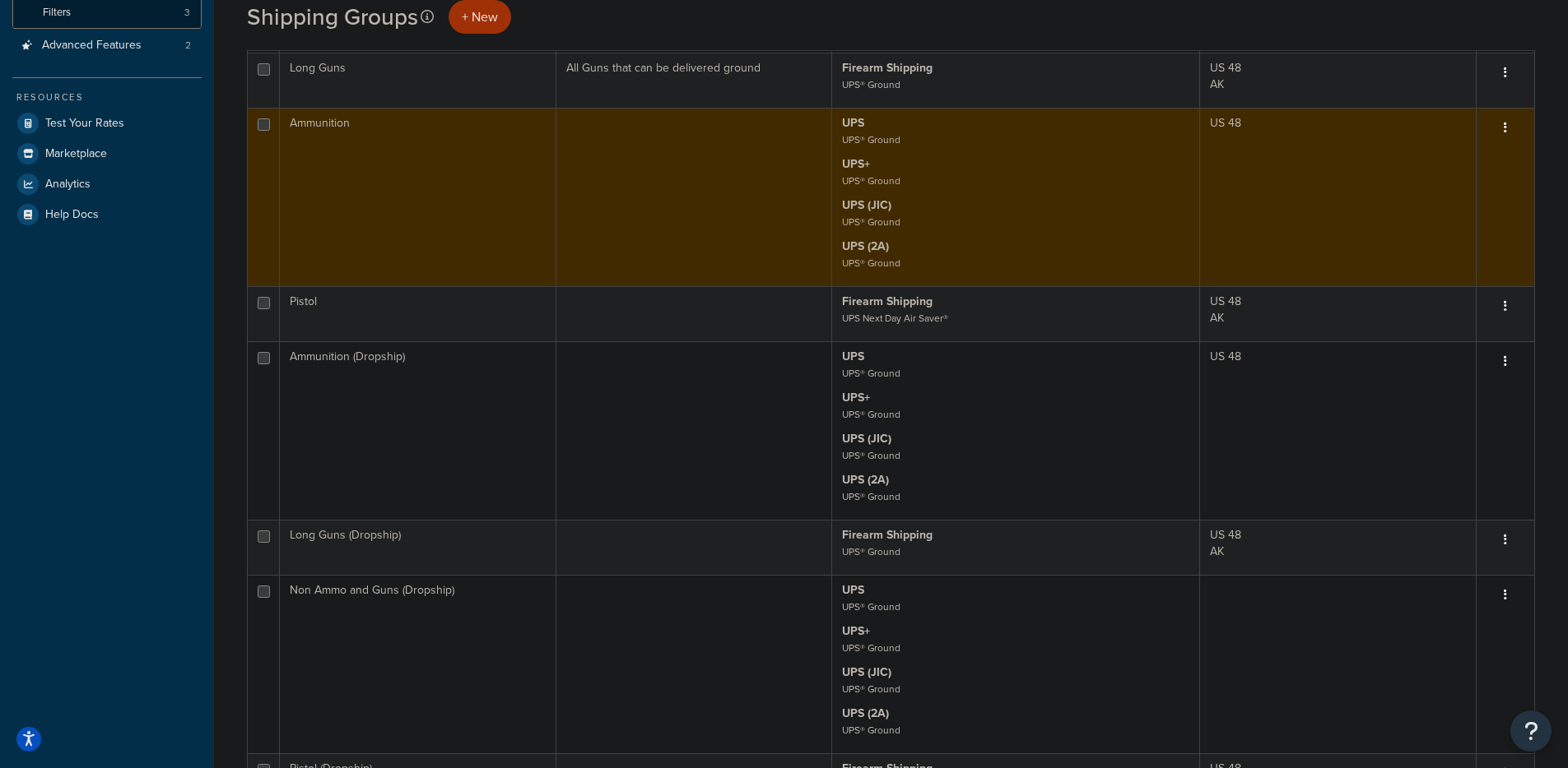
scroll to position [240, 0]
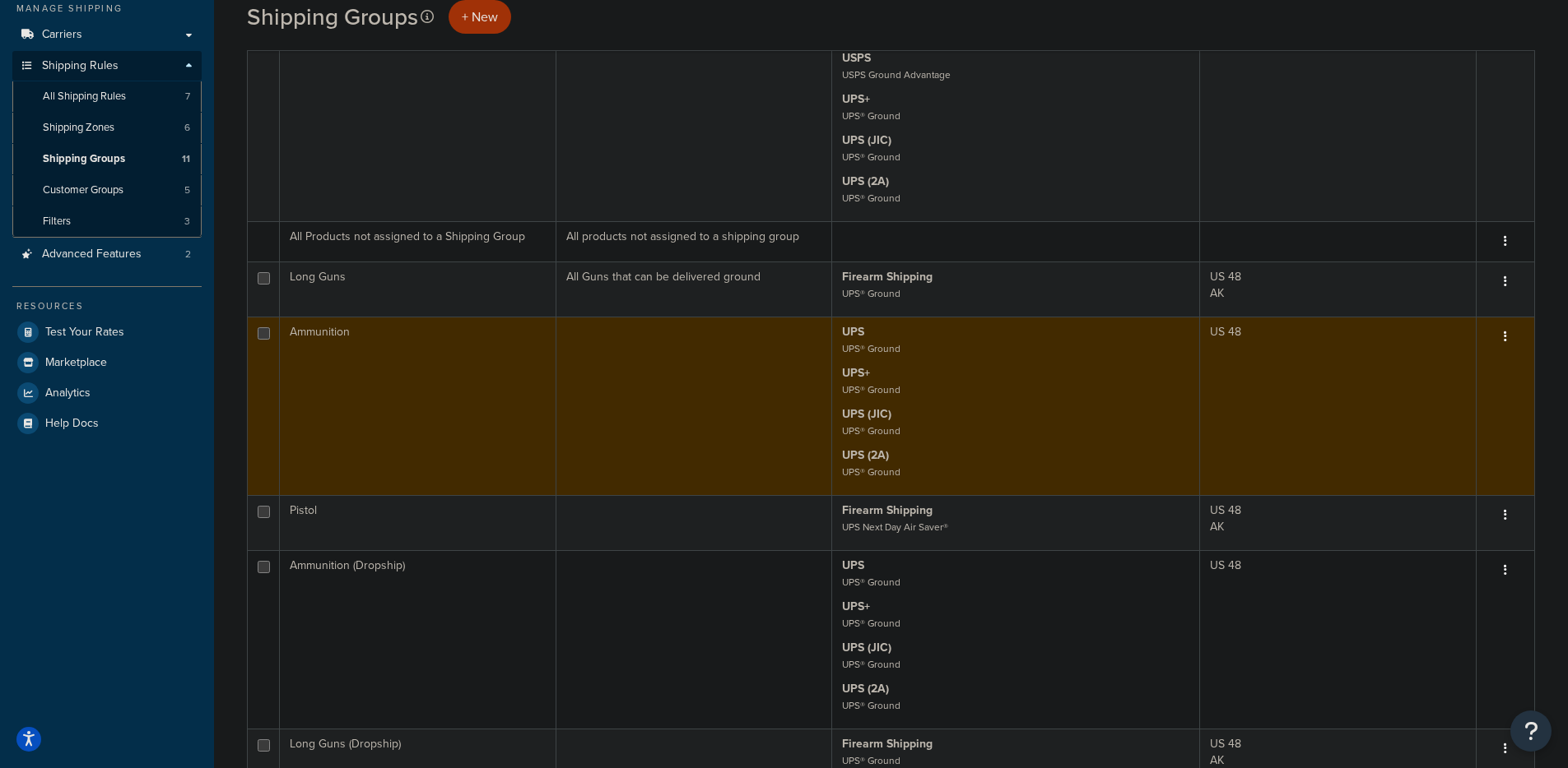
click at [594, 400] on td at bounding box center [695, 405] width 277 height 178
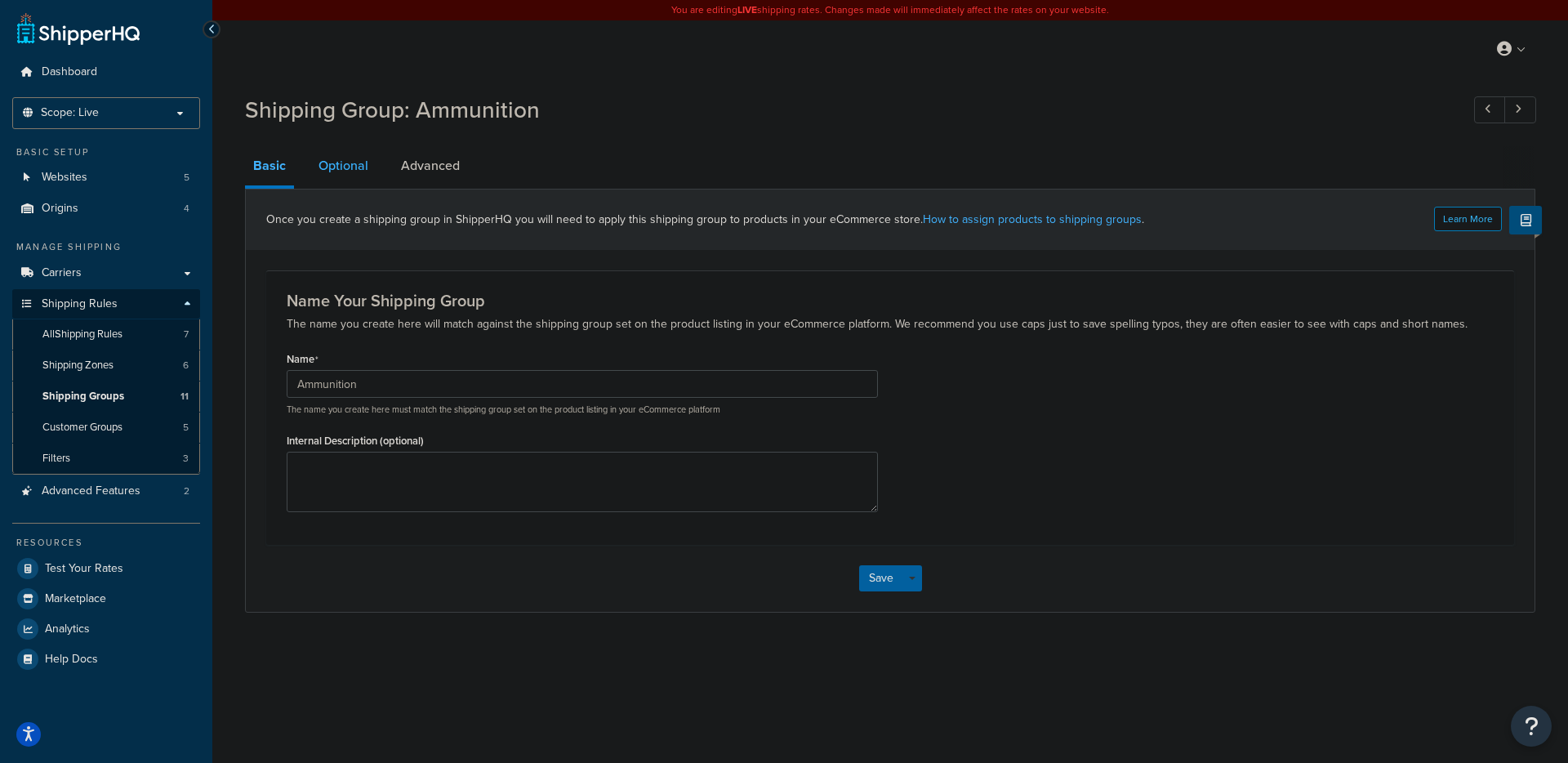
click at [344, 161] on link "Optional" at bounding box center [344, 166] width 67 height 39
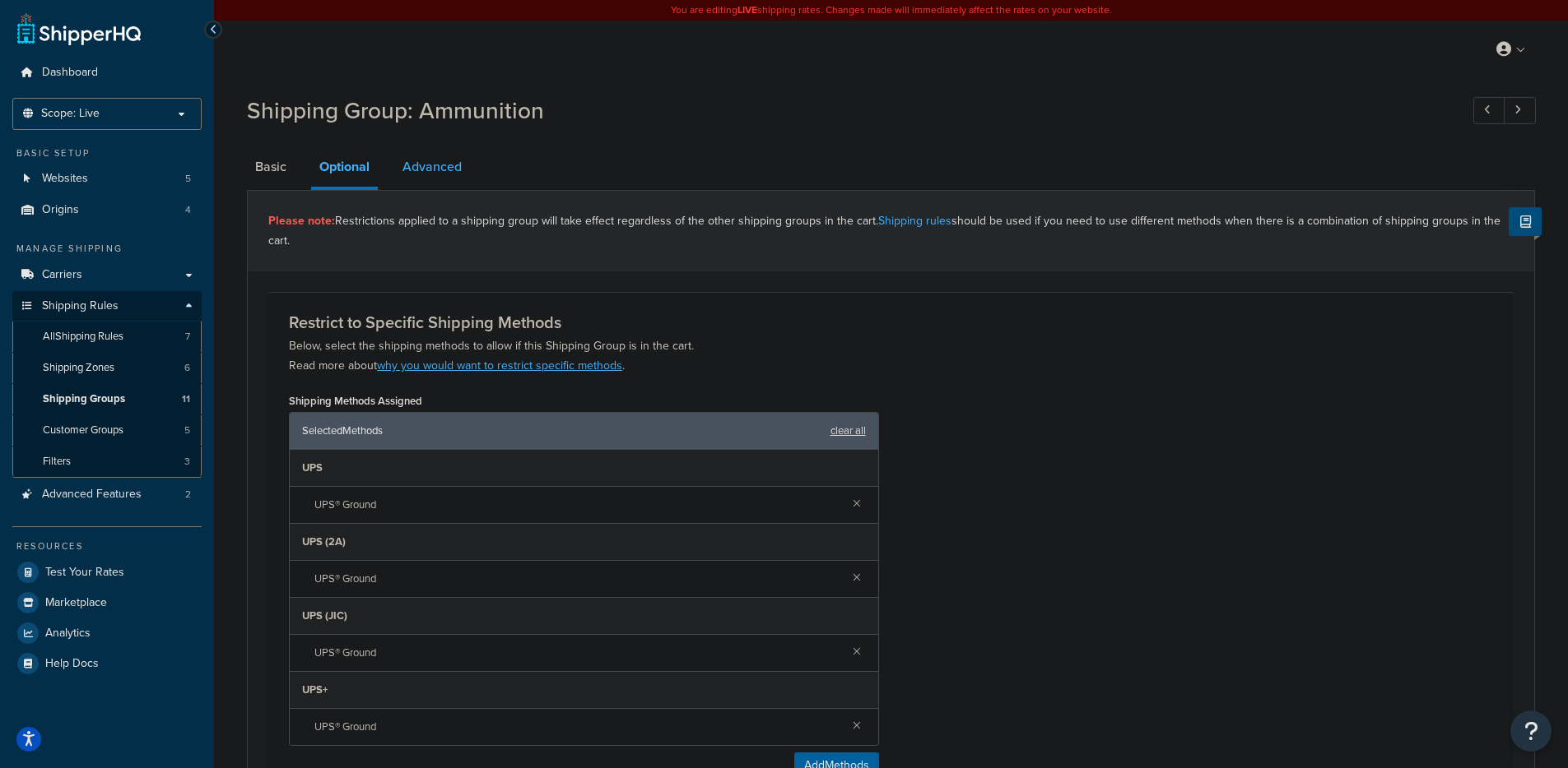
click at [428, 174] on link "Advanced" at bounding box center [432, 167] width 75 height 39
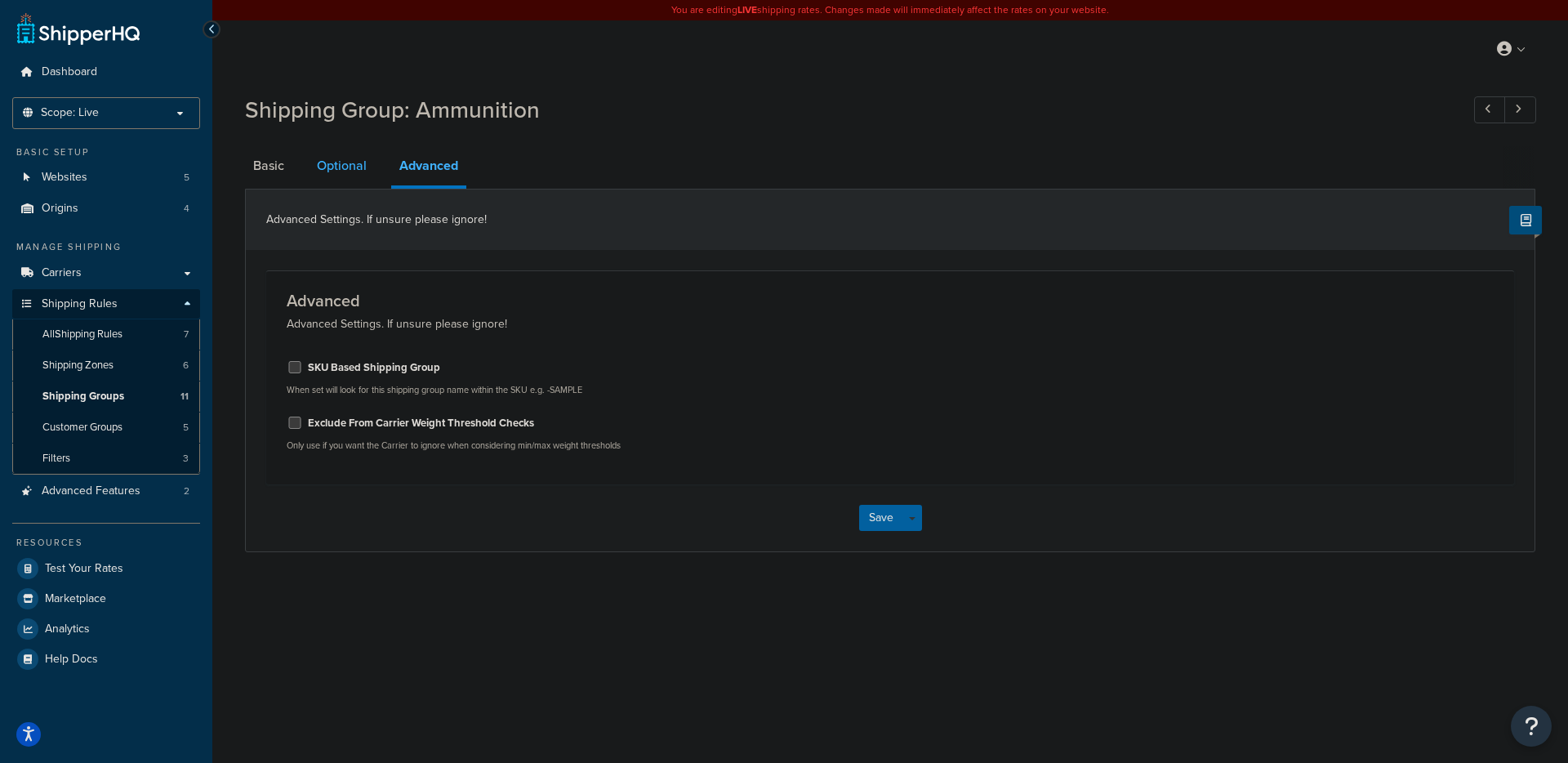
click at [360, 173] on link "Optional" at bounding box center [342, 166] width 67 height 39
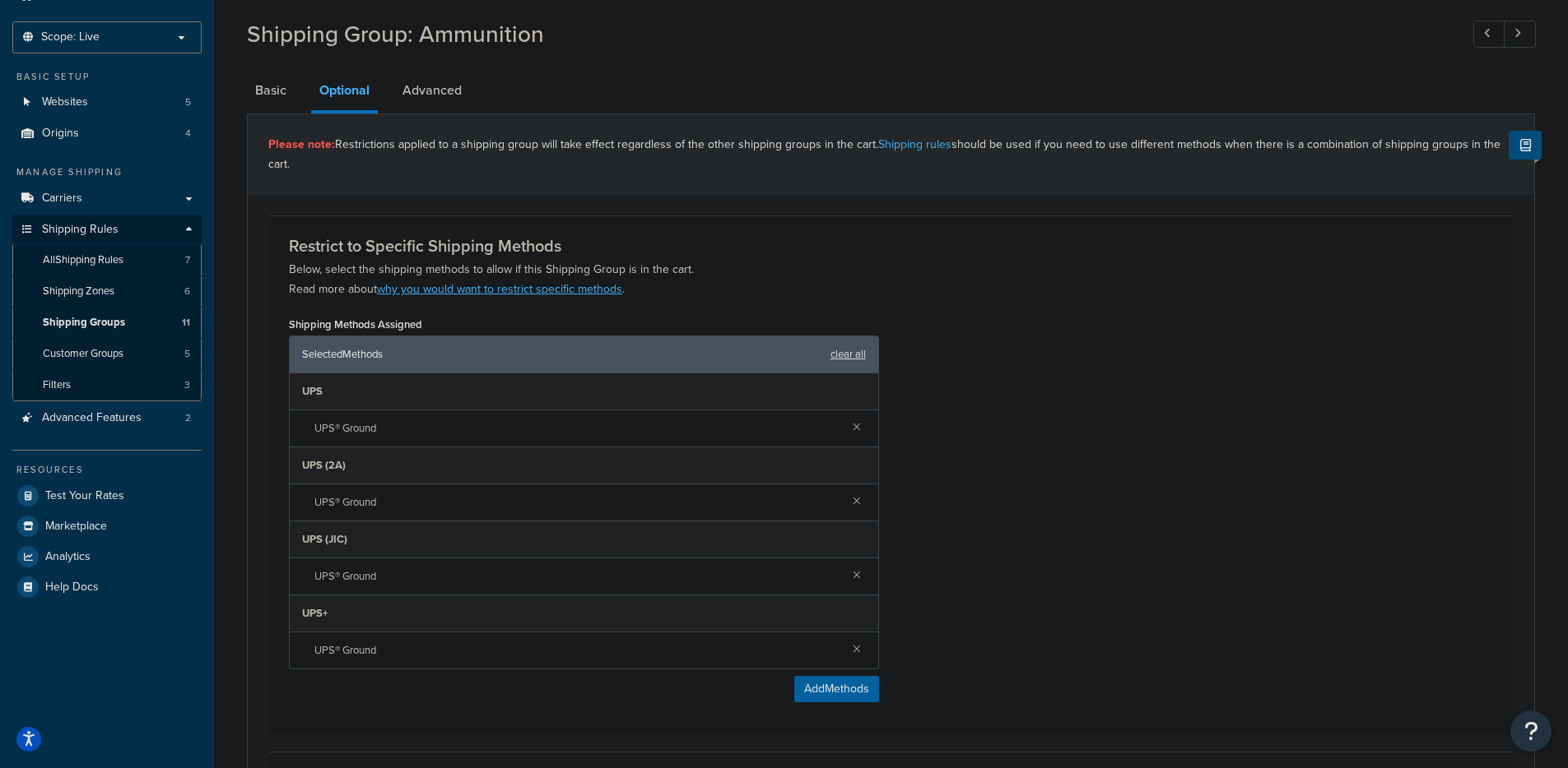
scroll to position [142, 0]
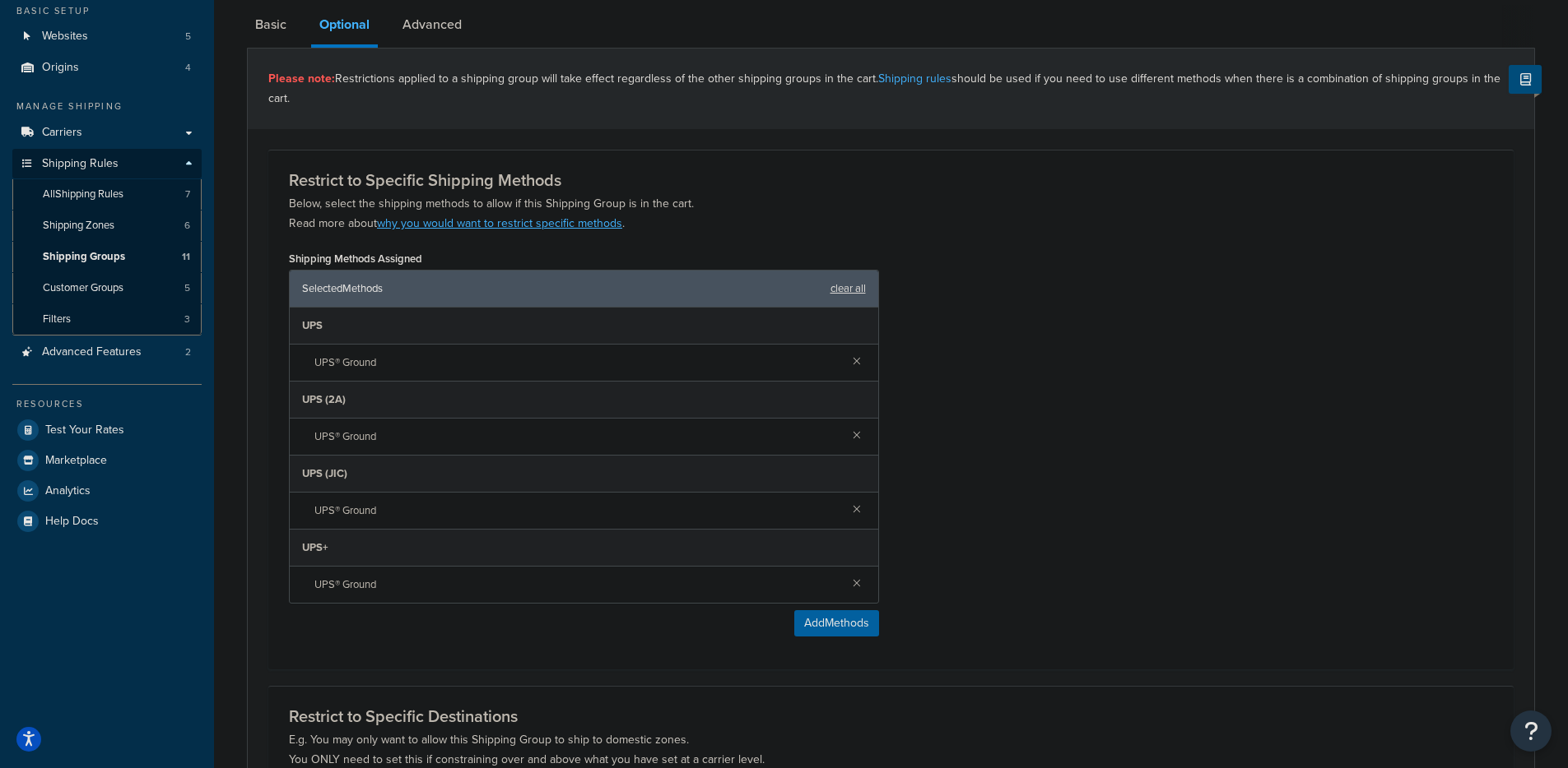
click at [368, 585] on span "UPS® Ground" at bounding box center [577, 584] width 525 height 23
drag, startPoint x: 383, startPoint y: 587, endPoint x: 347, endPoint y: 588, distance: 36.0
click at [348, 588] on span "UPS® Ground" at bounding box center [577, 584] width 525 height 23
click at [347, 588] on span "UPS® Ground" at bounding box center [577, 584] width 525 height 23
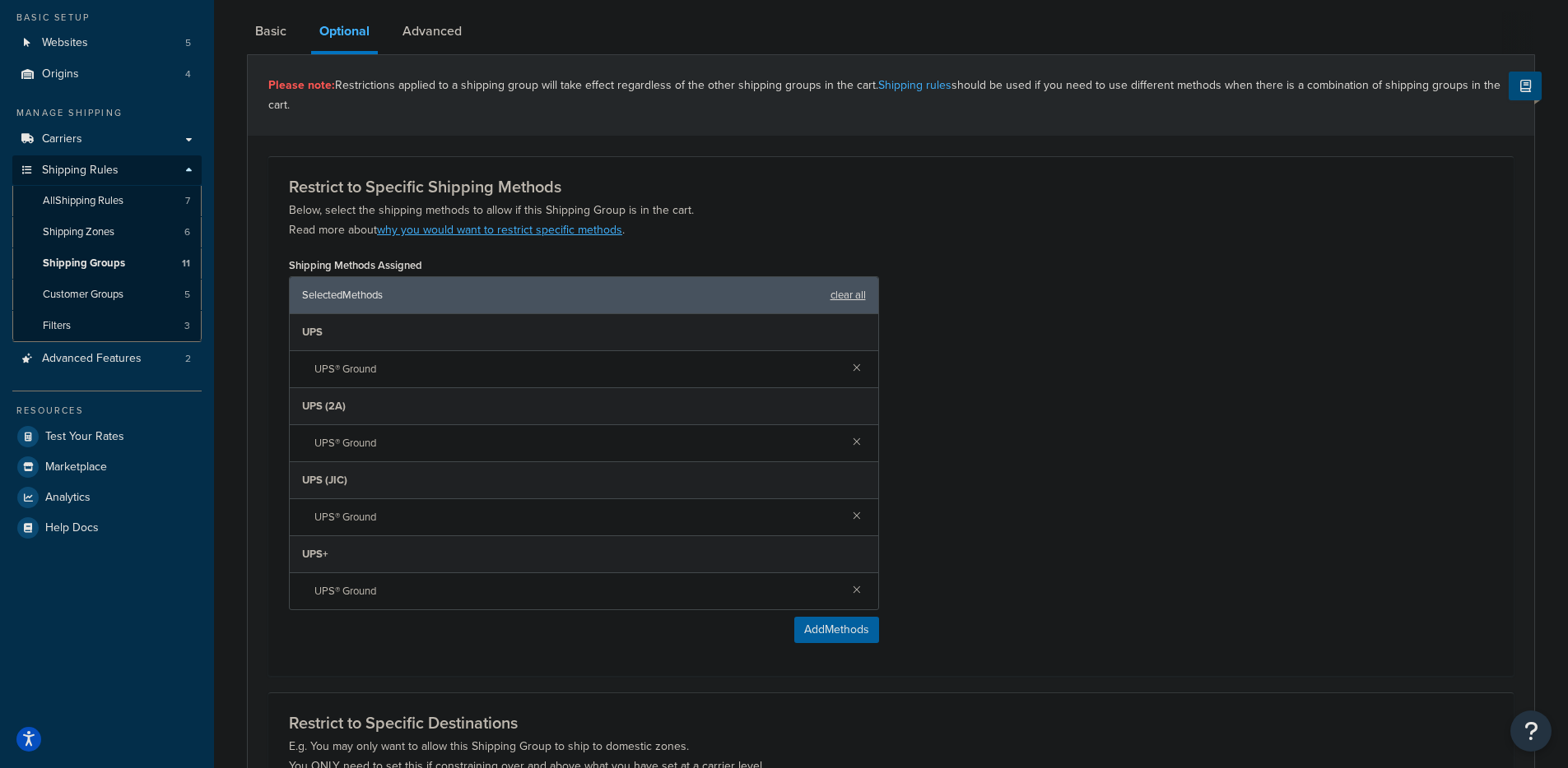
scroll to position [132, 0]
click at [279, 26] on link "Basic" at bounding box center [271, 34] width 48 height 39
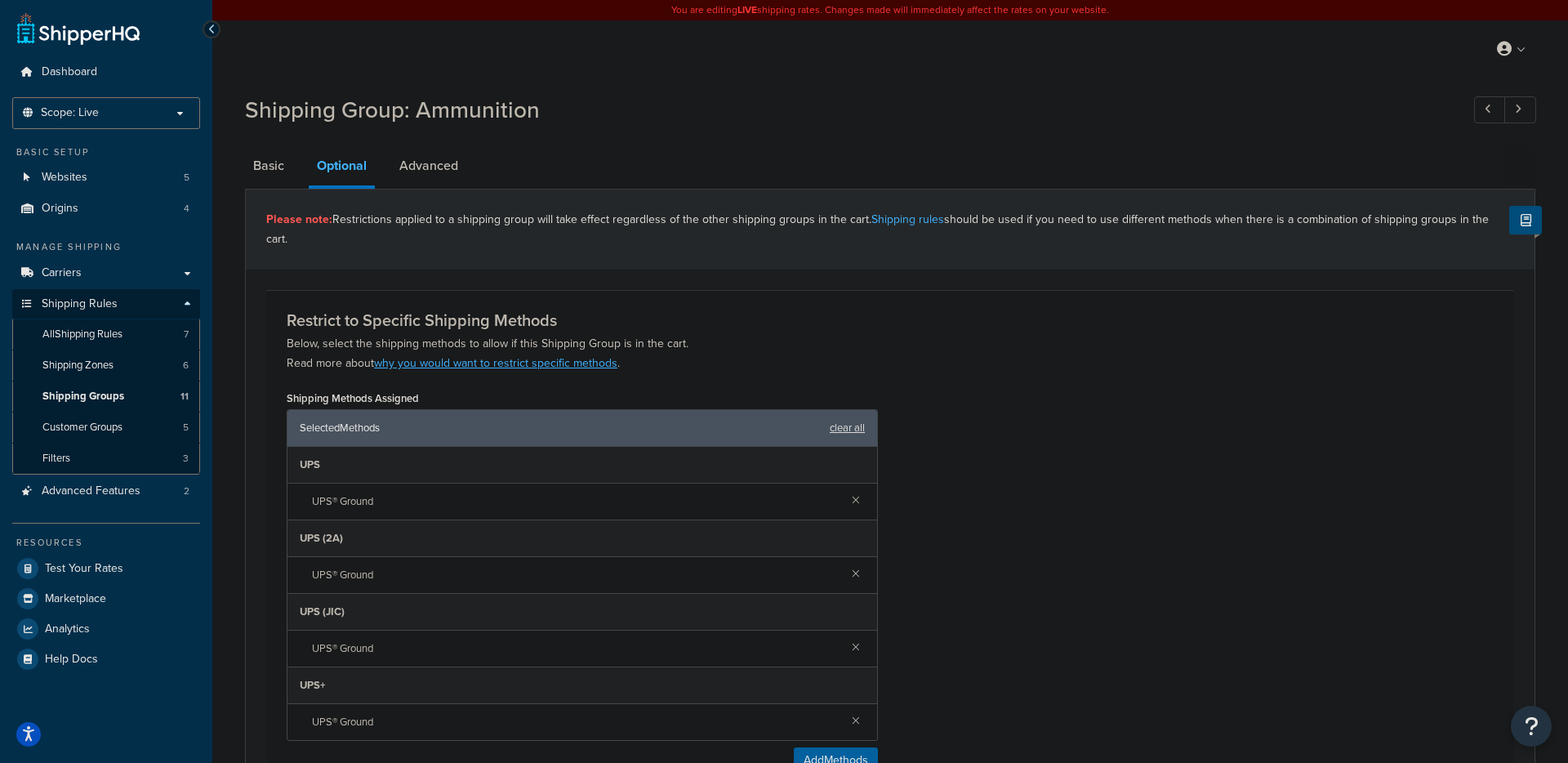
click at [277, 26] on div "My Profile Billing Global Settings Contact Us Logout" at bounding box center [890, 49] width 1356 height 57
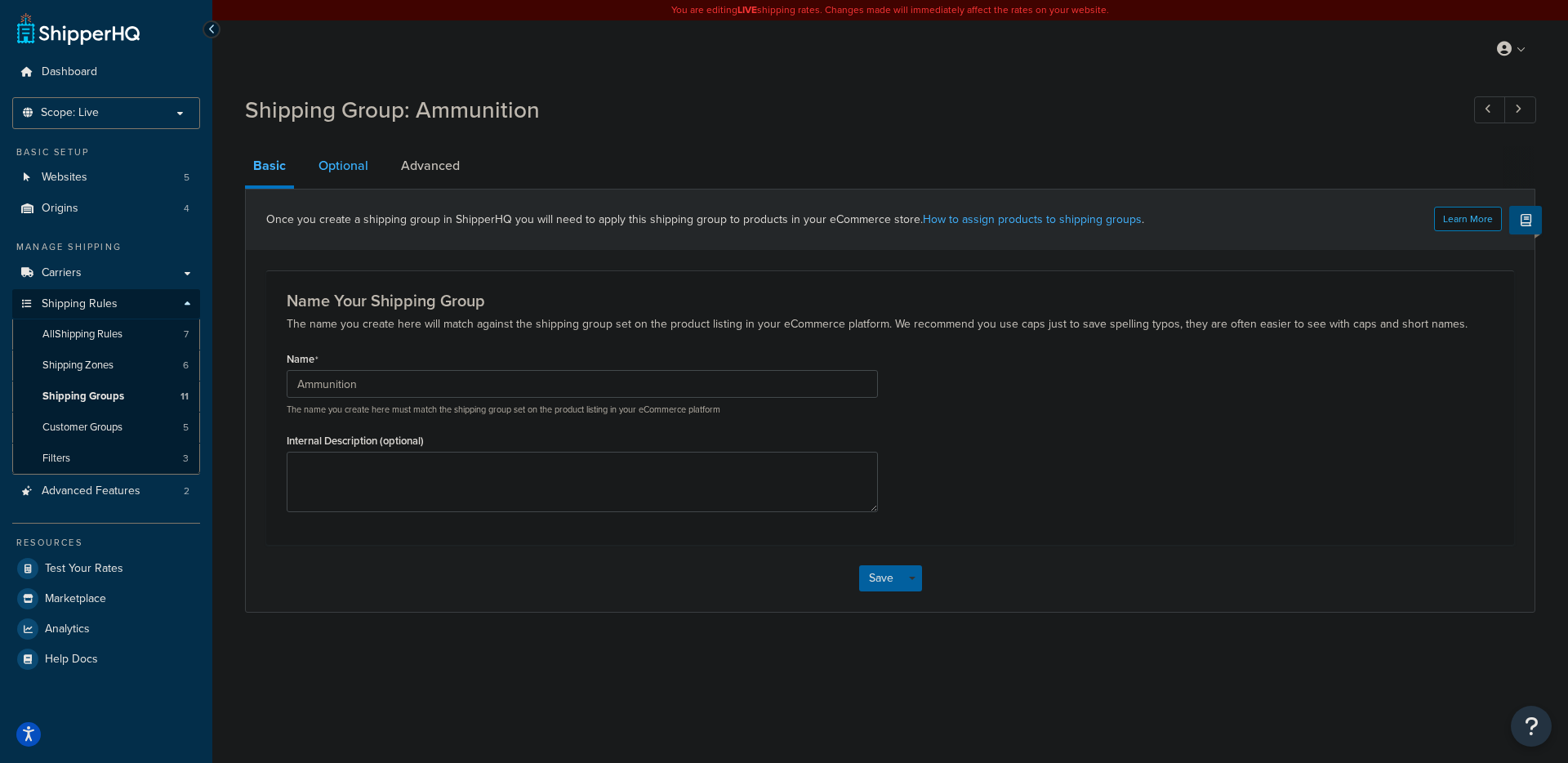
click at [345, 166] on link "Optional" at bounding box center [344, 166] width 67 height 39
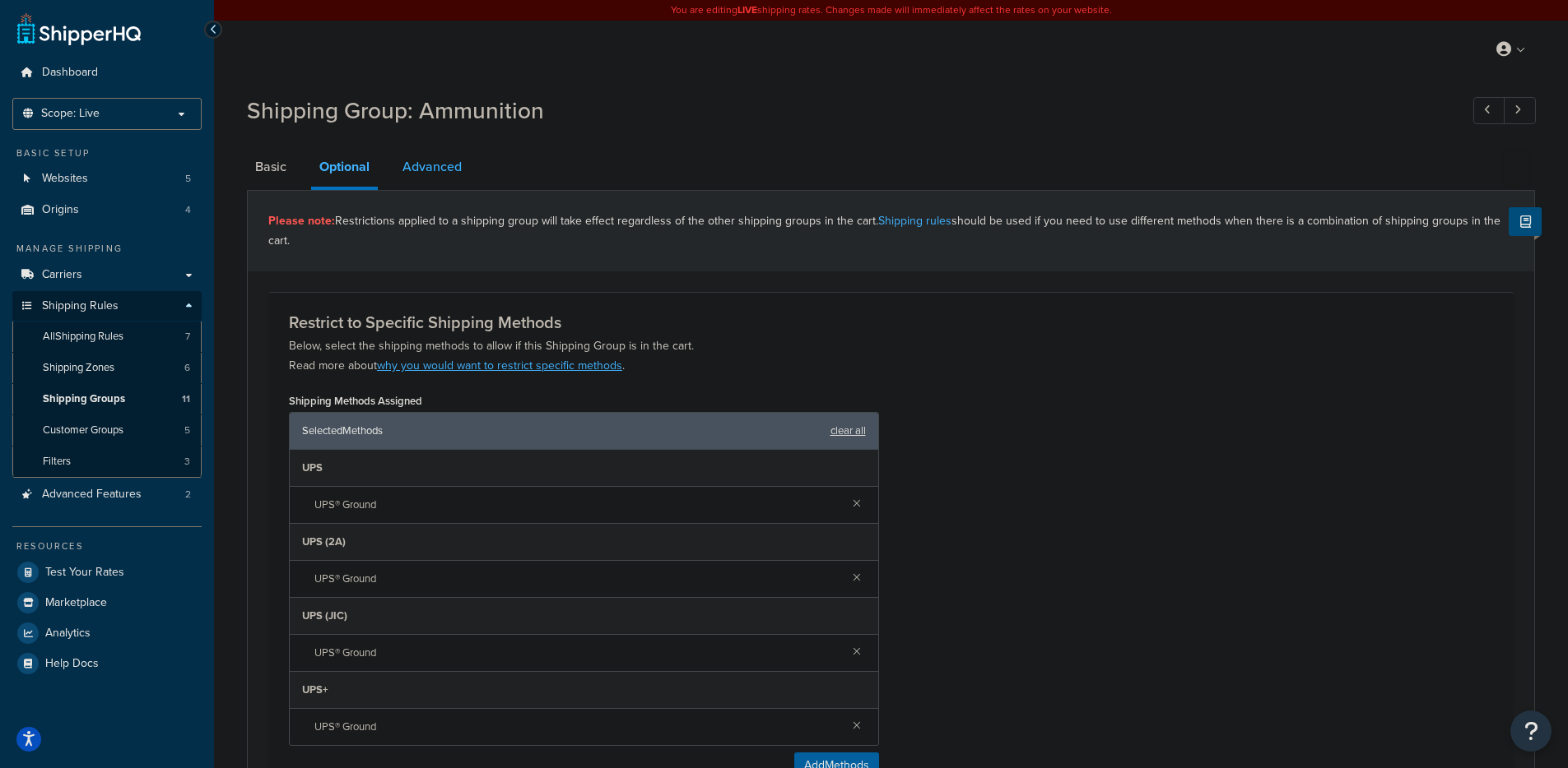
click at [432, 166] on link "Advanced" at bounding box center [432, 167] width 75 height 39
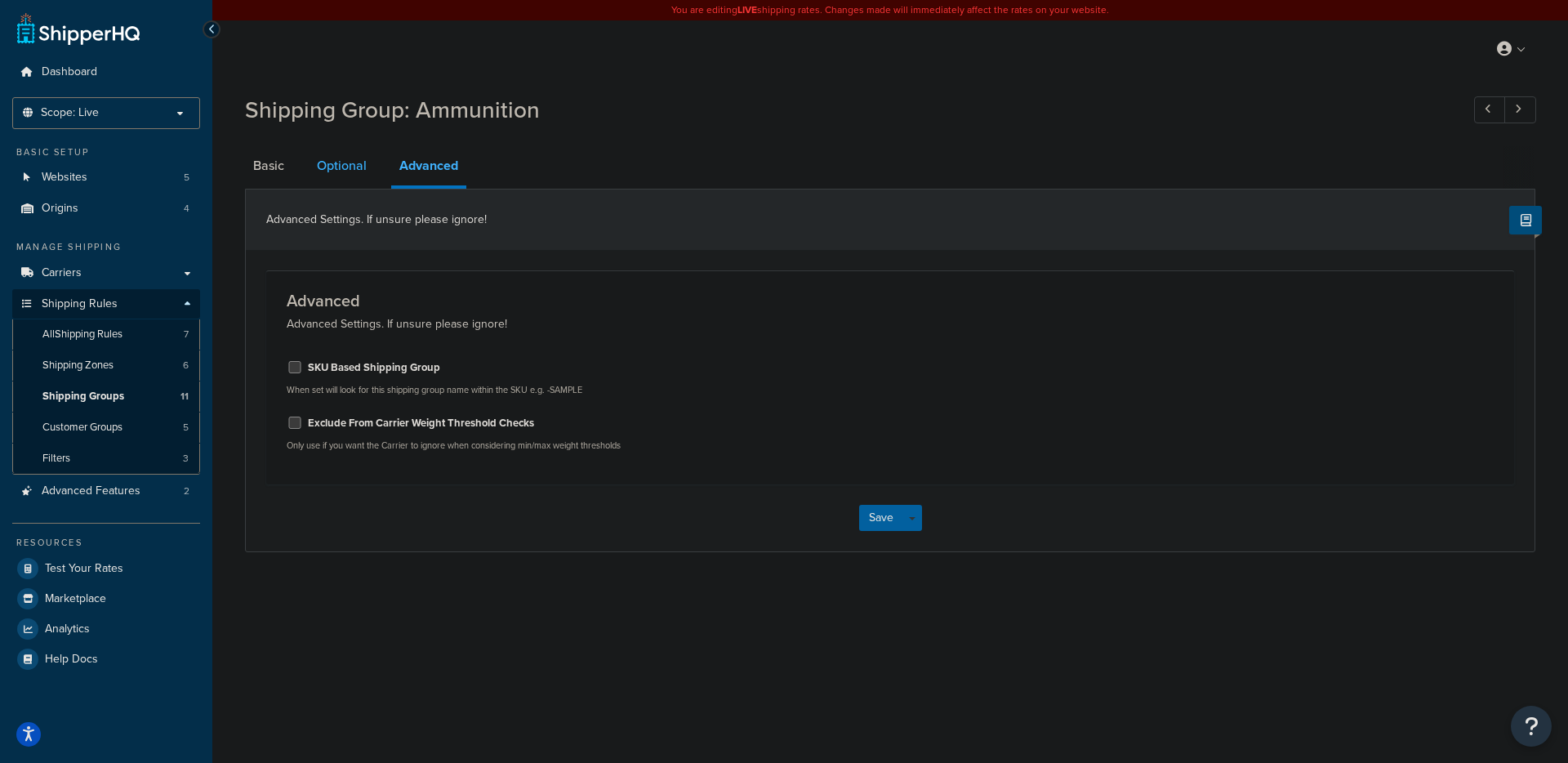
click at [345, 163] on link "Optional" at bounding box center [342, 166] width 67 height 39
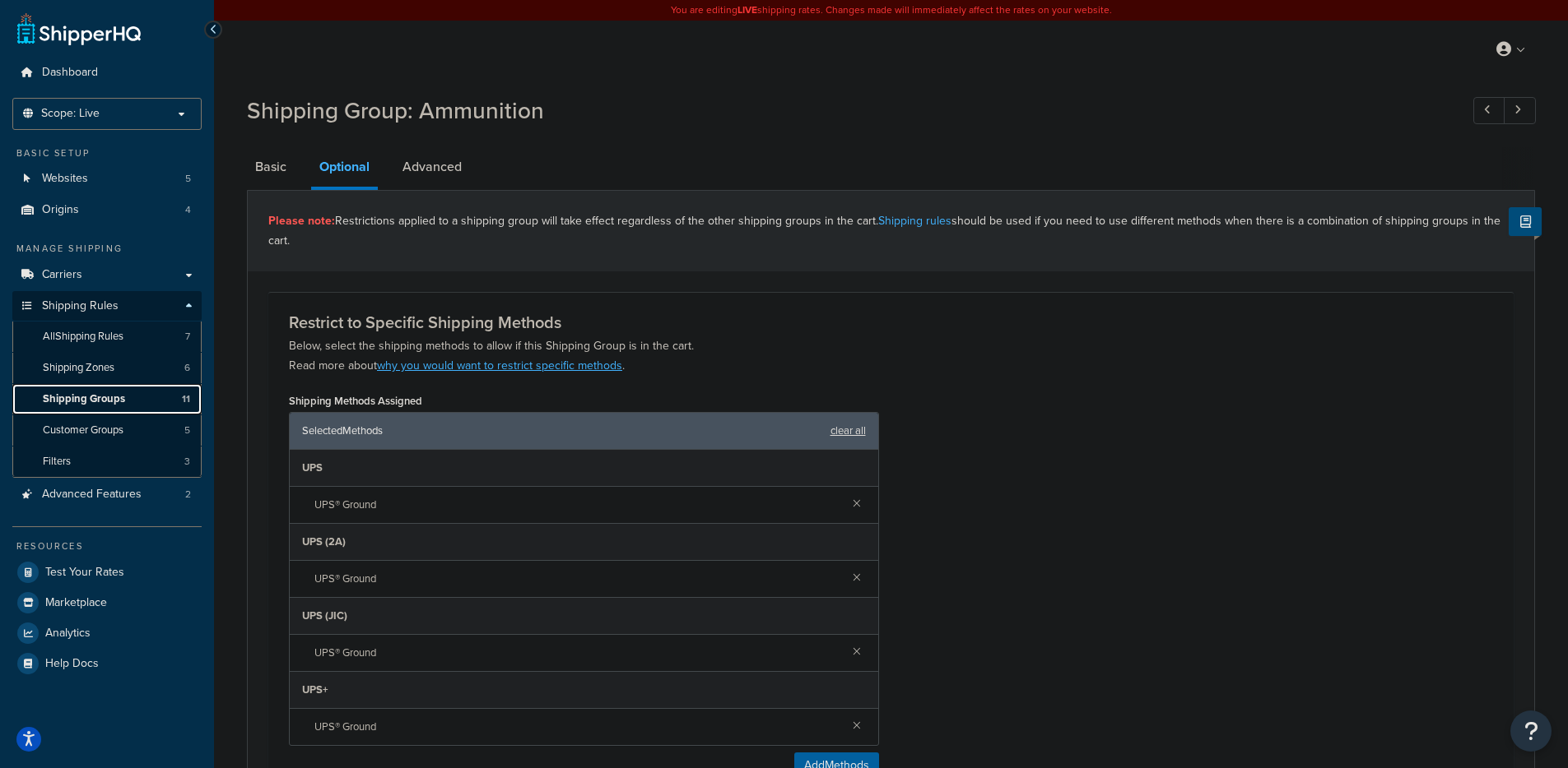
click at [100, 409] on link "Shipping Groups 11" at bounding box center [107, 399] width 189 height 30
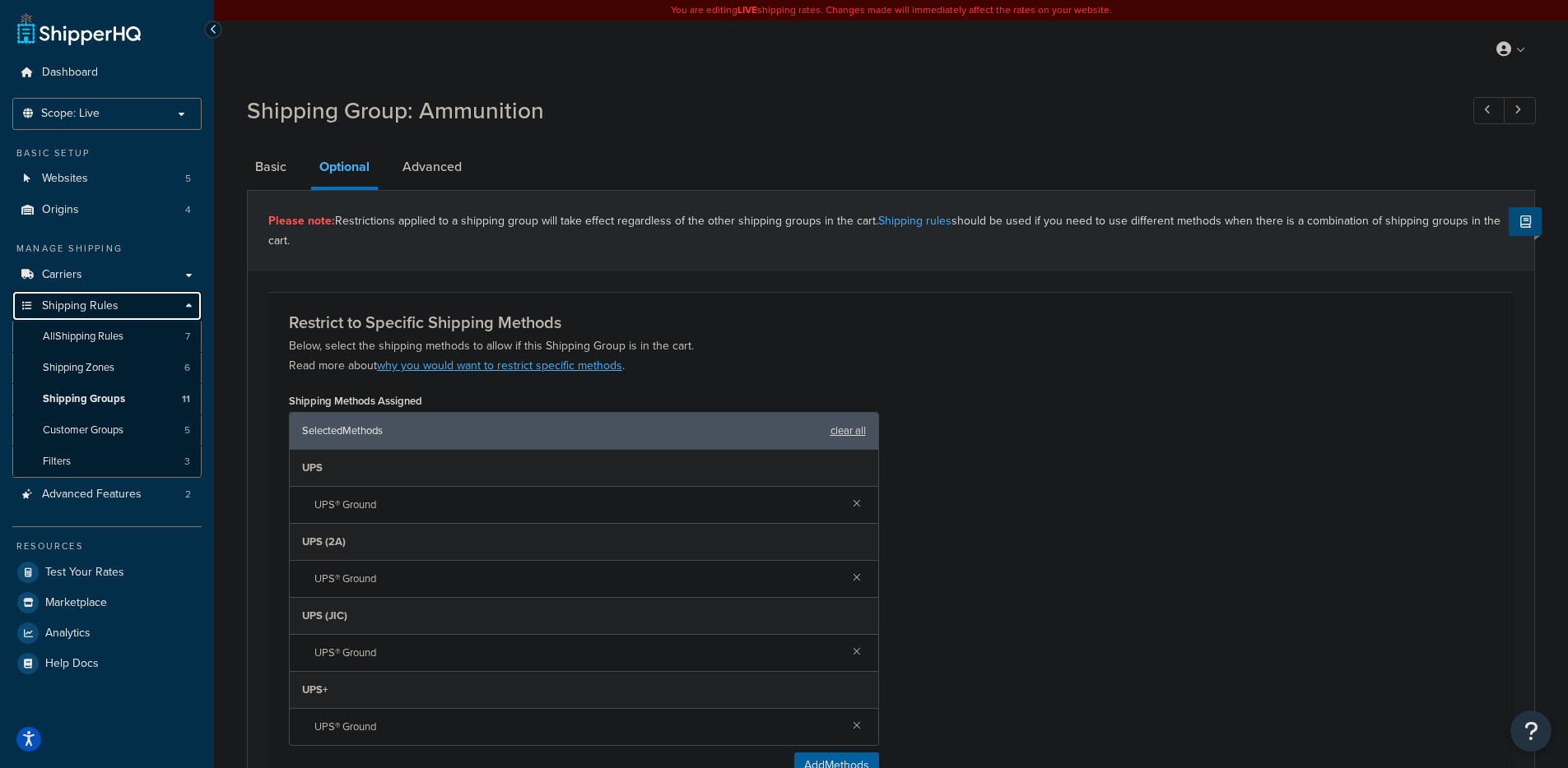
click at [96, 304] on span "Shipping Rules" at bounding box center [80, 306] width 76 height 14
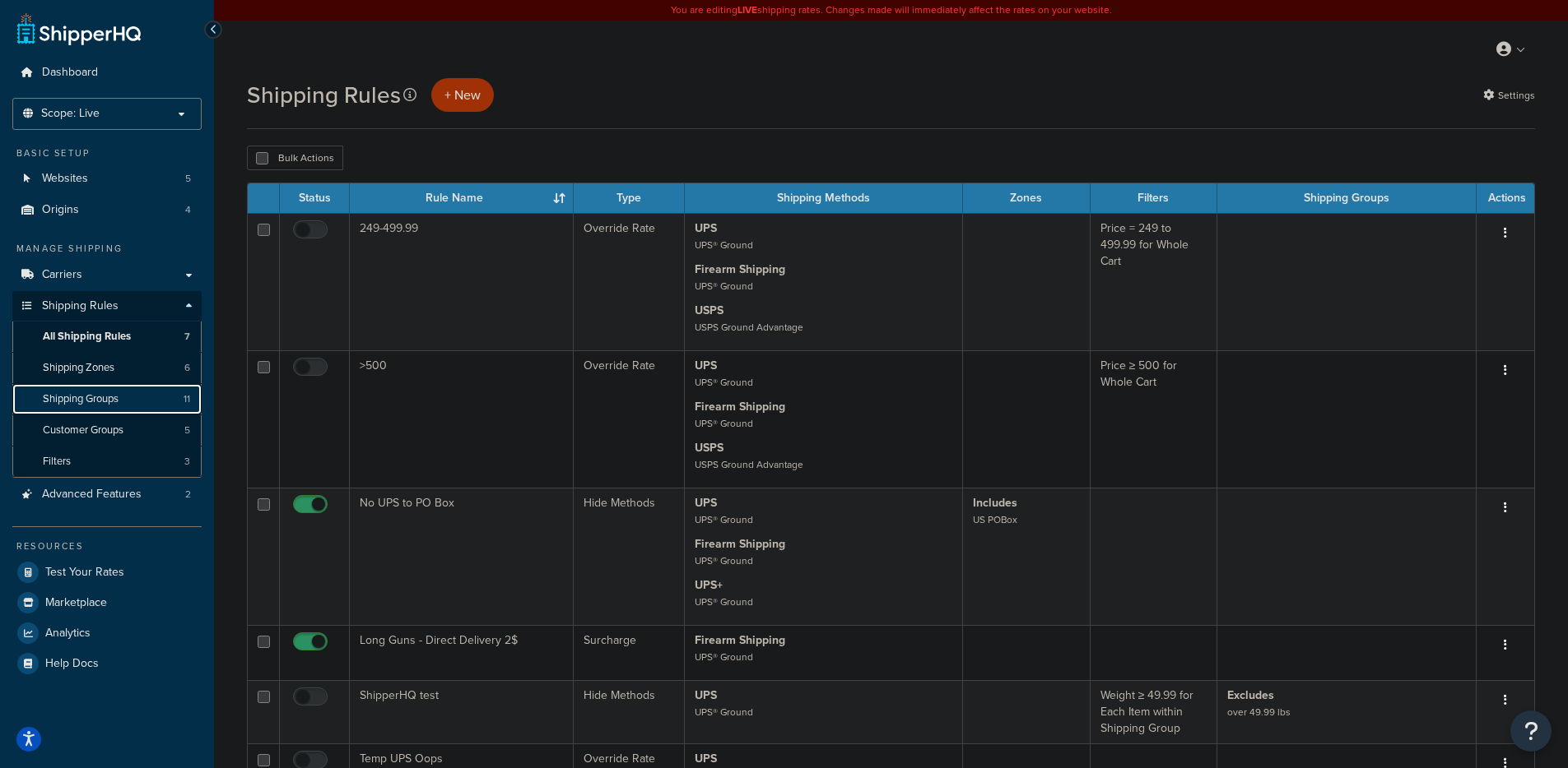
click at [91, 396] on span "Shipping Groups" at bounding box center [80, 399] width 75 height 14
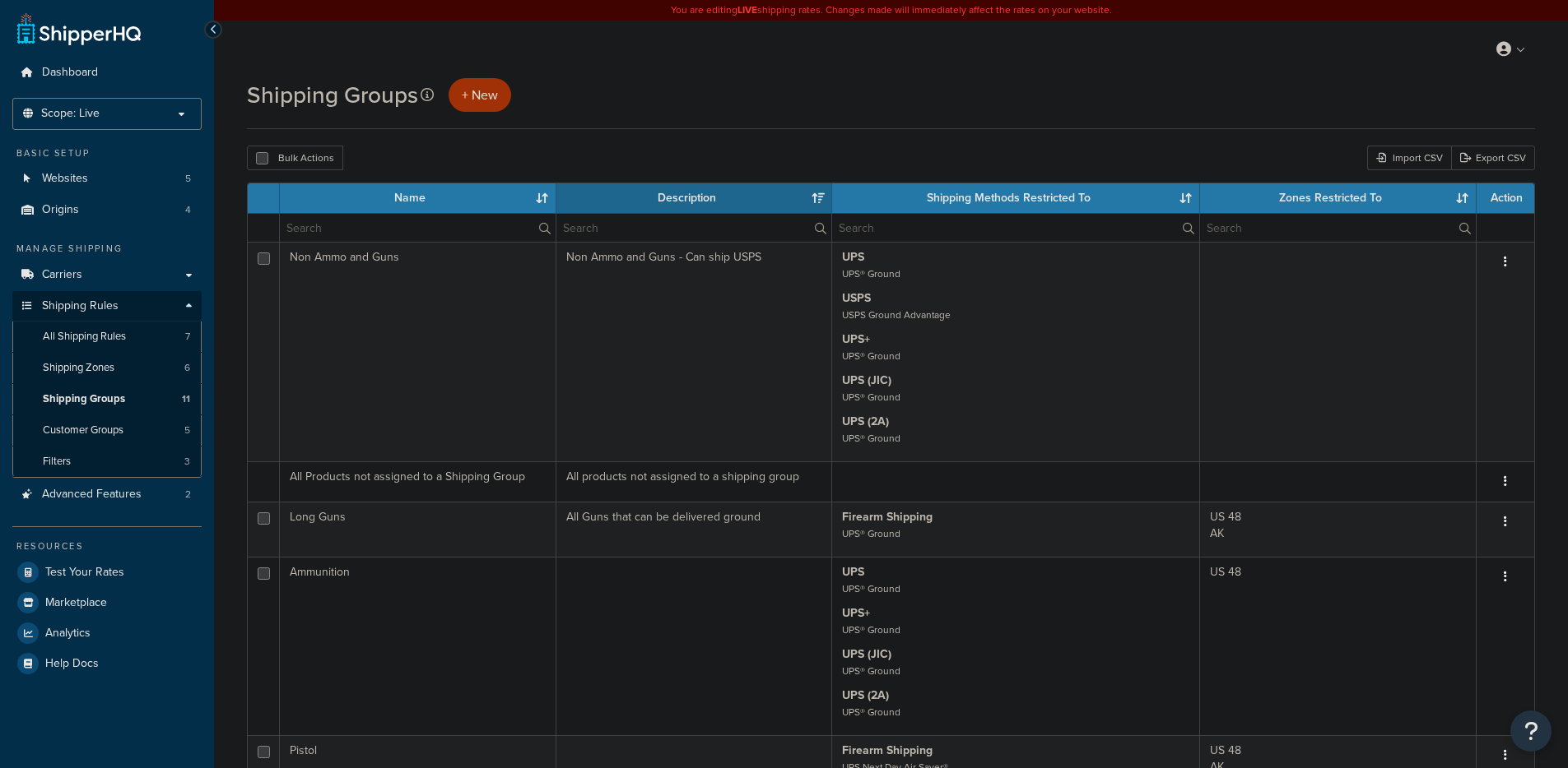
select select "15"
click at [492, 95] on span "+ New" at bounding box center [479, 95] width 36 height 19
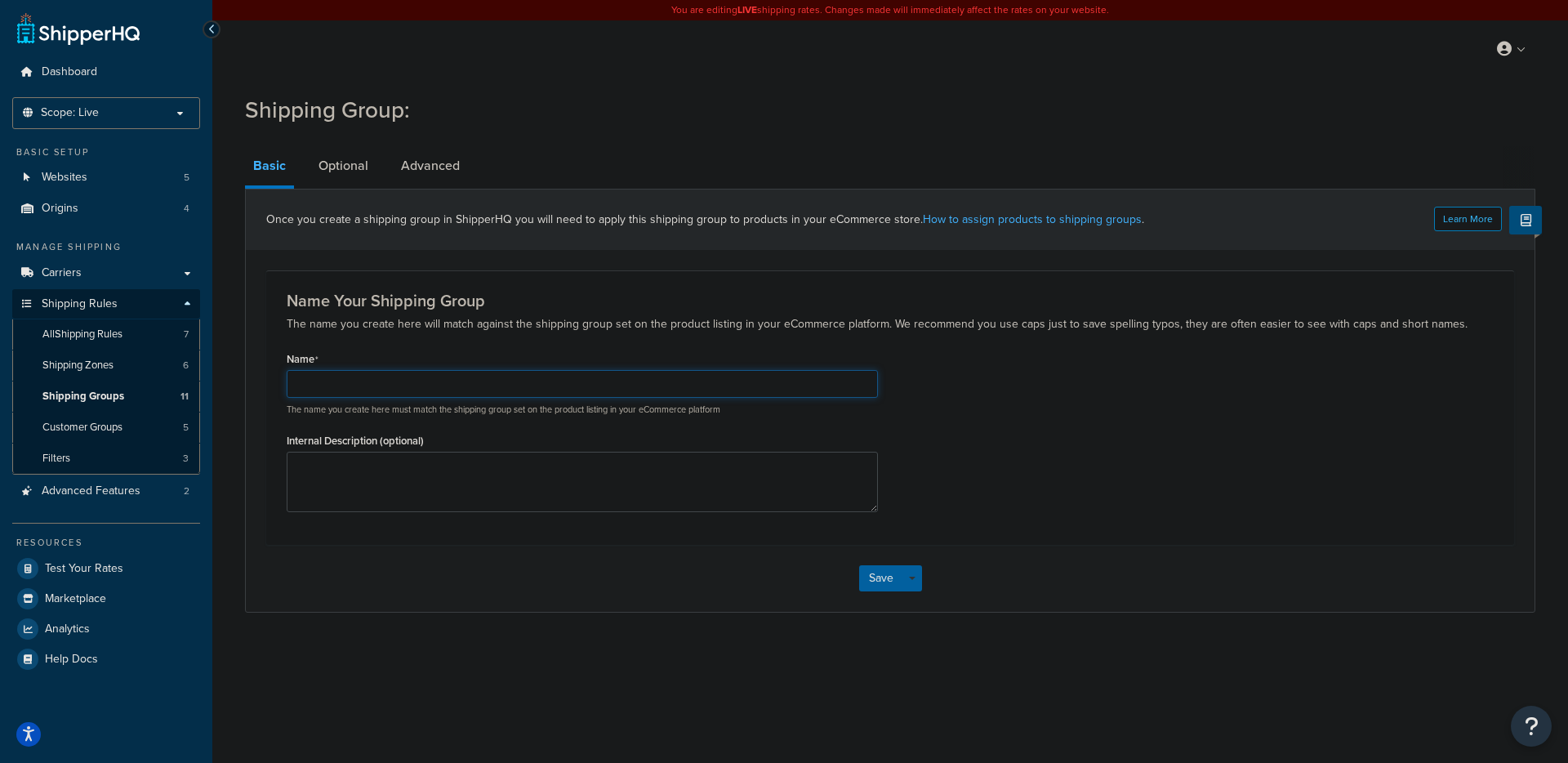
drag, startPoint x: 354, startPoint y: 388, endPoint x: 448, endPoint y: 384, distance: 94.1
click at [354, 388] on input "Name" at bounding box center [582, 384] width 591 height 27
type input "Ammo Promo Bundle"
click at [354, 178] on link "Optional" at bounding box center [344, 166] width 67 height 39
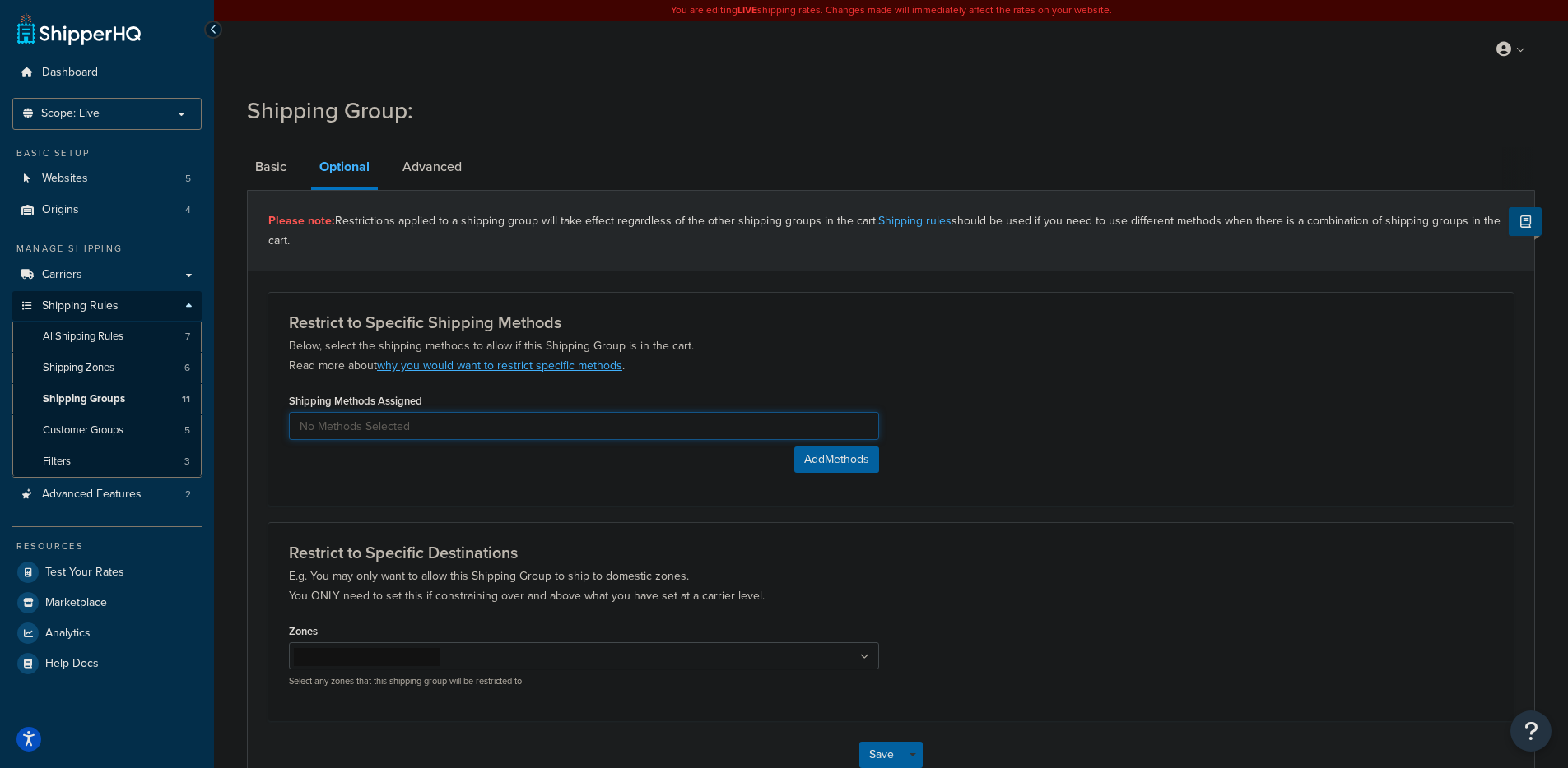
click at [325, 424] on input at bounding box center [584, 425] width 590 height 28
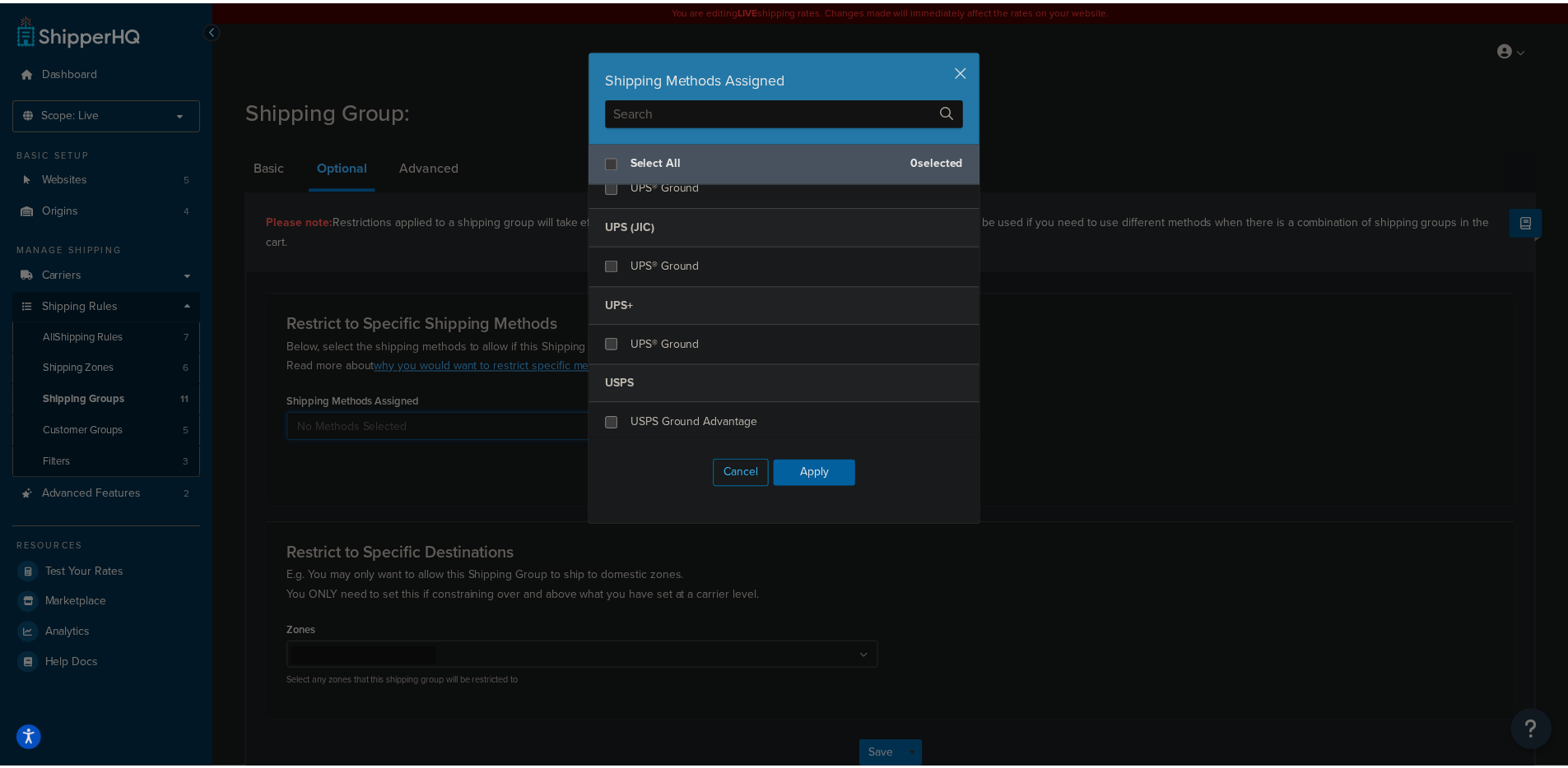
scroll to position [254, 0]
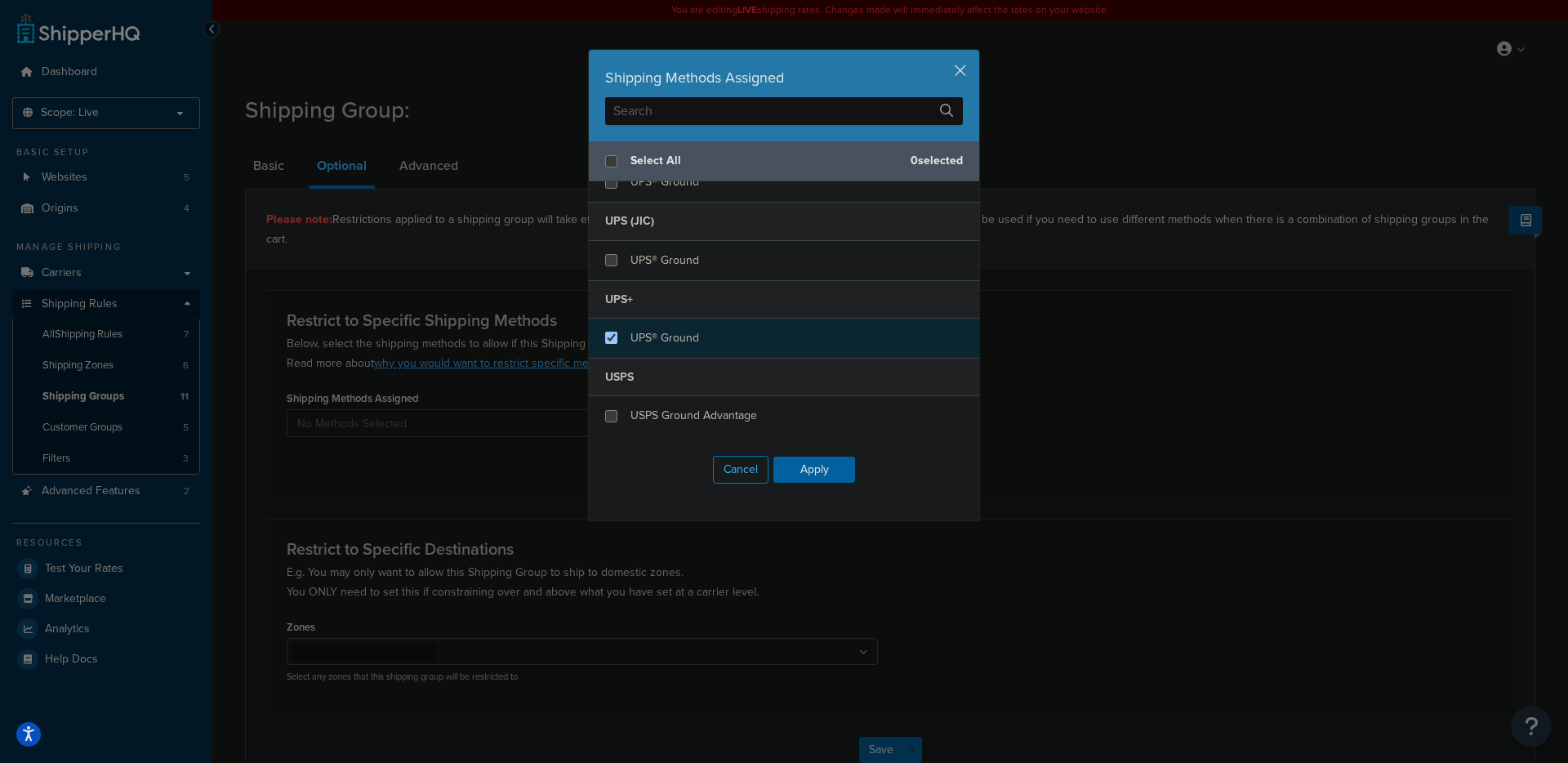
checkbox input "true"
click at [654, 343] on span "UPS® Ground" at bounding box center [665, 338] width 68 height 17
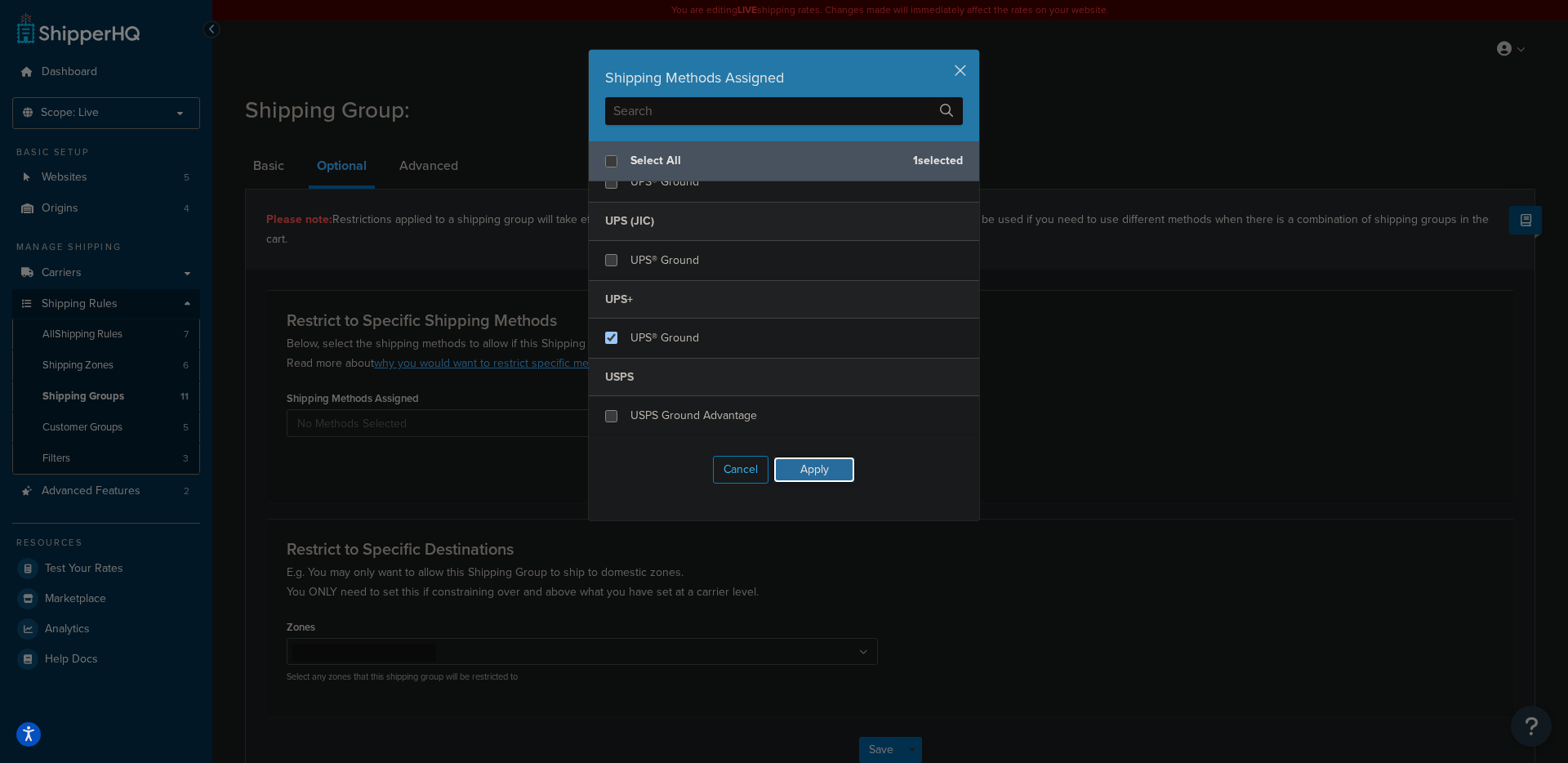
click at [816, 473] on button "Apply" at bounding box center [814, 469] width 82 height 26
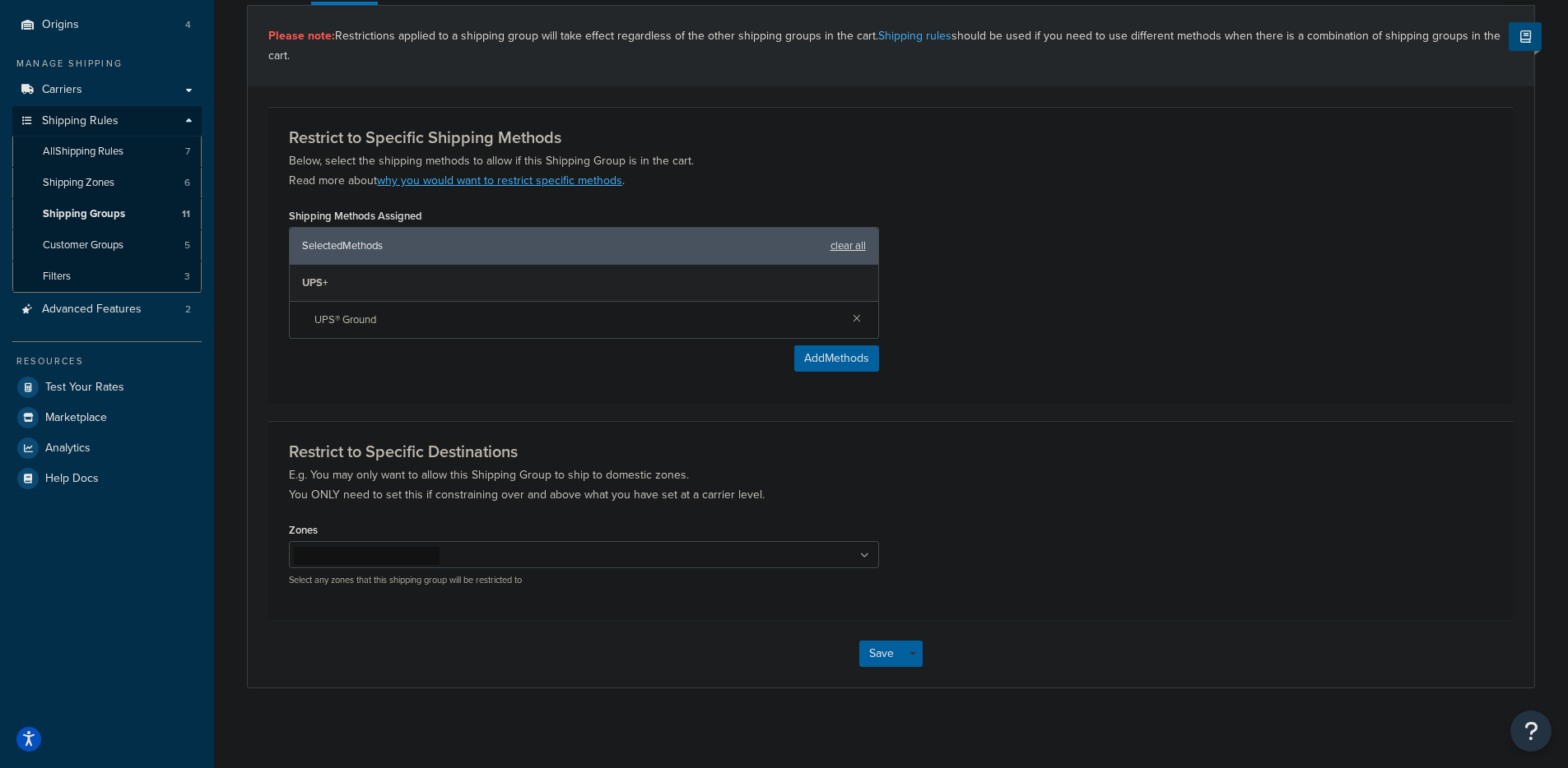
scroll to position [188, 0]
click at [353, 561] on input "Zones" at bounding box center [367, 554] width 146 height 18
click at [1104, 463] on p "E.g. You may only want to allow this Shipping Group to ship to domestic zones. …" at bounding box center [891, 482] width 1204 height 39
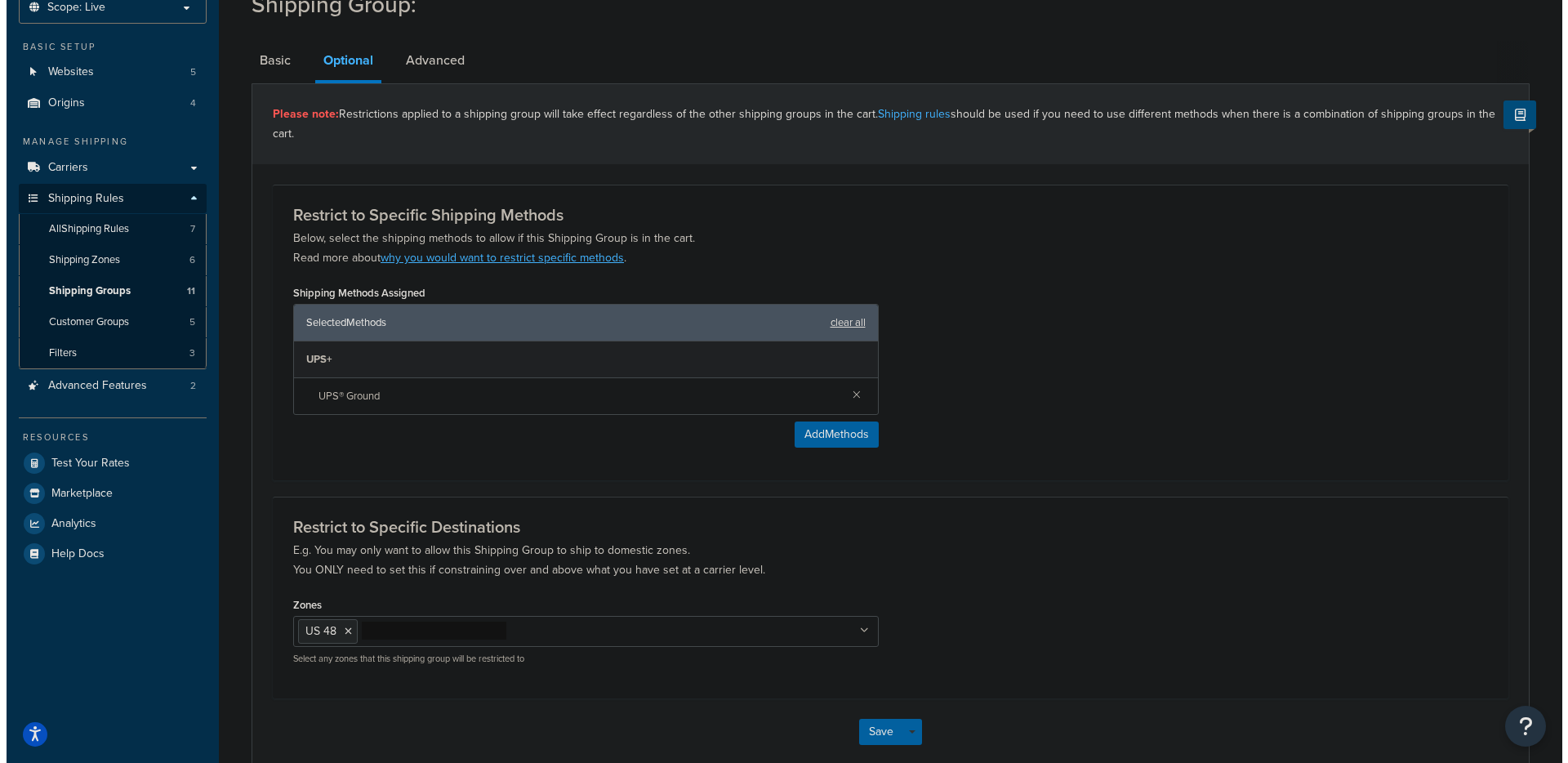
scroll to position [0, 0]
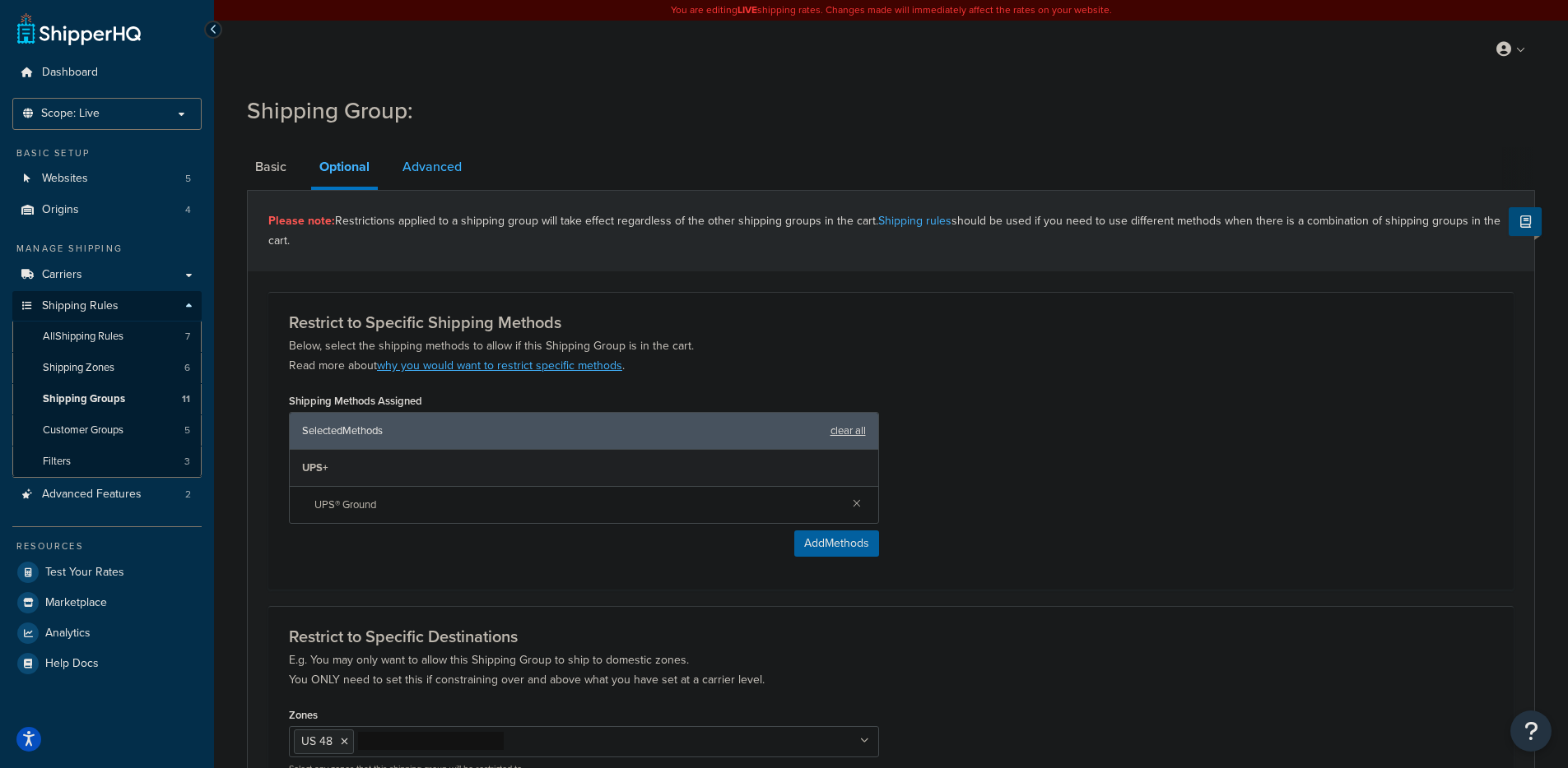
click at [432, 168] on link "Advanced" at bounding box center [432, 167] width 75 height 39
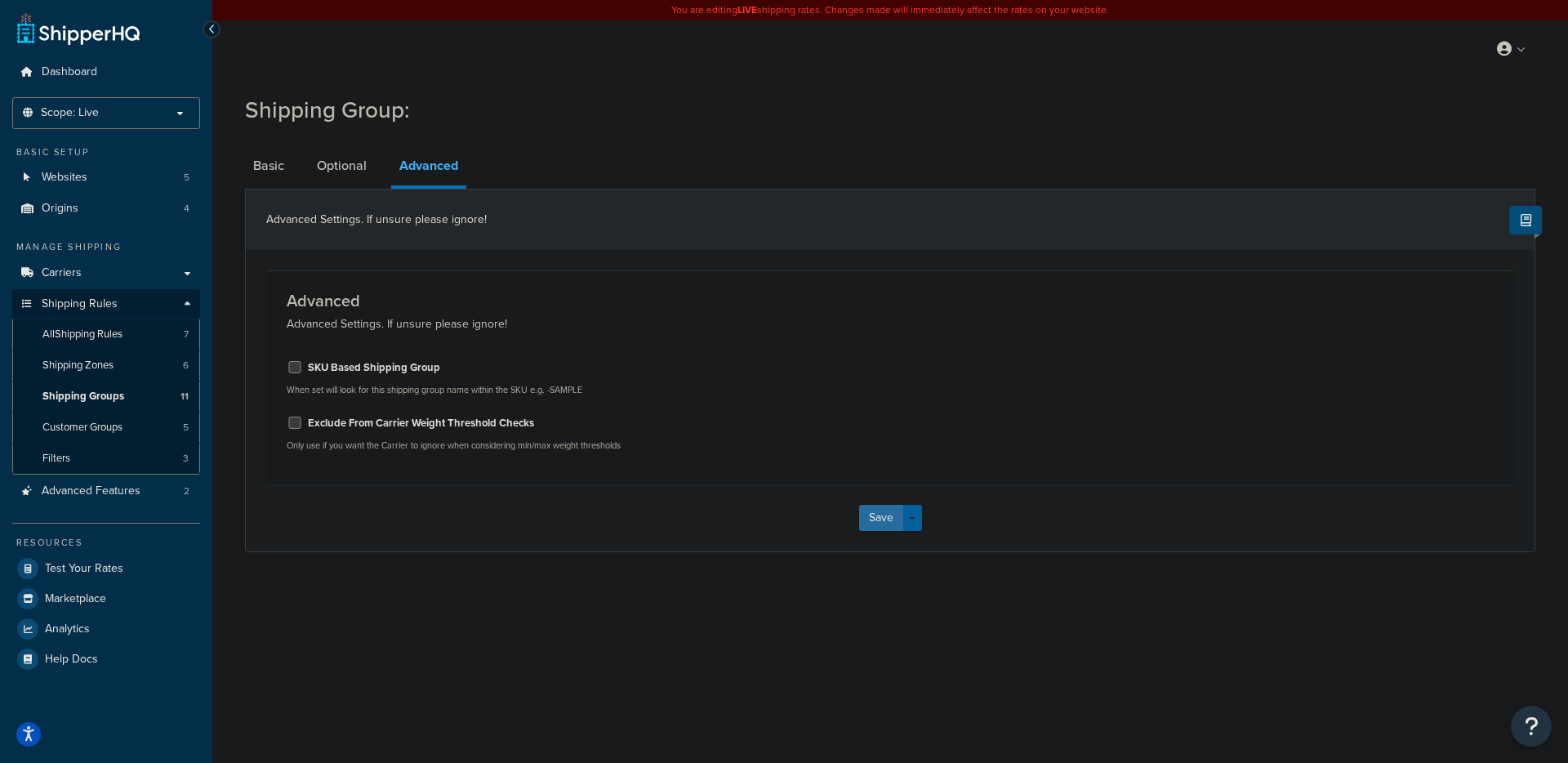
click at [893, 521] on button "Save" at bounding box center [881, 518] width 44 height 26
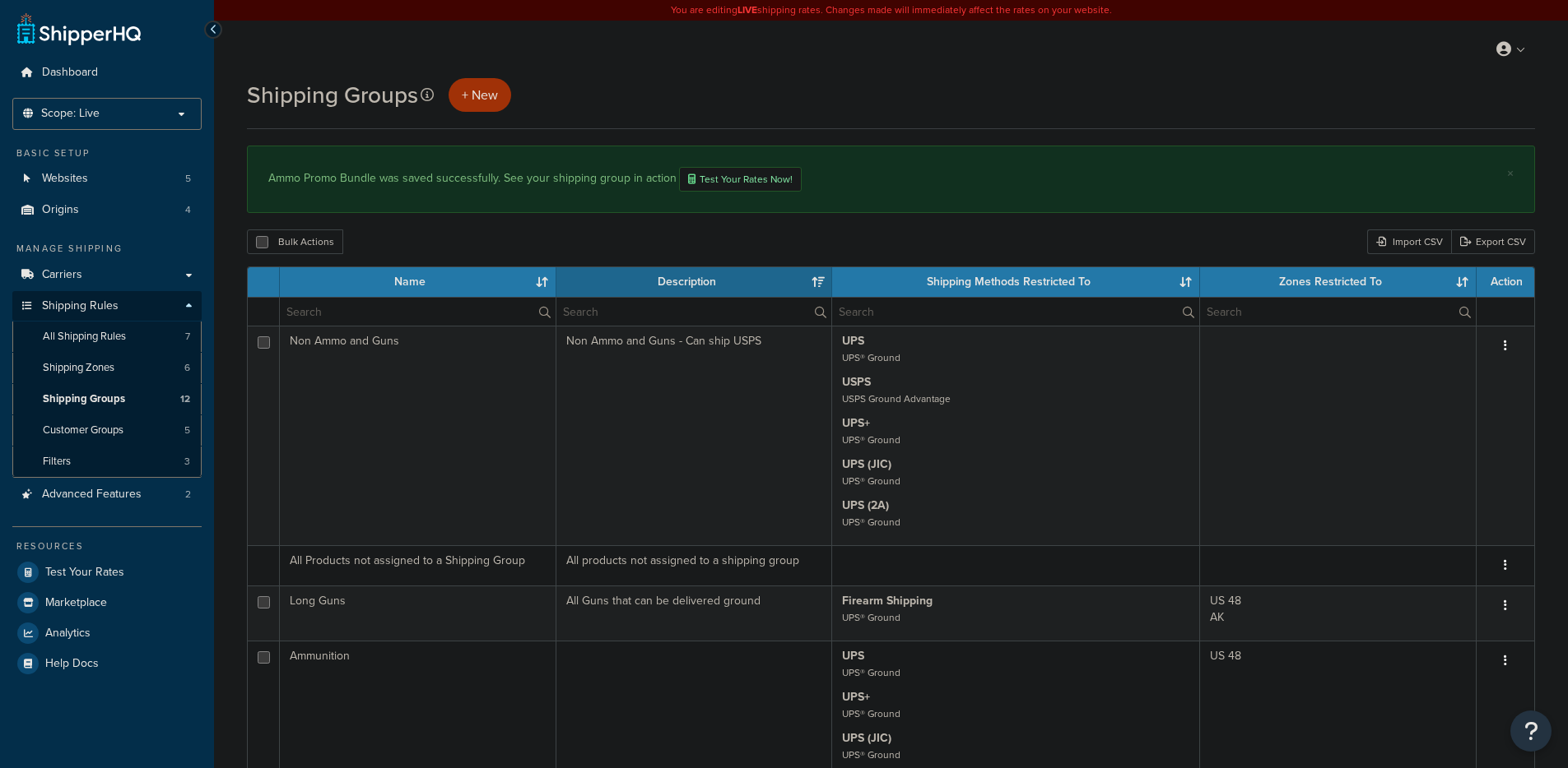
select select "15"
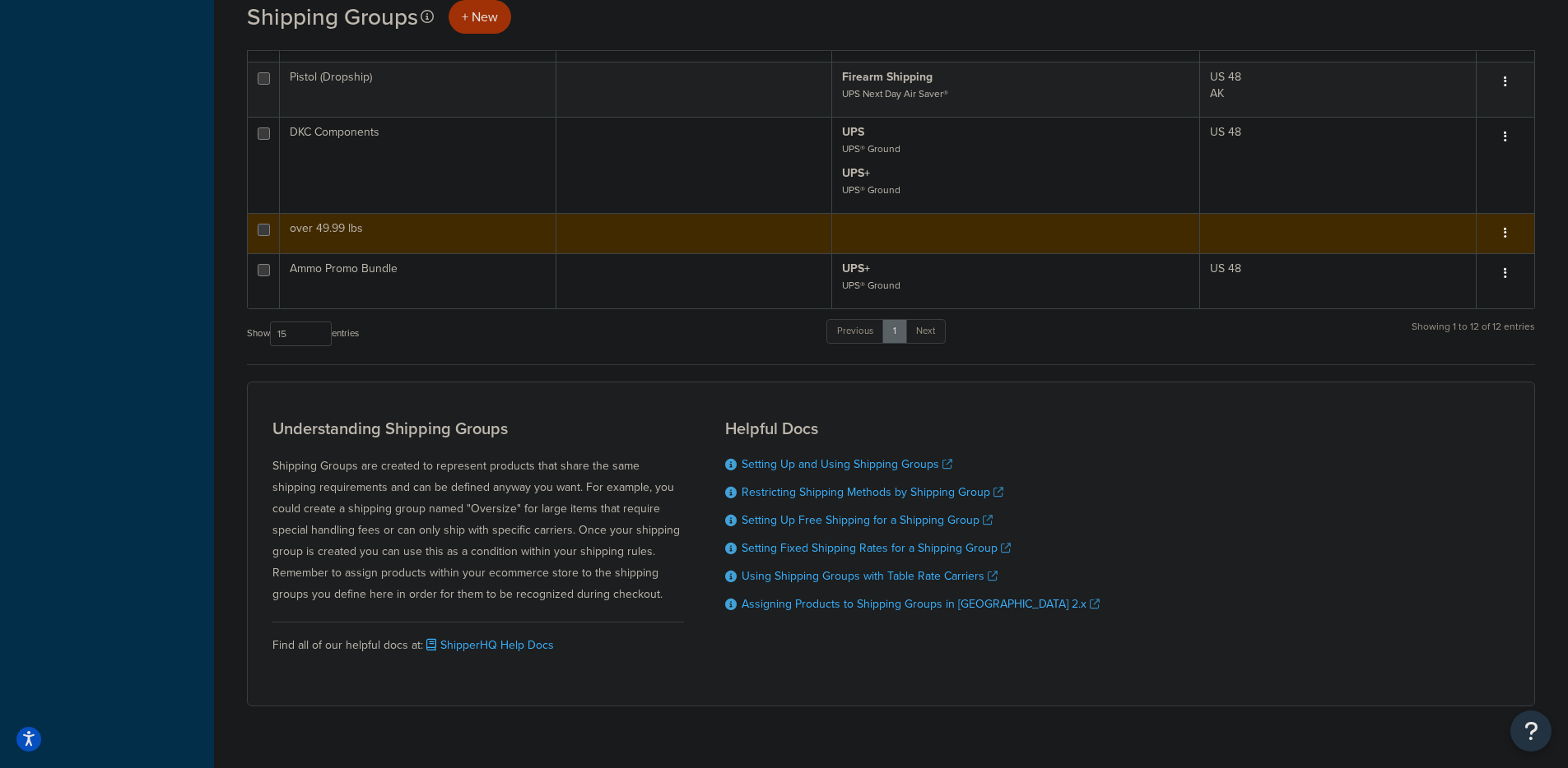
scroll to position [1204, 0]
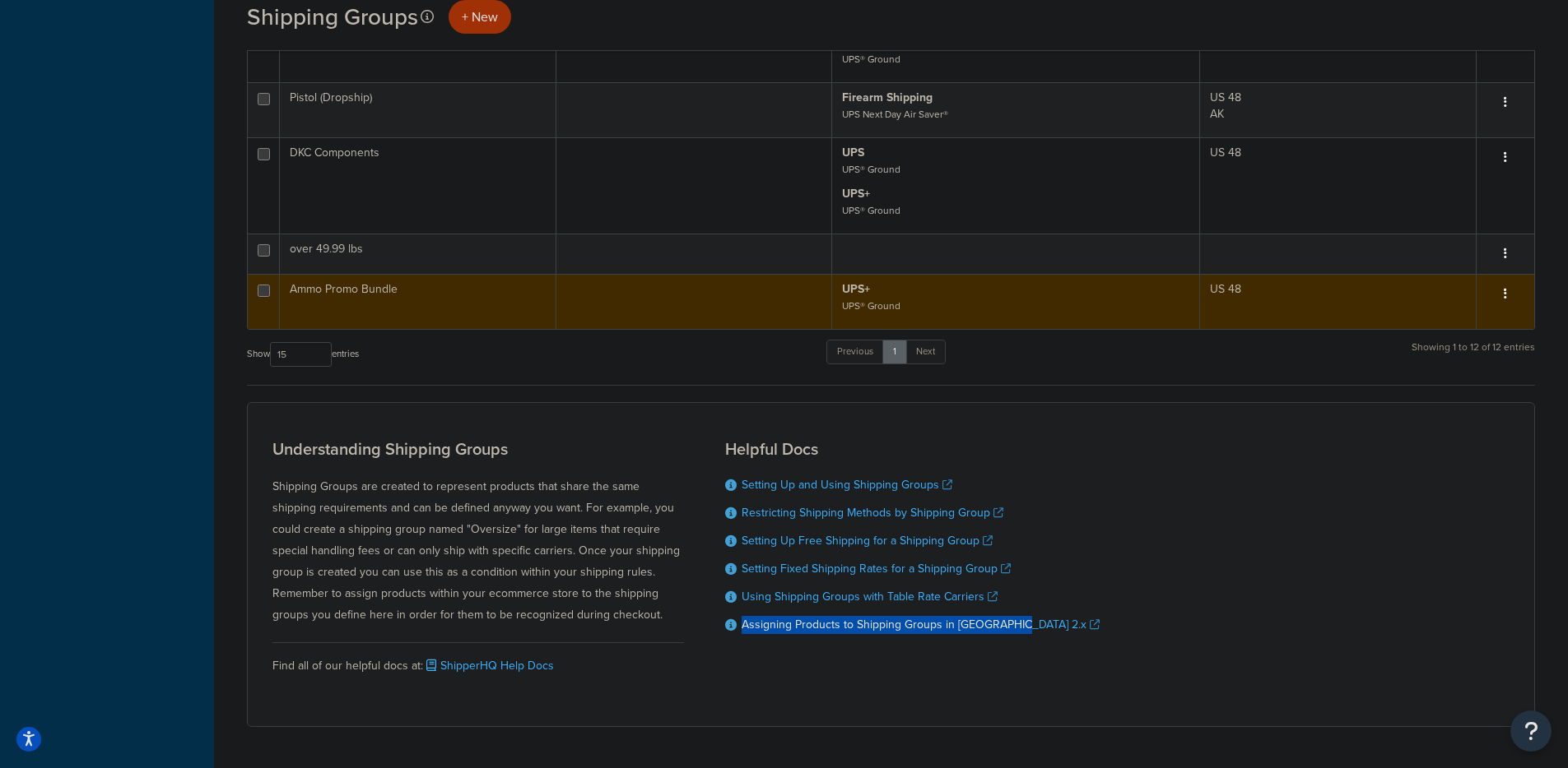
click at [1498, 291] on button "button" at bounding box center [1504, 294] width 23 height 26
click at [1472, 315] on link "Edit" at bounding box center [1438, 327] width 130 height 34
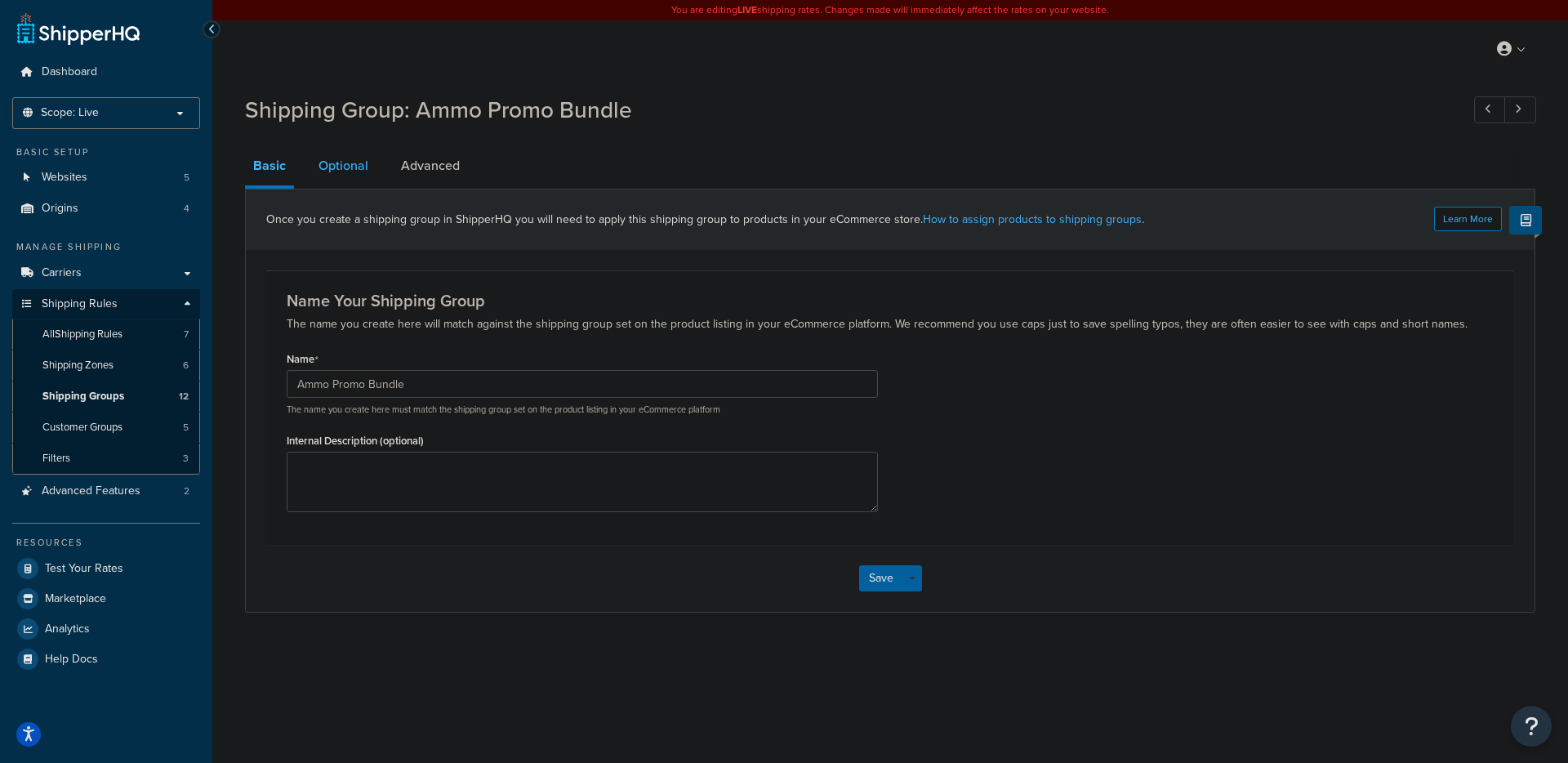
click at [366, 173] on link "Optional" at bounding box center [344, 166] width 67 height 39
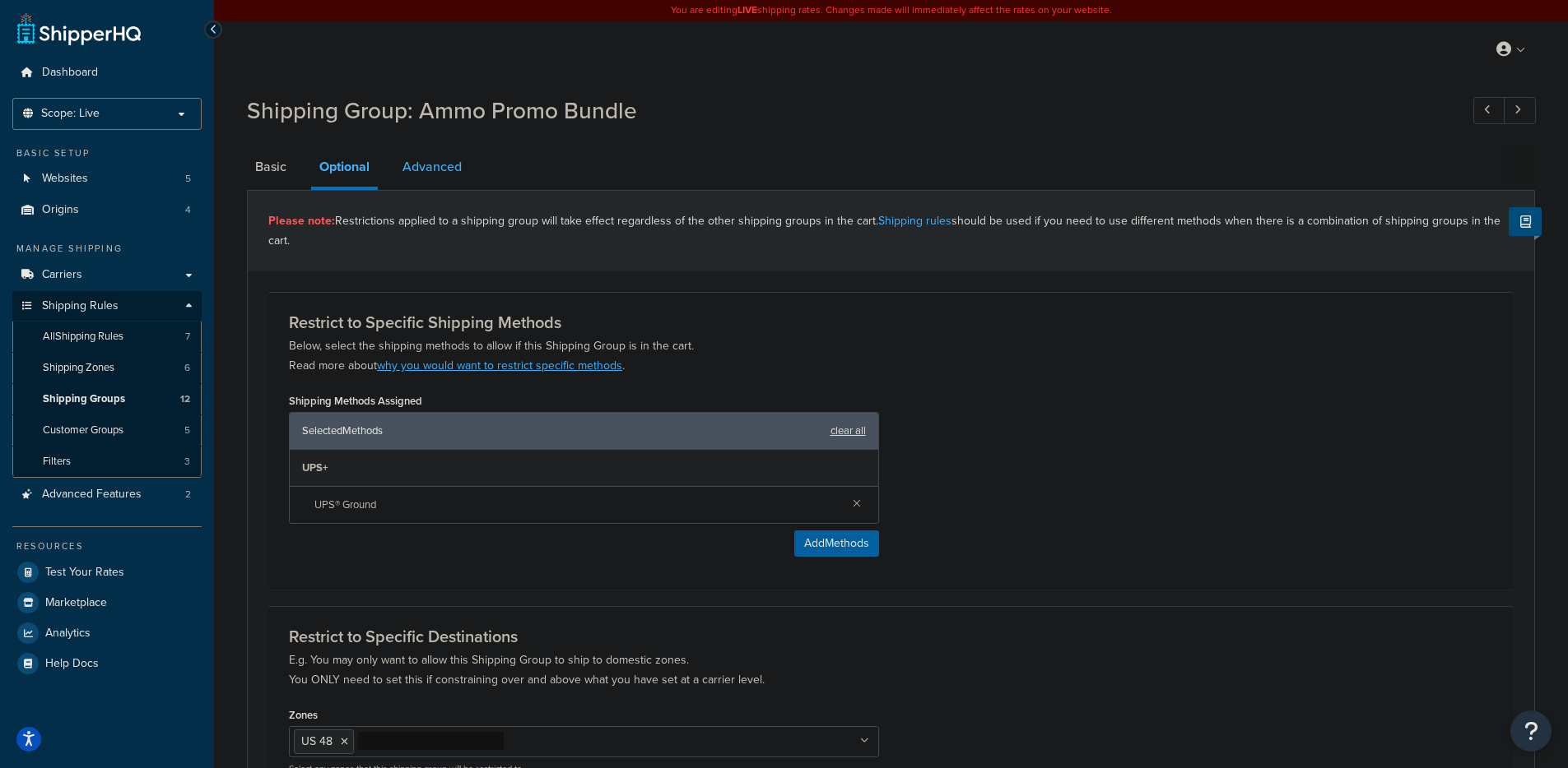
click at [446, 162] on link "Advanced" at bounding box center [432, 167] width 75 height 39
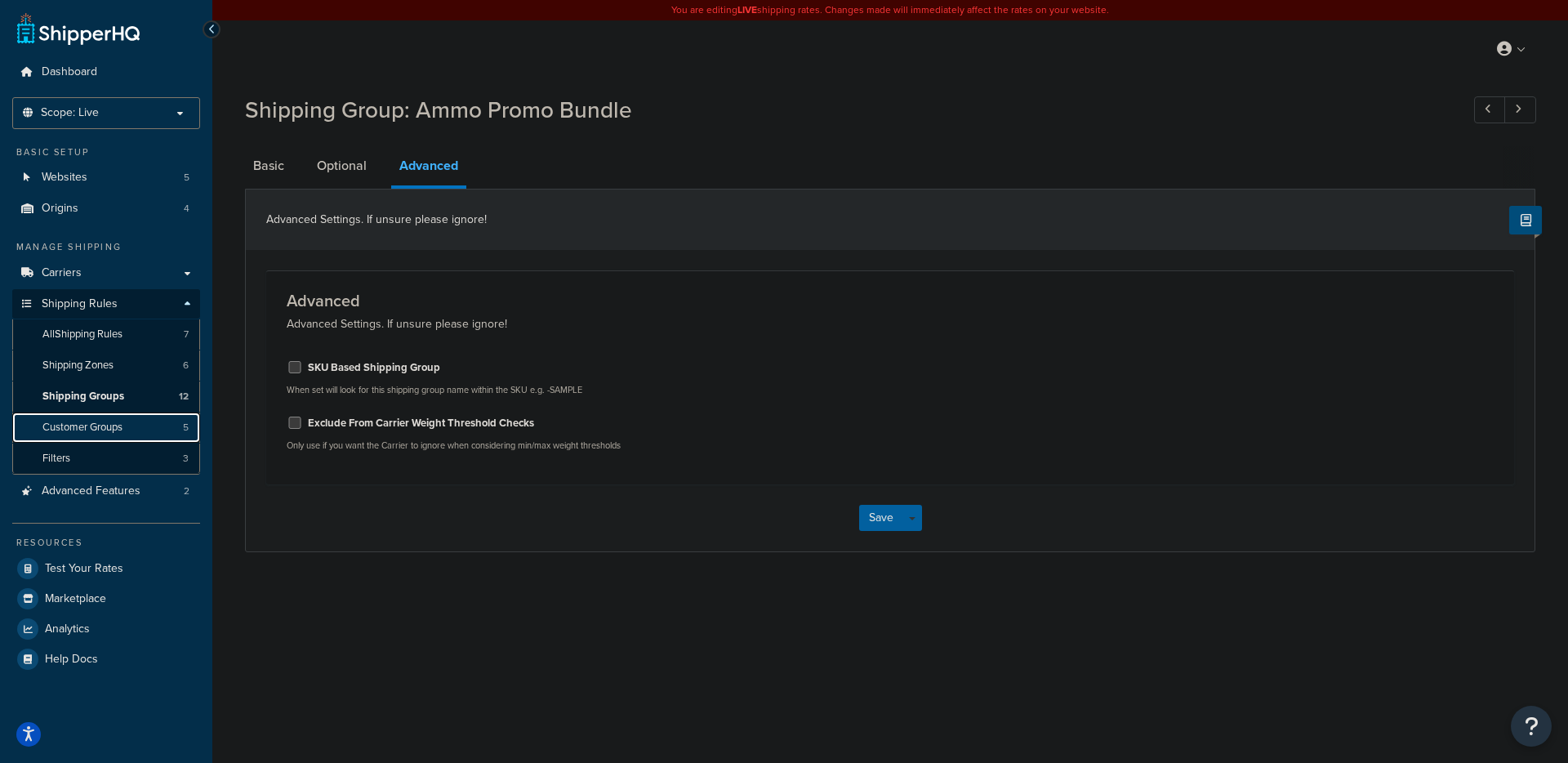
click at [91, 431] on span "Customer Groups" at bounding box center [82, 428] width 80 height 14
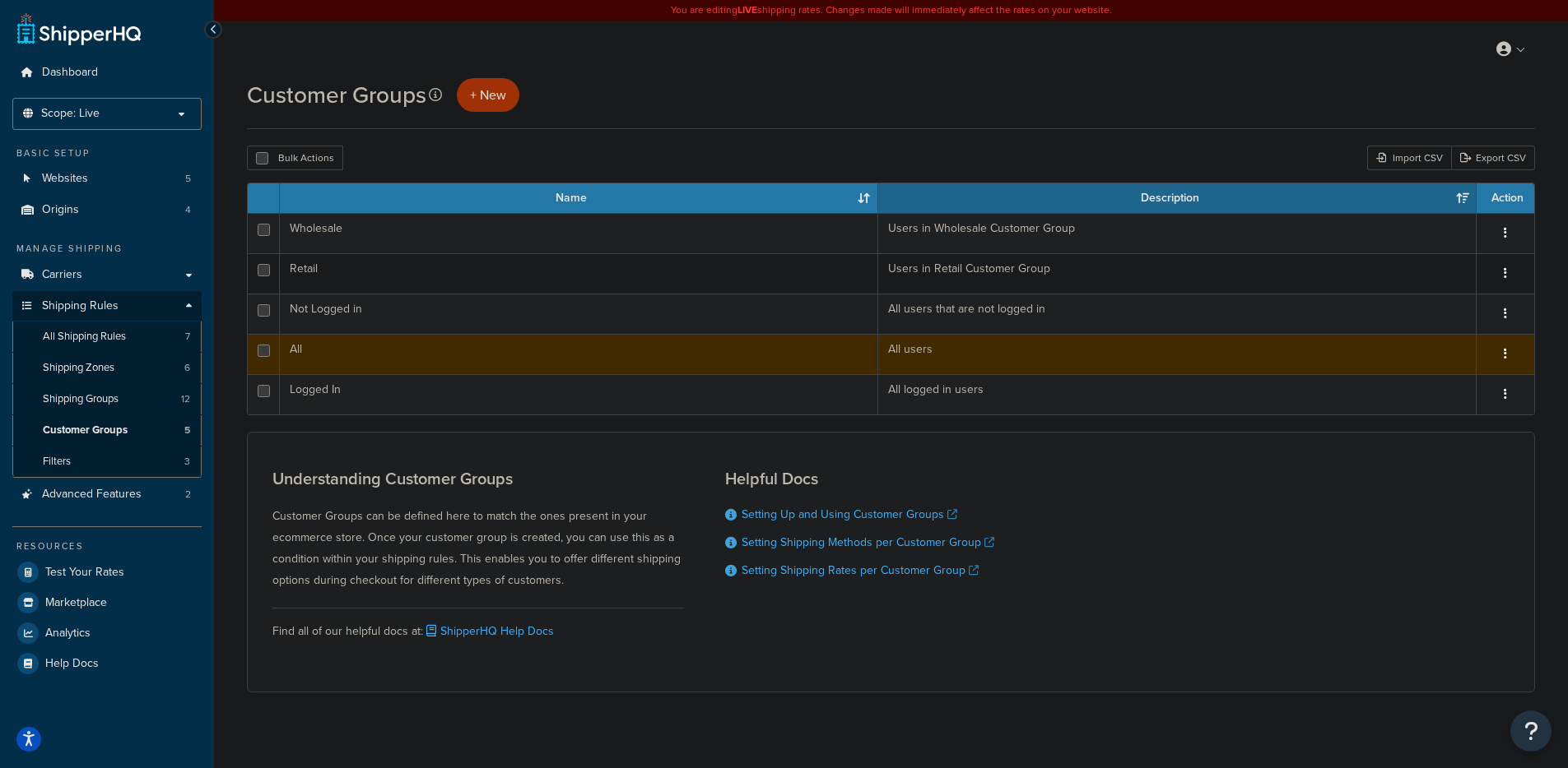
click at [390, 351] on td "All" at bounding box center [579, 354] width 598 height 40
click at [560, 358] on td "All" at bounding box center [579, 354] width 598 height 40
click at [298, 356] on td "All" at bounding box center [579, 354] width 598 height 40
click at [1508, 347] on button "button" at bounding box center [1504, 354] width 23 height 26
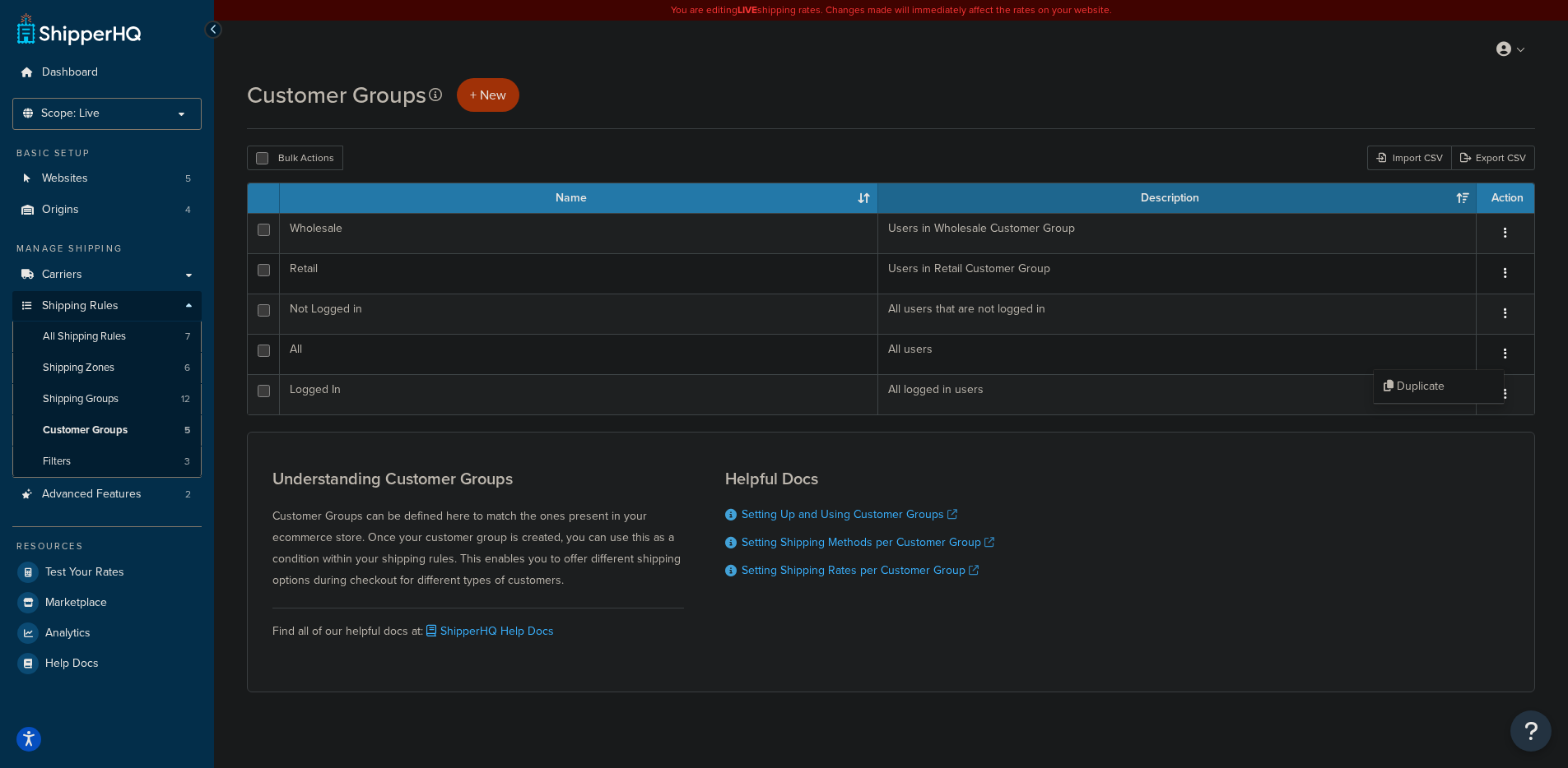
click at [355, 453] on div "Understanding Customer Groups Customer Groups can be defined here to match the …" at bounding box center [891, 562] width 1288 height 260
click at [92, 393] on span "Shipping Groups" at bounding box center [80, 399] width 75 height 14
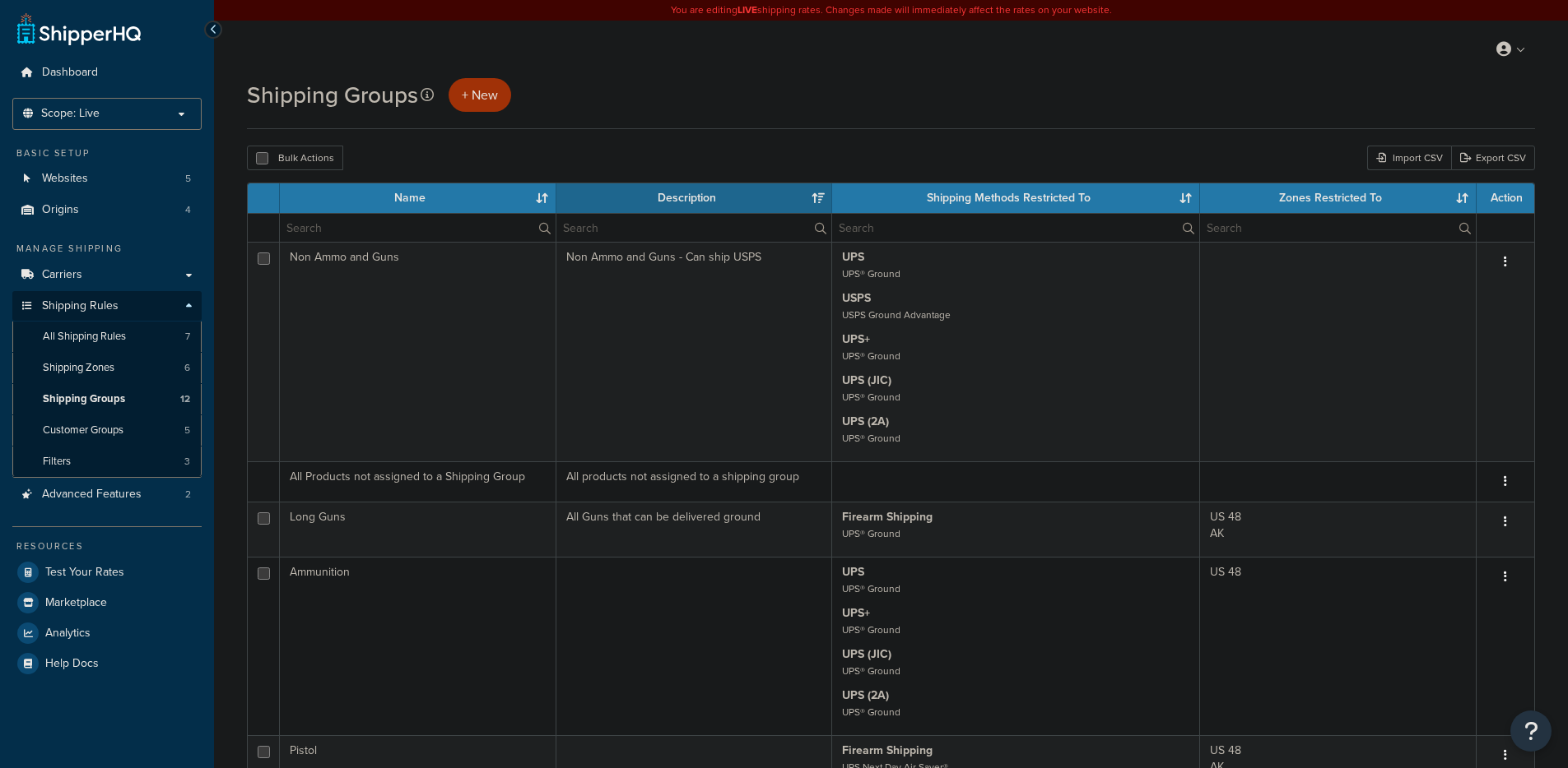
select select "15"
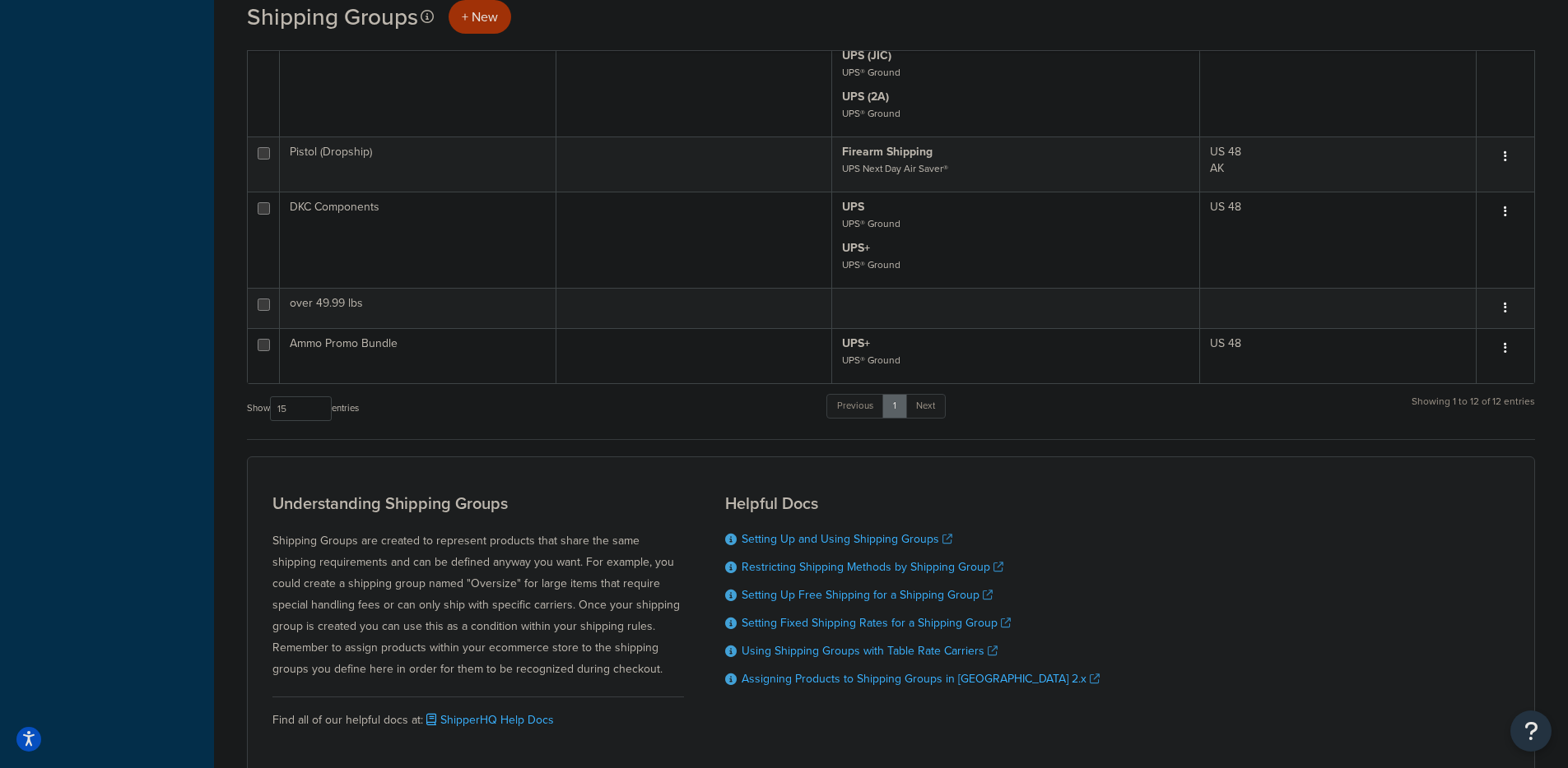
scroll to position [1049, 0]
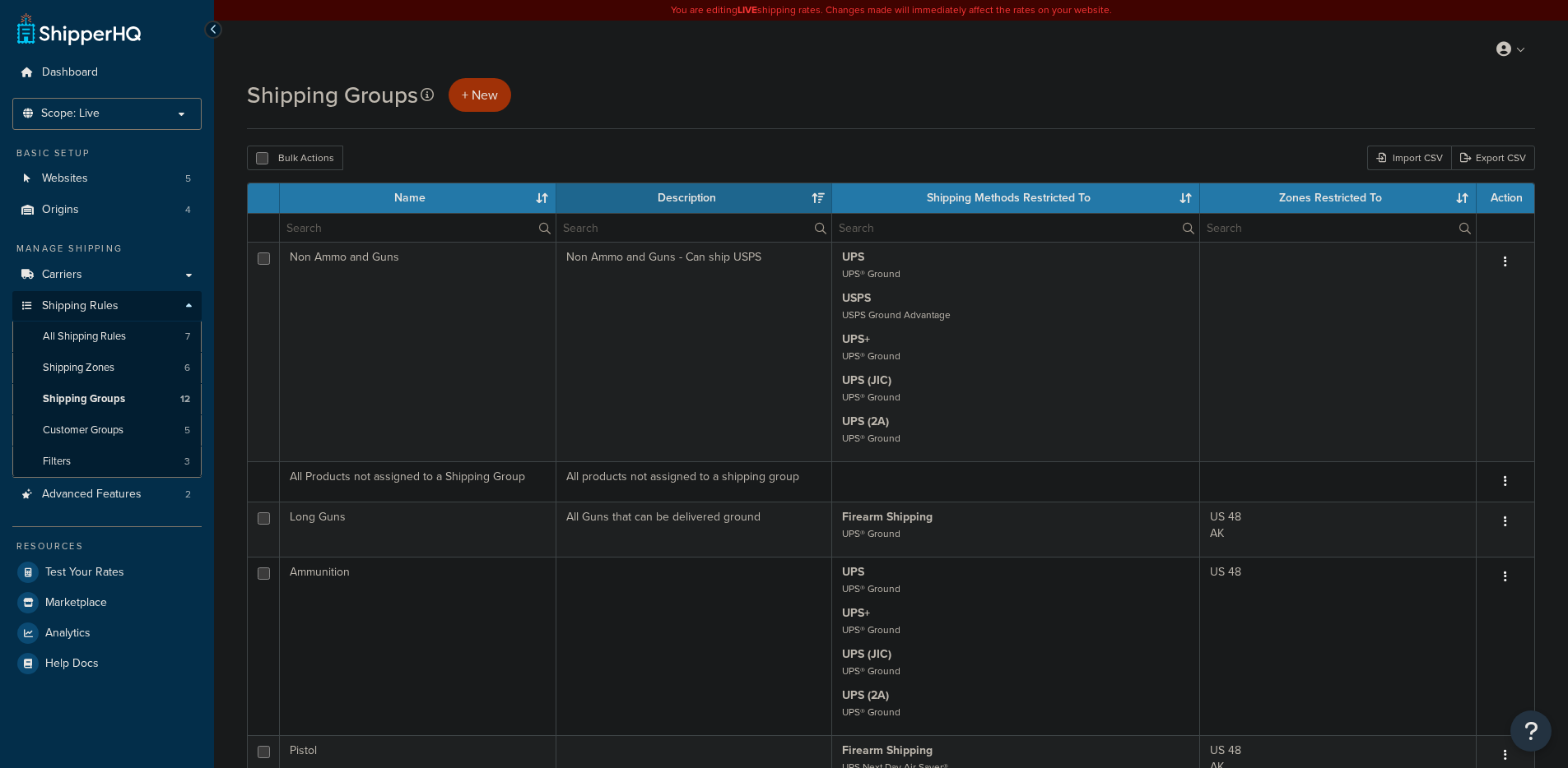
select select "15"
